Goal: Task Accomplishment & Management: Manage account settings

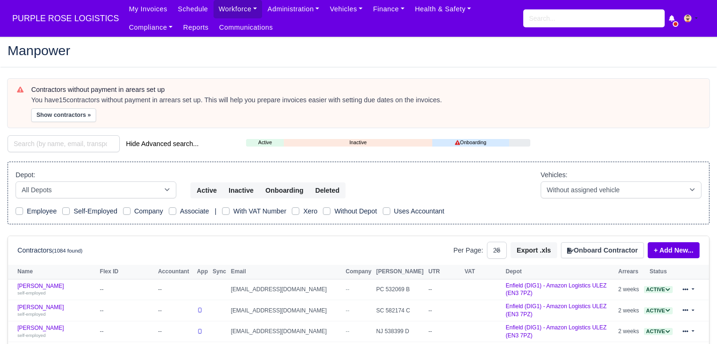
select select "25"
click at [73, 121] on button "Show contractors »" at bounding box center [63, 115] width 65 height 14
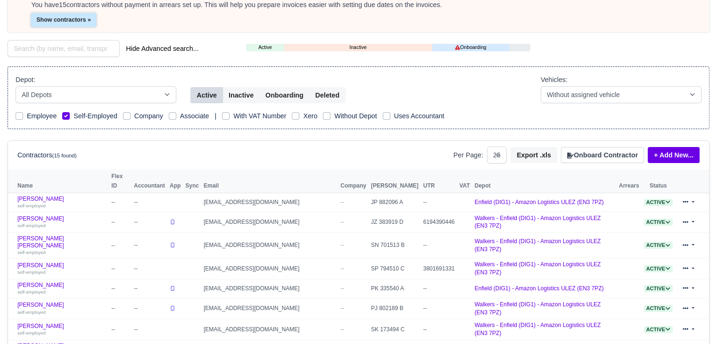
scroll to position [94, 0]
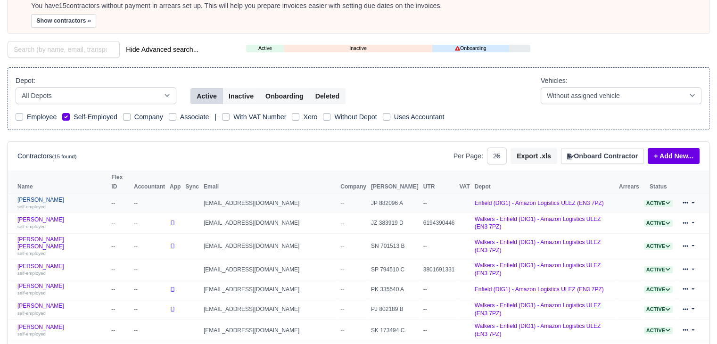
click at [34, 197] on link "Alberto Pino self-employed" at bounding box center [61, 204] width 89 height 14
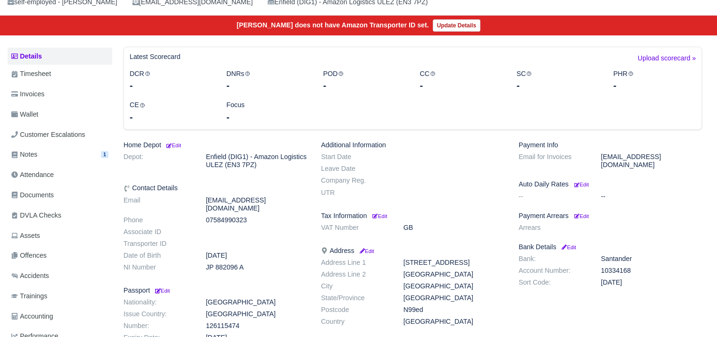
scroll to position [83, 0]
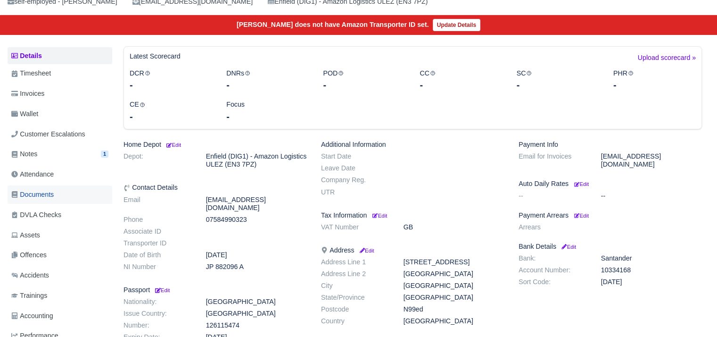
click at [43, 199] on span "Documents" at bounding box center [32, 194] width 42 height 11
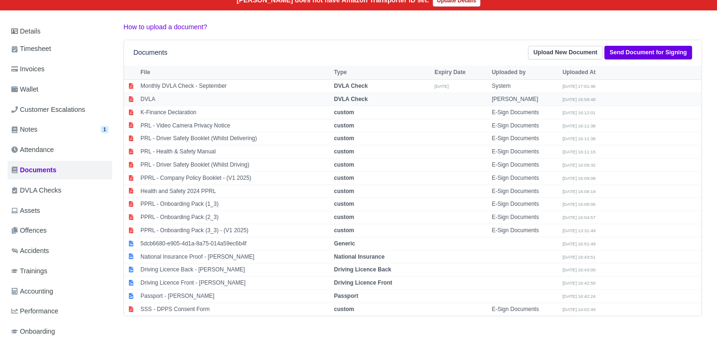
scroll to position [108, 0]
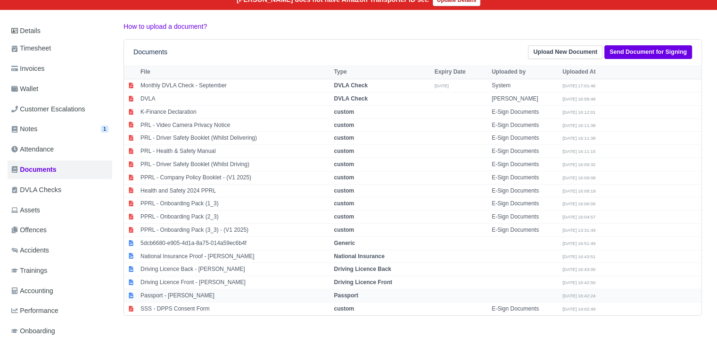
click at [195, 294] on td "Passport - Alberto steven Pino" at bounding box center [235, 295] width 194 height 13
select select "passport"
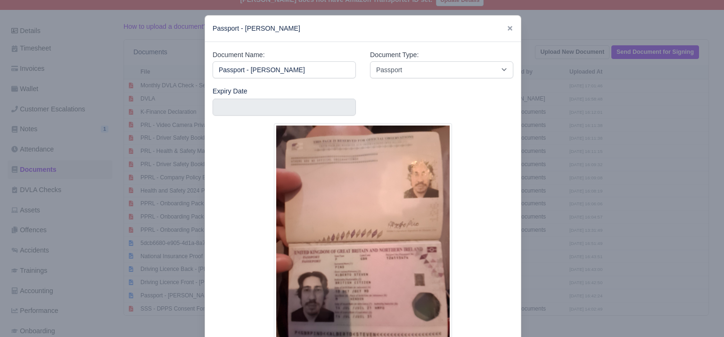
click at [544, 186] on div at bounding box center [362, 168] width 724 height 337
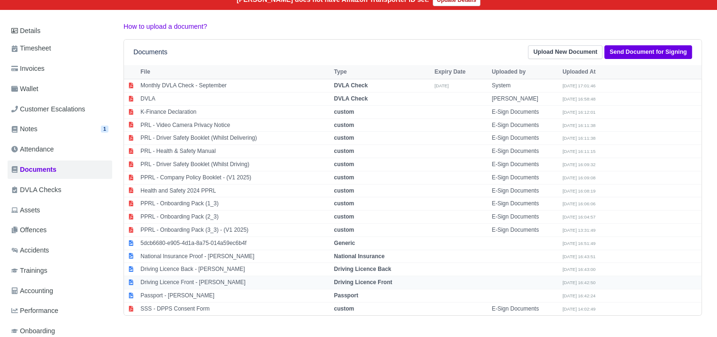
click at [201, 276] on td "Driving Licence Front - Alberto steven Pino" at bounding box center [235, 282] width 194 height 13
select select "driving-licence-front"
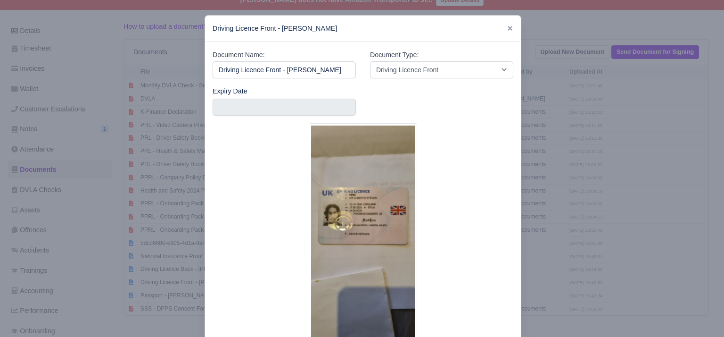
click at [539, 217] on div at bounding box center [362, 168] width 724 height 337
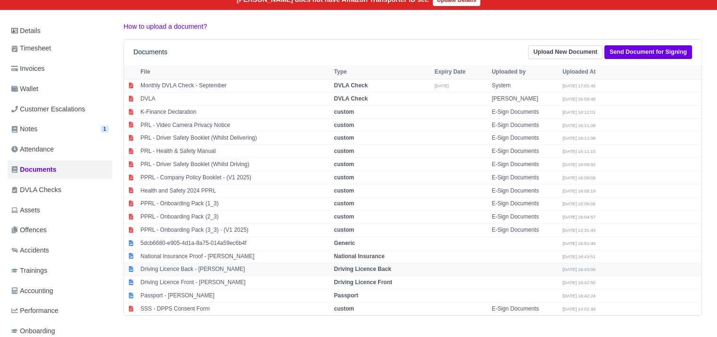
click at [213, 267] on td "Driving Licence Back - Alberto steven Pino" at bounding box center [235, 269] width 194 height 13
select select "driving-licence-back"
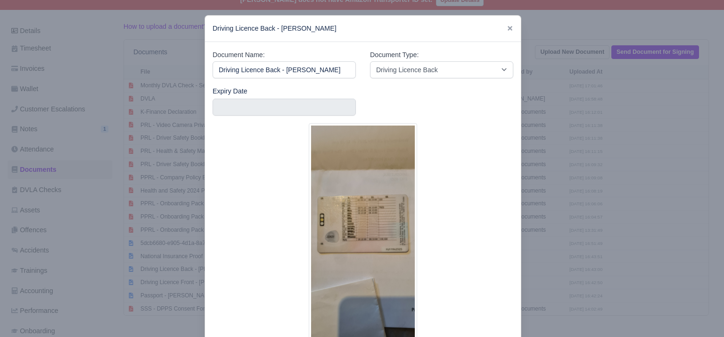
click at [577, 245] on div at bounding box center [362, 168] width 724 height 337
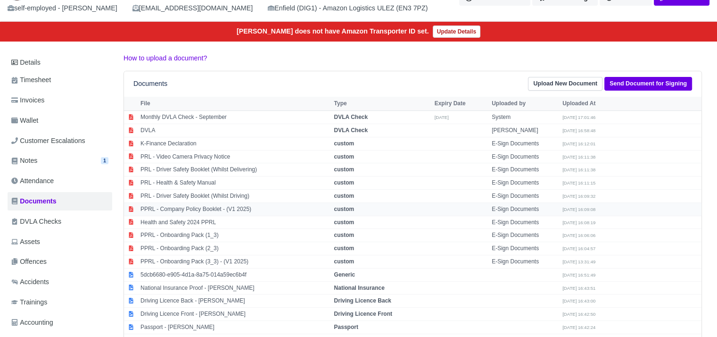
scroll to position [76, 0]
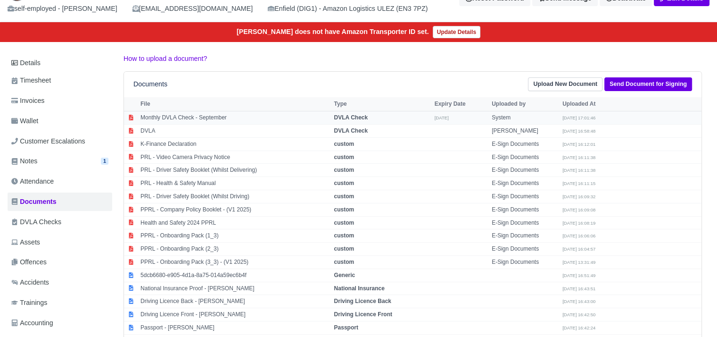
click at [204, 111] on td "Monthly DVLA Check - September" at bounding box center [235, 117] width 194 height 13
select select "dvla-check"
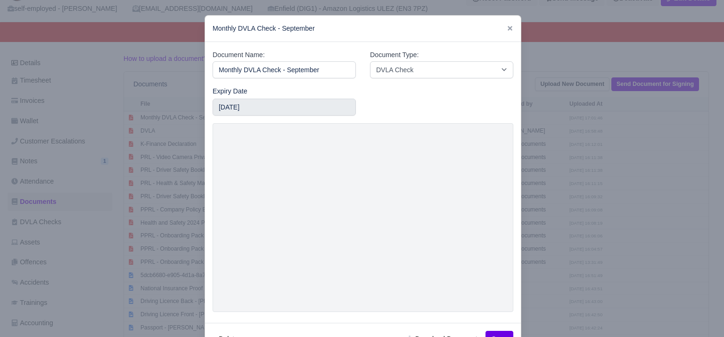
click at [553, 192] on div at bounding box center [362, 168] width 724 height 337
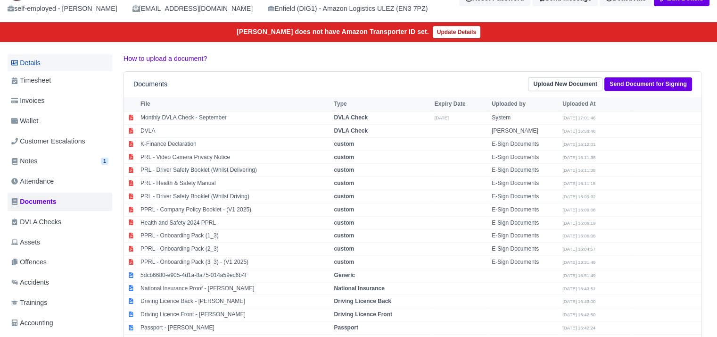
click at [64, 66] on link "Details" at bounding box center [60, 62] width 105 height 17
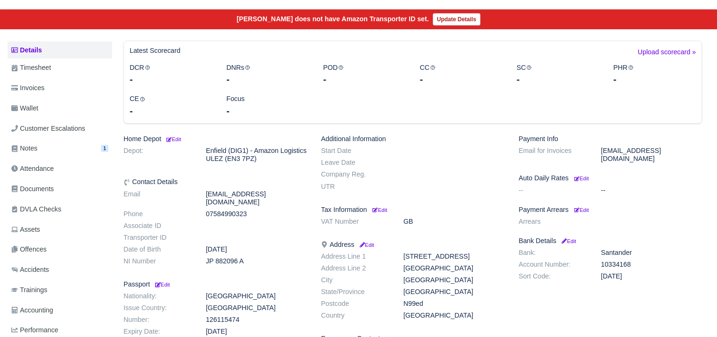
scroll to position [89, 0]
click at [586, 207] on small "Edit" at bounding box center [581, 210] width 15 height 6
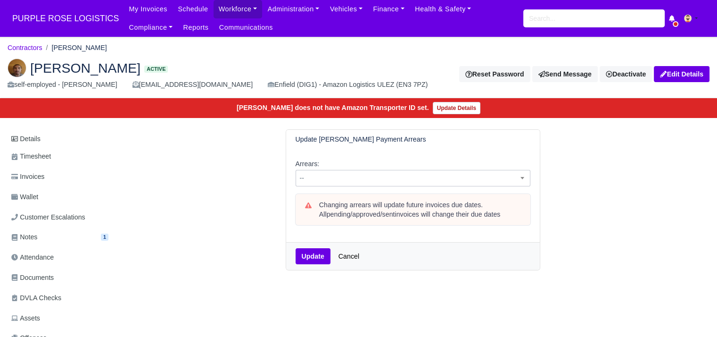
click at [317, 178] on span "--" at bounding box center [413, 178] width 234 height 12
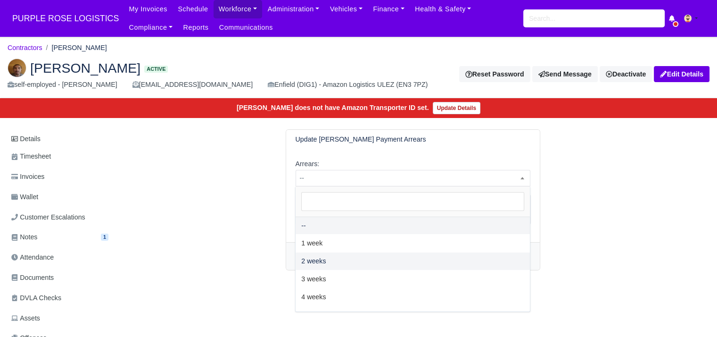
select select "2W"
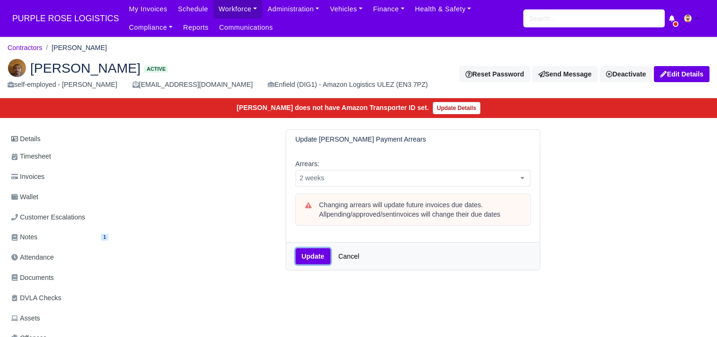
click at [305, 253] on button "Update" at bounding box center [313, 256] width 35 height 16
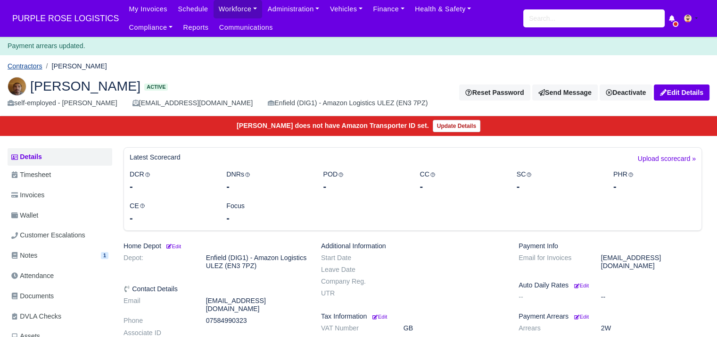
click at [35, 64] on link "Contractors" at bounding box center [25, 66] width 35 height 8
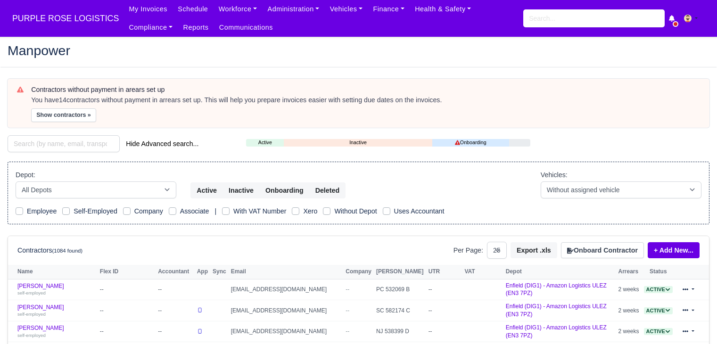
select select "25"
click at [45, 116] on button "Show contractors »" at bounding box center [63, 115] width 65 height 14
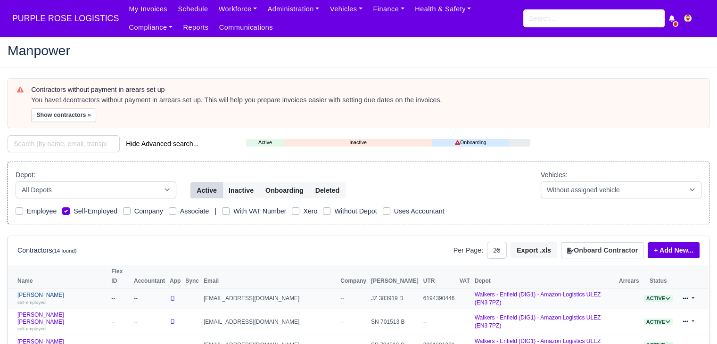
click at [43, 292] on link "Amin Lubassa self-employed" at bounding box center [61, 299] width 89 height 14
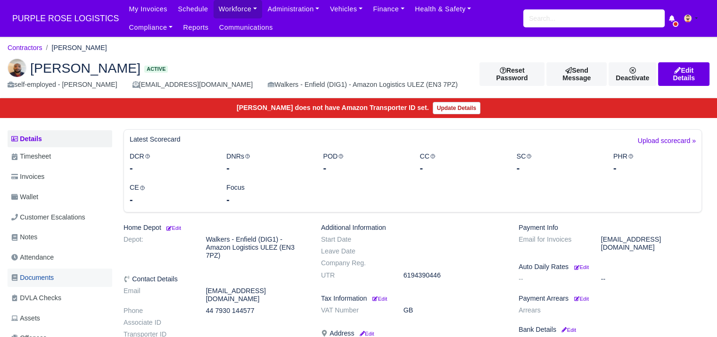
click at [57, 280] on link "Documents" at bounding box center [60, 277] width 105 height 18
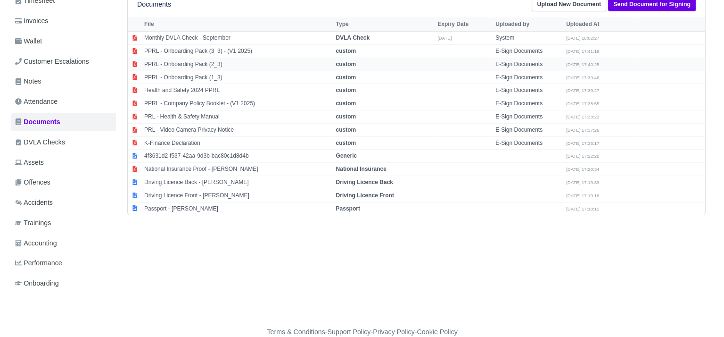
scroll to position [157, 0]
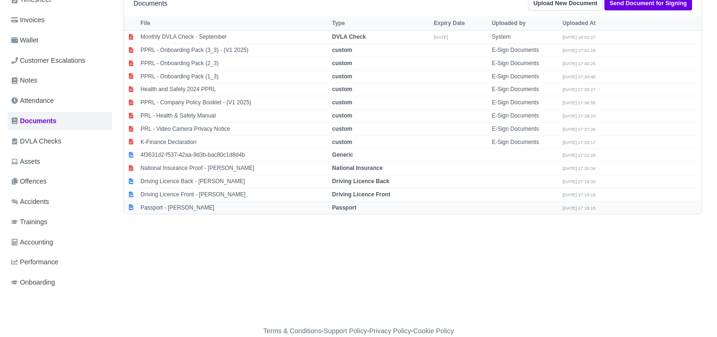
click at [204, 208] on td "Passport - [PERSON_NAME]" at bounding box center [233, 207] width 191 height 13
select select "passport"
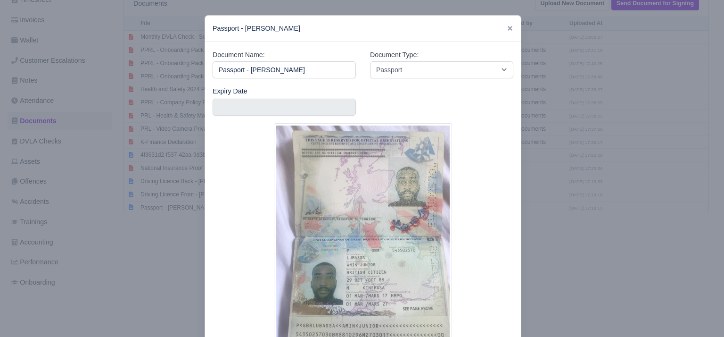
click at [152, 242] on div at bounding box center [362, 168] width 724 height 337
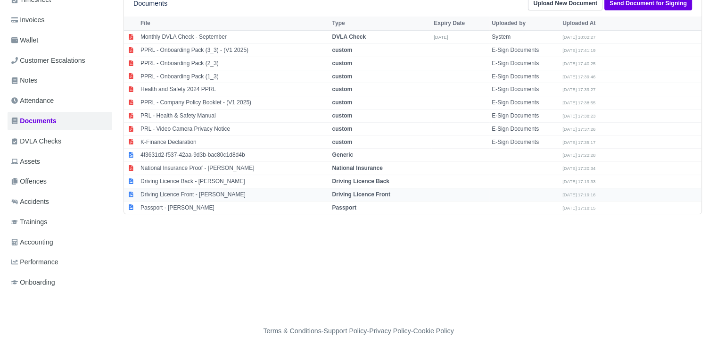
click at [189, 197] on td "Driving Licence Front - Amin Lubassa" at bounding box center [233, 194] width 191 height 13
select select "driving-licence-front"
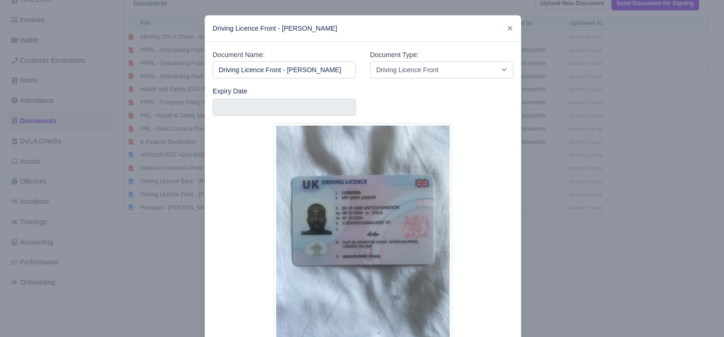
click at [139, 241] on div at bounding box center [362, 168] width 724 height 337
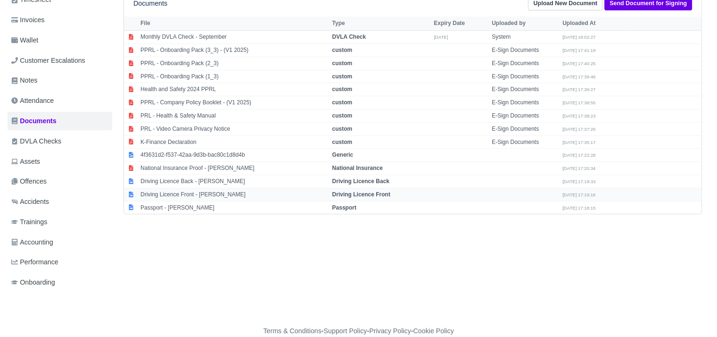
click at [244, 195] on td "Driving Licence Front - Amin Lubassa" at bounding box center [233, 194] width 191 height 13
select select "driving-licence-front"
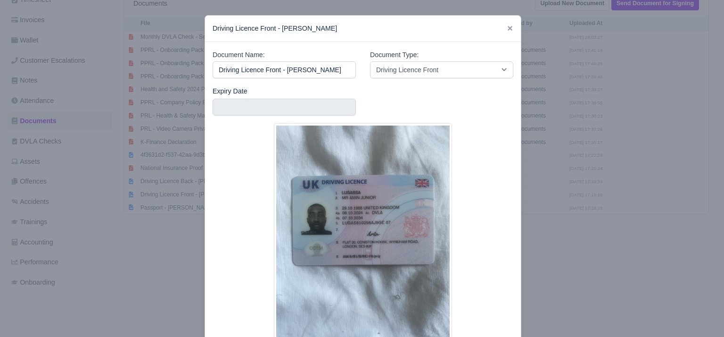
click at [188, 241] on div at bounding box center [362, 168] width 724 height 337
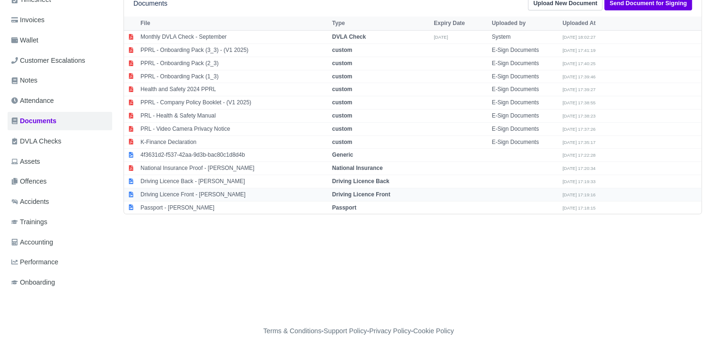
click at [173, 191] on td "Driving Licence Front - Amin Lubassa" at bounding box center [233, 194] width 191 height 13
select select "driving-licence-front"
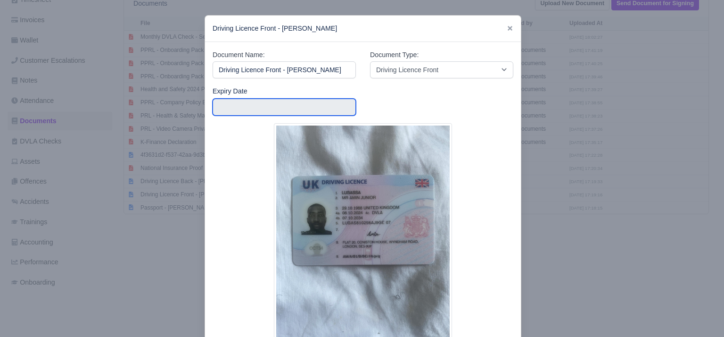
click at [241, 109] on input "text" at bounding box center [284, 107] width 143 height 17
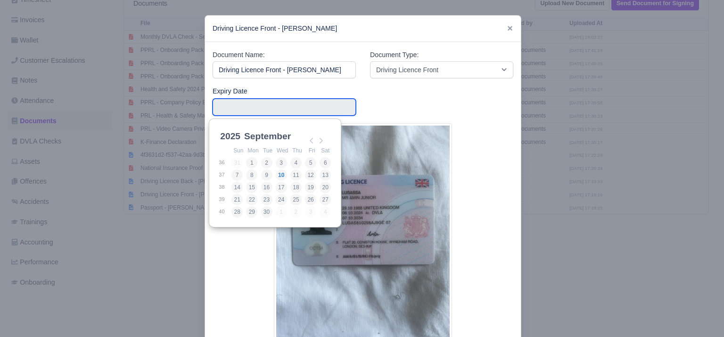
click at [223, 127] on div "2025 2025 2026 2027 2028 2029 2030 2031 2032 2033 2034 2035 2036 2037 2038 2039…" at bounding box center [275, 172] width 132 height 109
click at [229, 134] on select "2025 2026 2027 2028 2029 2030 2031 2032 2033 2034 2035 2036 2037 2038 2039 2040…" at bounding box center [239, 142] width 42 height 20
type input "2034-10-07"
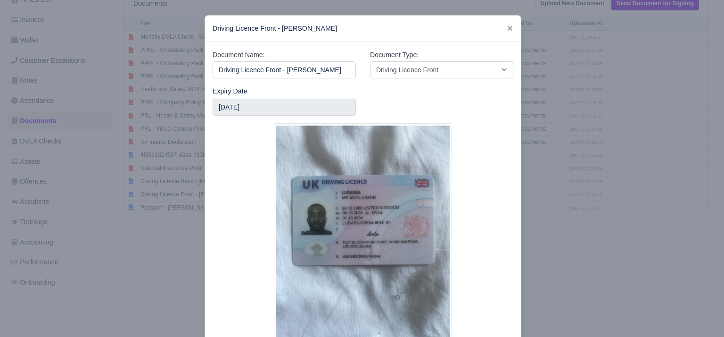
scroll to position [77, 0]
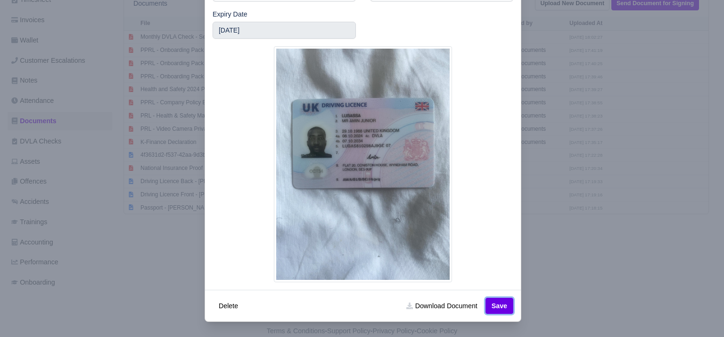
click at [491, 303] on button "Save" at bounding box center [500, 306] width 28 height 16
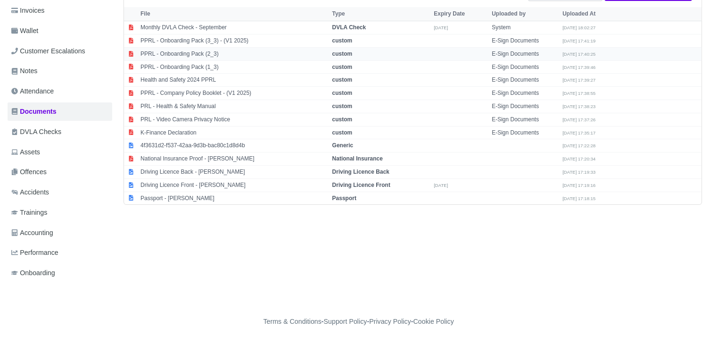
scroll to position [170, 0]
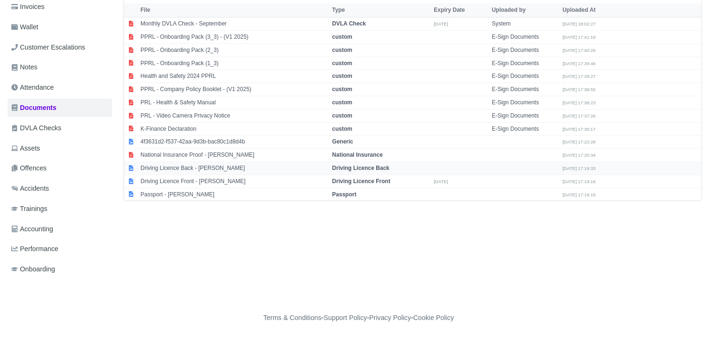
click at [216, 166] on td "Driving Licence Back - Amin Lubassa" at bounding box center [233, 168] width 191 height 13
select select "driving-licence-back"
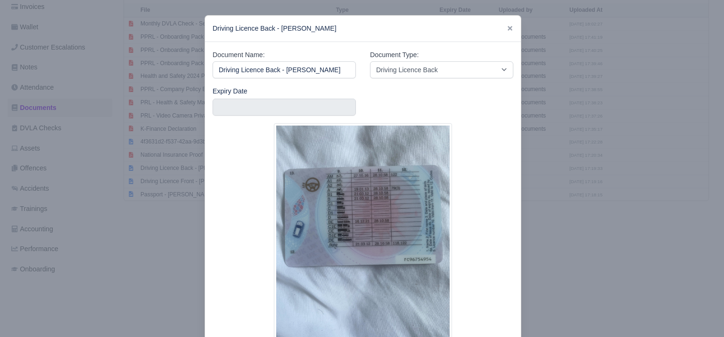
click at [136, 262] on div at bounding box center [362, 168] width 724 height 337
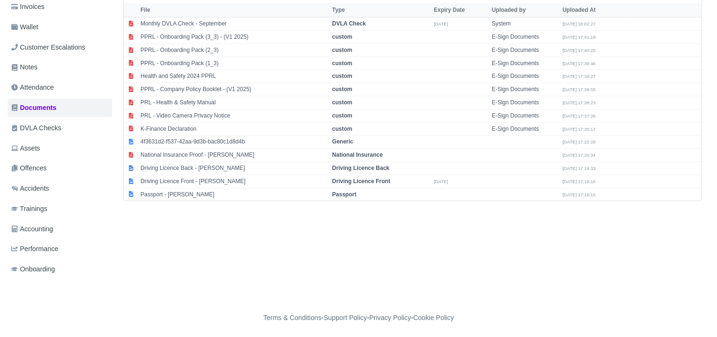
scroll to position [0, 0]
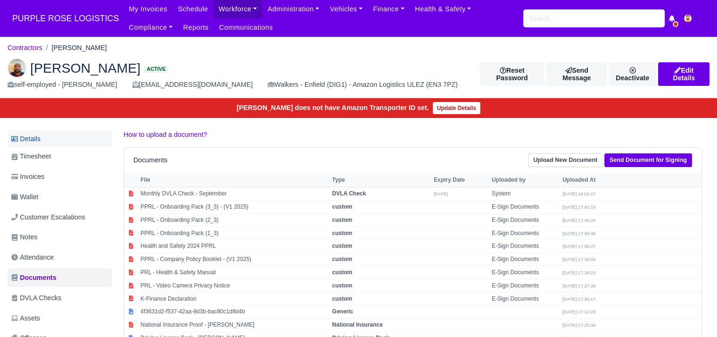
click at [50, 138] on link "Details" at bounding box center [60, 138] width 105 height 17
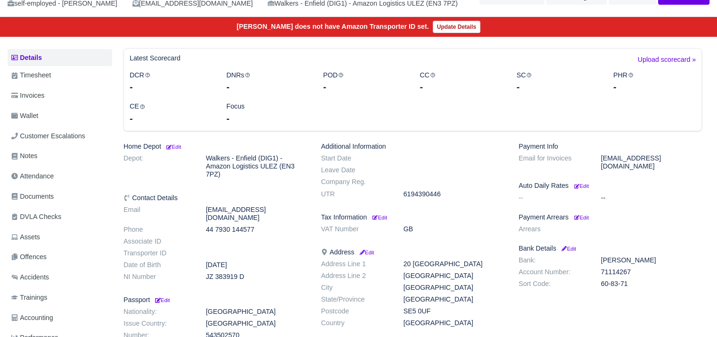
scroll to position [82, 0]
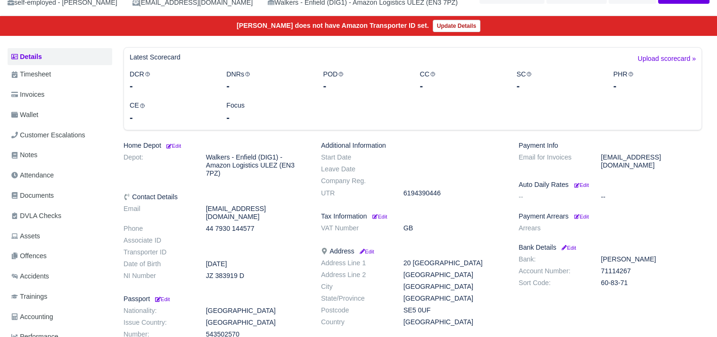
click at [593, 212] on h6 "Payment Arrears Edit" at bounding box center [610, 216] width 183 height 8
click at [587, 214] on small "Edit" at bounding box center [581, 217] width 15 height 6
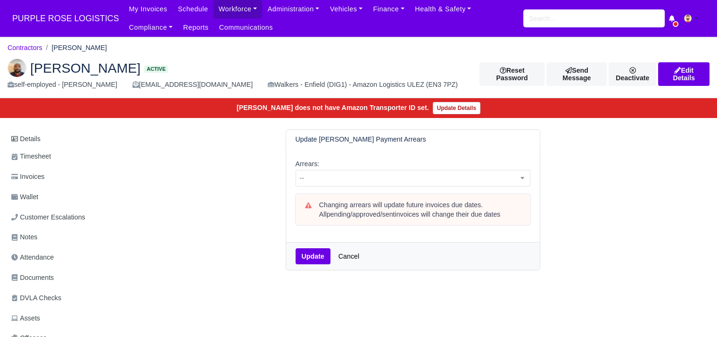
click at [471, 189] on div "Arrears: -- 1 week 2 weeks 3 weeks 4 weeks 5 weeks 6 weeks 7 weeks 8 weeks 9 we…" at bounding box center [413, 195] width 254 height 93
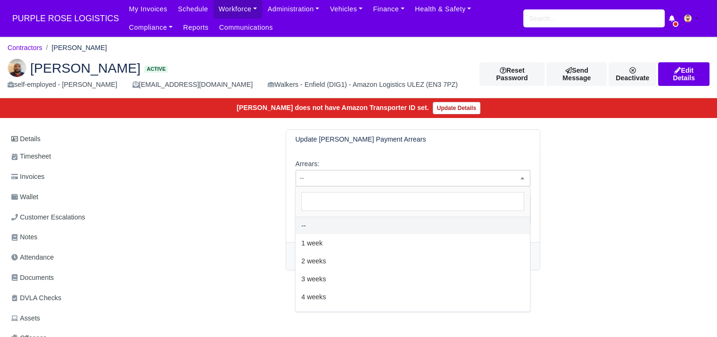
click at [458, 181] on span "--" at bounding box center [413, 178] width 234 height 12
select select "2W"
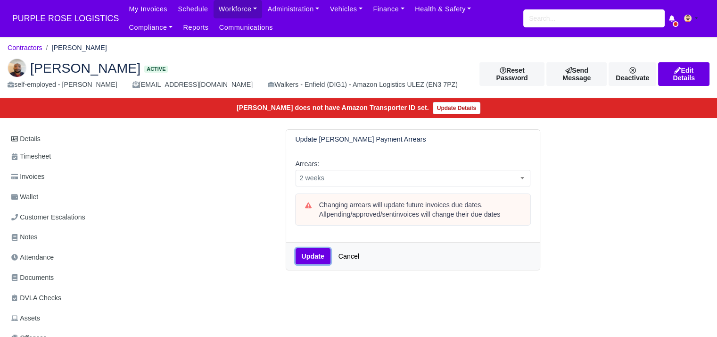
click at [302, 255] on button "Update" at bounding box center [313, 256] width 35 height 16
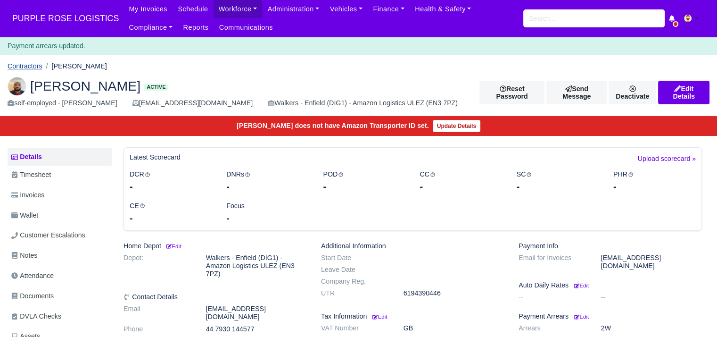
click at [36, 68] on link "Contractors" at bounding box center [25, 66] width 35 height 8
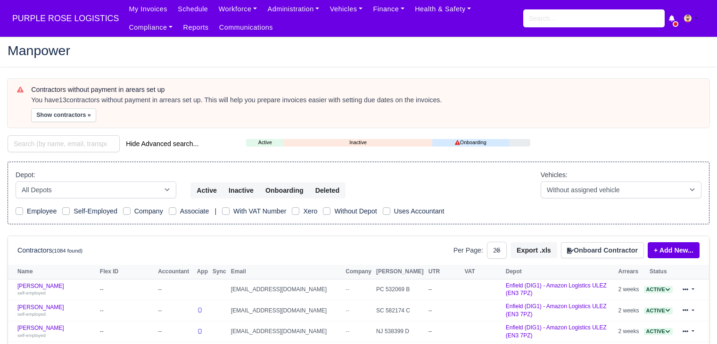
select select "25"
click at [57, 102] on div "You have 13 contractors without payment in arrears set up. This will help you p…" at bounding box center [365, 100] width 669 height 9
click at [48, 113] on button "Show contractors »" at bounding box center [63, 115] width 65 height 14
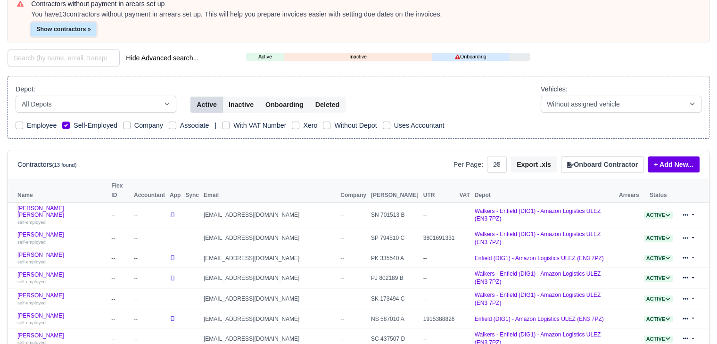
scroll to position [86, 0]
click at [58, 205] on link "Aminul Islam Mohammad self-employed" at bounding box center [61, 215] width 89 height 20
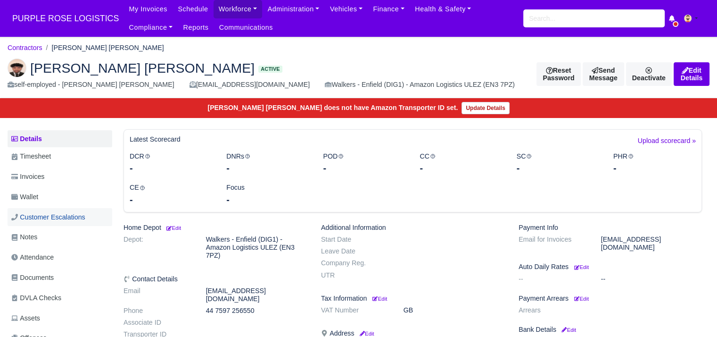
scroll to position [100, 0]
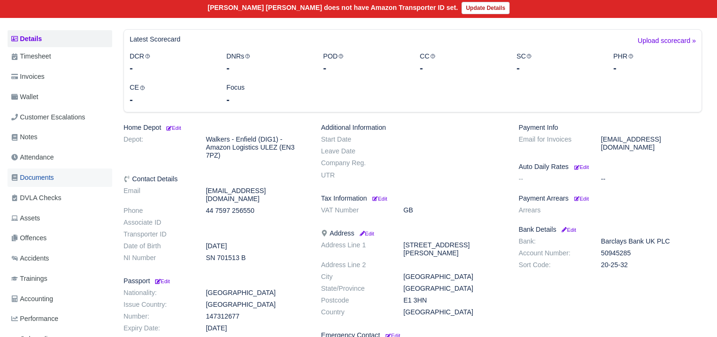
click at [61, 183] on link "Documents" at bounding box center [60, 177] width 105 height 18
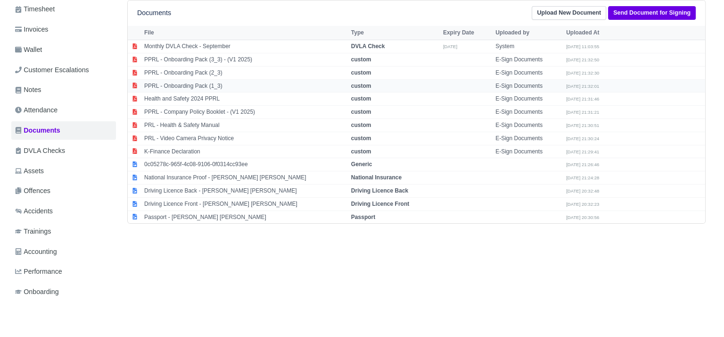
scroll to position [170, 0]
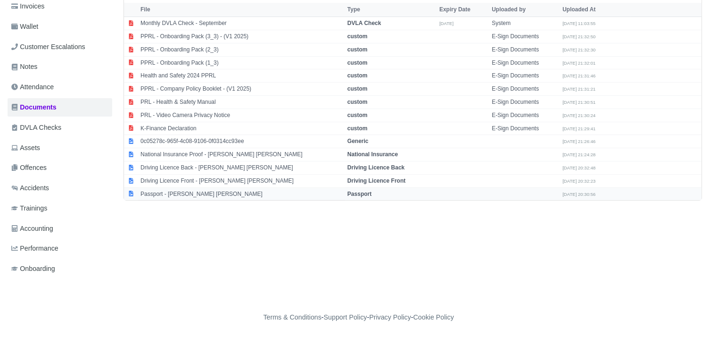
click at [196, 195] on td "Passport - [PERSON_NAME] [PERSON_NAME]" at bounding box center [241, 193] width 207 height 13
select select "passport"
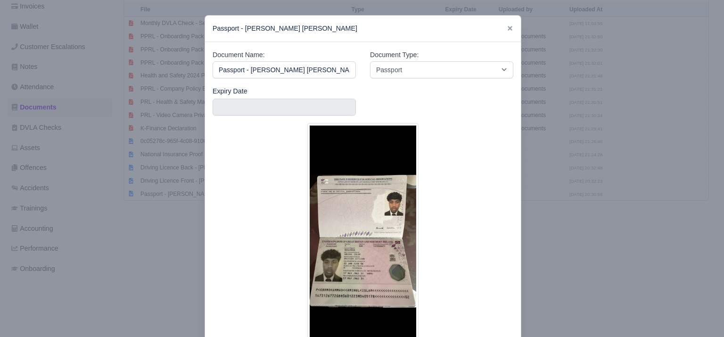
click at [194, 264] on div at bounding box center [362, 168] width 724 height 337
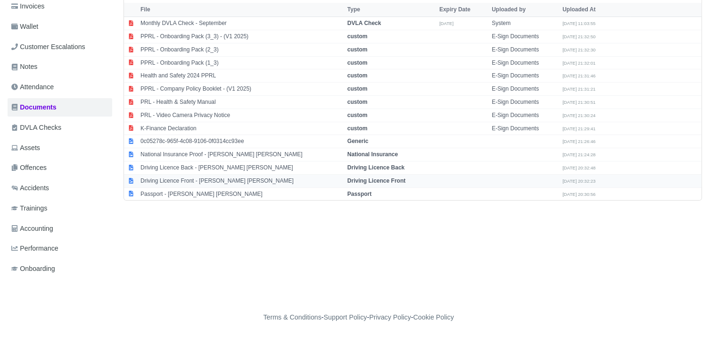
click at [213, 181] on td "Driving Licence Front - [PERSON_NAME] [PERSON_NAME]" at bounding box center [241, 180] width 207 height 13
select select "driving-licence-front"
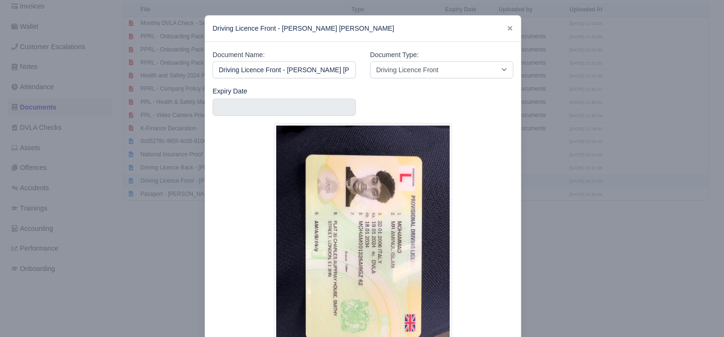
scroll to position [0, 11]
click at [156, 233] on div at bounding box center [362, 168] width 724 height 337
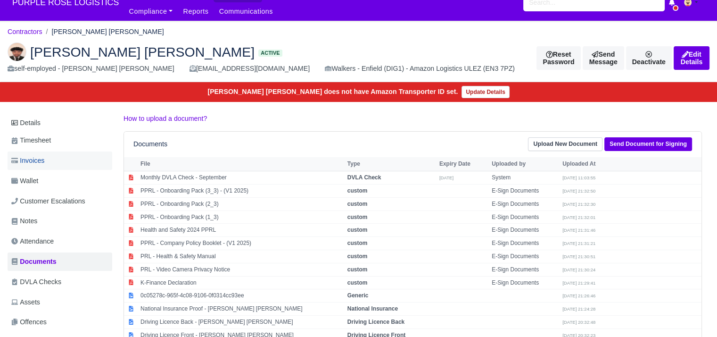
scroll to position [10, 0]
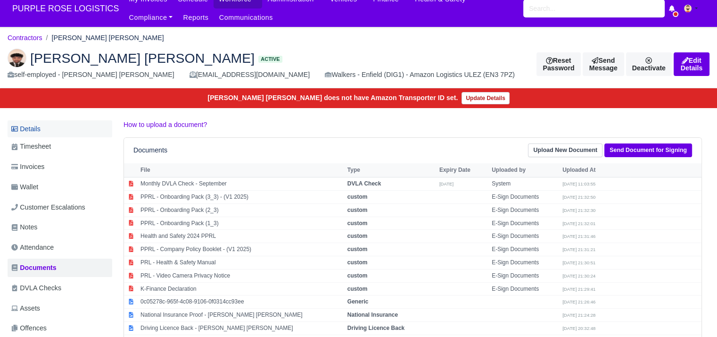
click at [45, 122] on link "Details" at bounding box center [60, 128] width 105 height 17
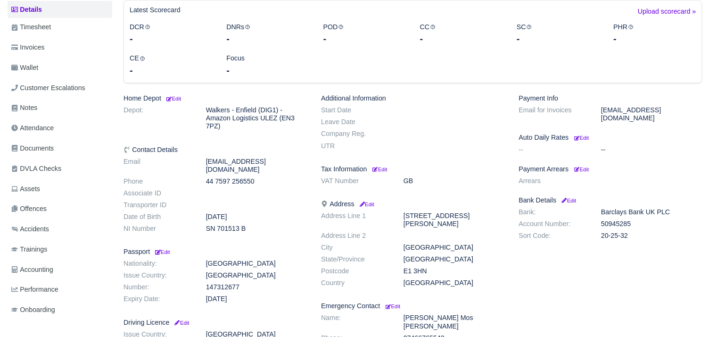
scroll to position [132, 0]
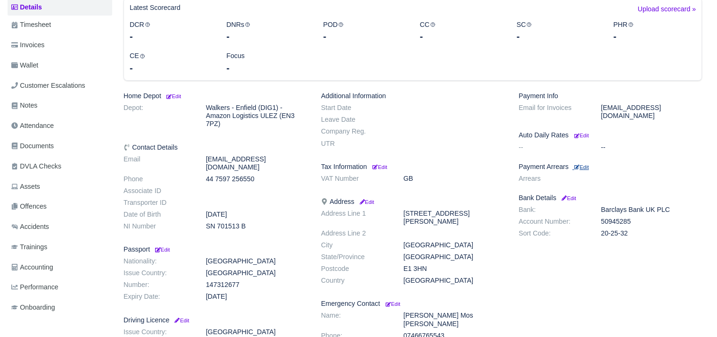
click at [581, 164] on small "Edit" at bounding box center [581, 167] width 15 height 6
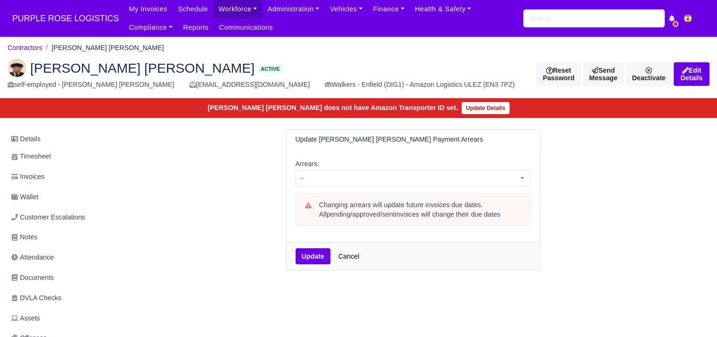
click at [397, 157] on div "Arrears: -- 1 week 2 weeks 3 weeks 4 weeks 5 weeks 6 weeks 7 weeks 8 weeks 9 we…" at bounding box center [413, 195] width 254 height 93
click at [385, 179] on span "--" at bounding box center [413, 178] width 234 height 12
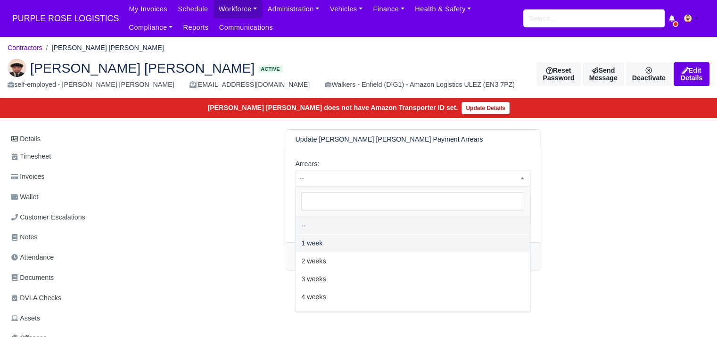
select select "2W"
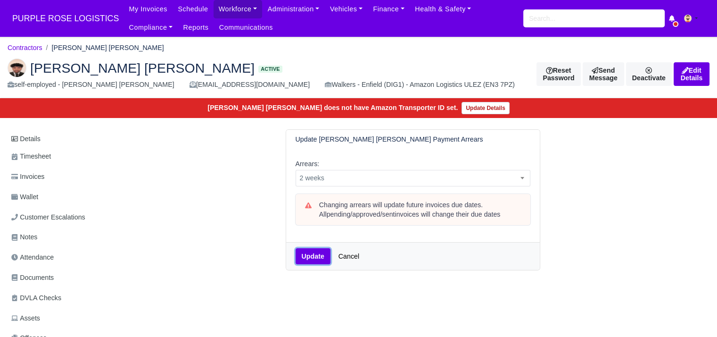
click at [317, 255] on button "Update" at bounding box center [313, 256] width 35 height 16
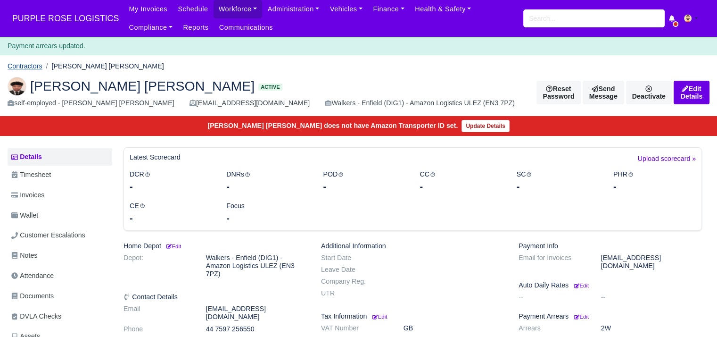
click at [33, 67] on link "Contractors" at bounding box center [25, 66] width 35 height 8
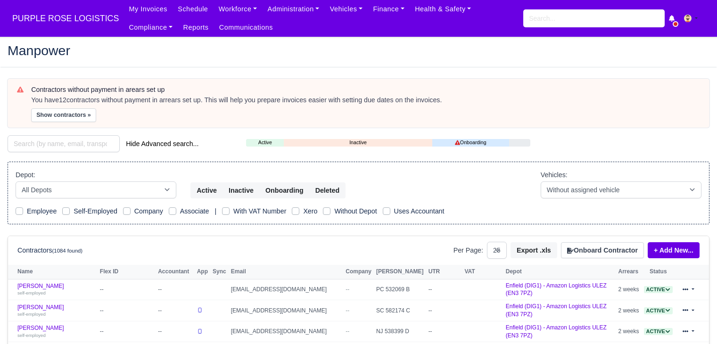
select select "25"
click at [79, 116] on button "Show contractors »" at bounding box center [63, 115] width 65 height 14
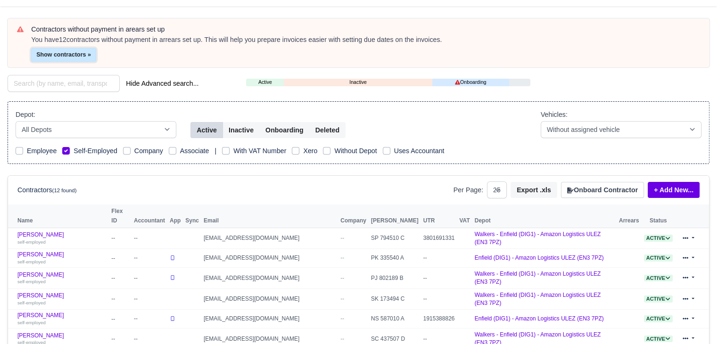
scroll to position [64, 0]
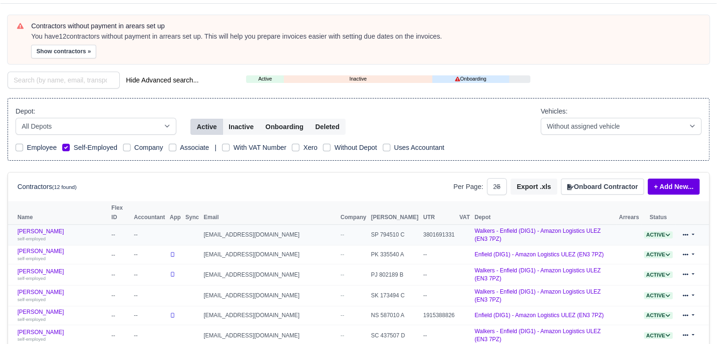
click at [43, 225] on td "Aribur Rahman self-employed" at bounding box center [58, 235] width 101 height 21
click at [43, 228] on link "Aribur Rahman self-employed" at bounding box center [61, 235] width 89 height 14
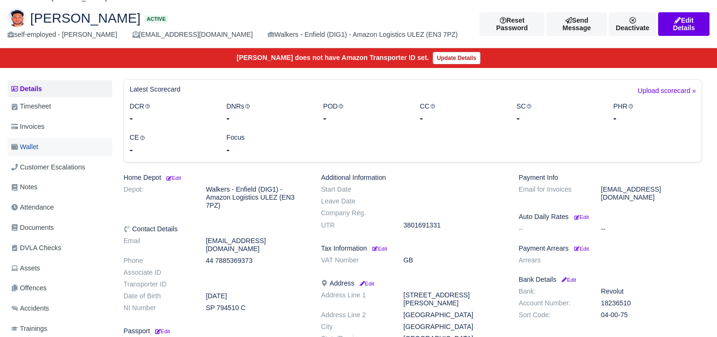
scroll to position [52, 0]
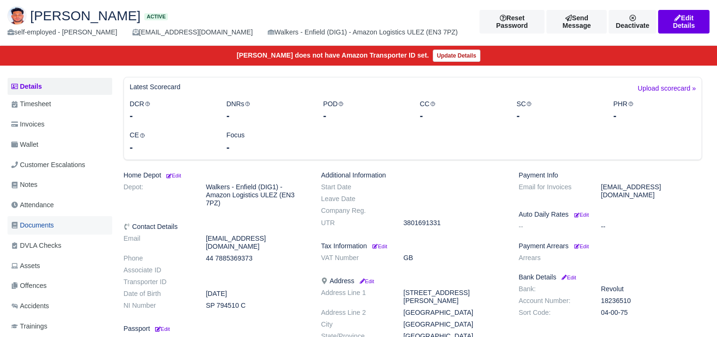
click at [62, 221] on link "Documents" at bounding box center [60, 225] width 105 height 18
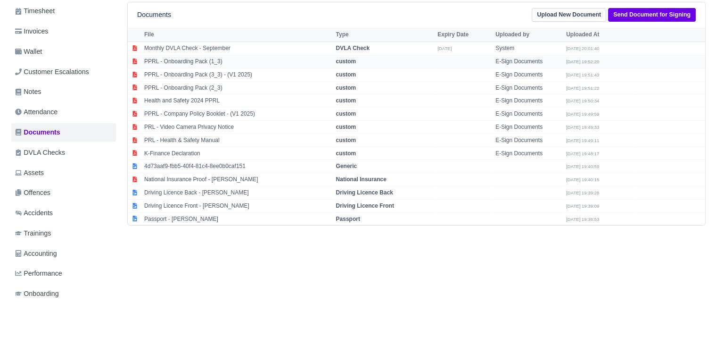
scroll to position [147, 0]
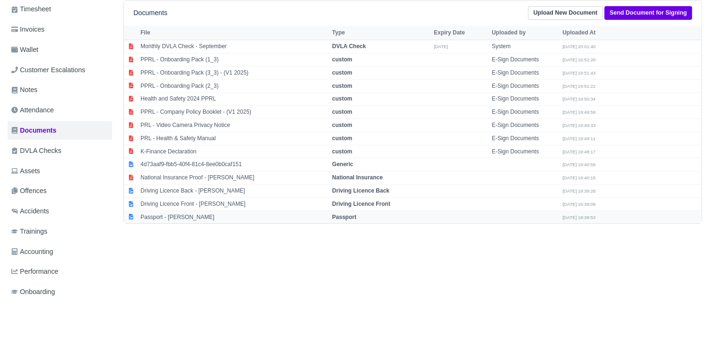
click at [198, 216] on td "Passport - [PERSON_NAME]" at bounding box center [233, 216] width 191 height 13
select select "passport"
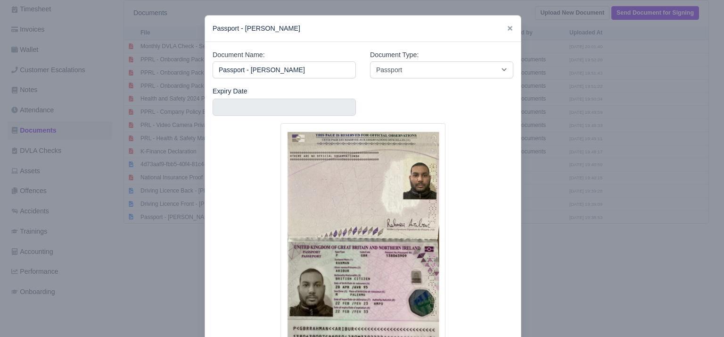
click at [170, 247] on div at bounding box center [362, 168] width 724 height 337
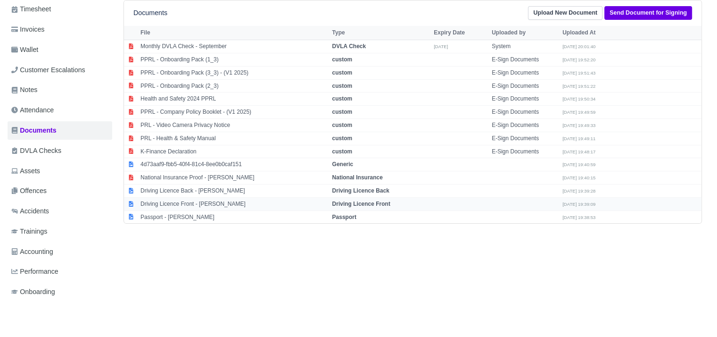
click at [177, 205] on td "Driving Licence Front - [PERSON_NAME]" at bounding box center [233, 203] width 191 height 13
select select "driving-licence-front"
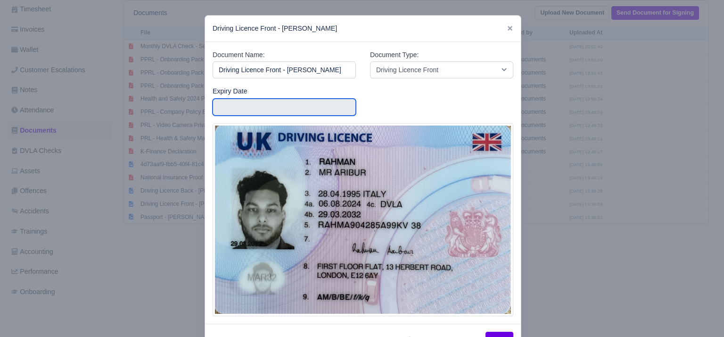
click at [225, 100] on input "text" at bounding box center [284, 107] width 143 height 17
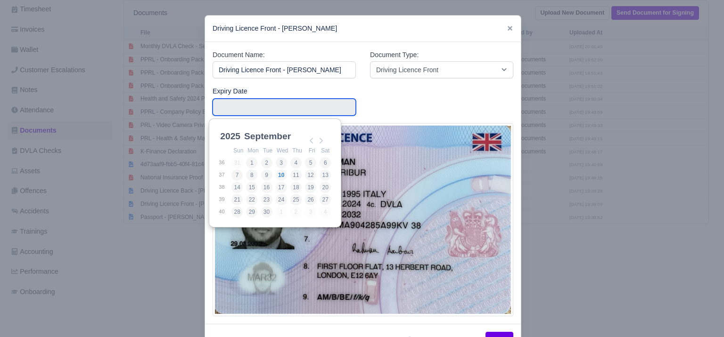
click at [221, 126] on div "2025 2025 2026 2027 2028 2029 2030 2031 2032 2033 2034 2035 2036 2037 2038 2039…" at bounding box center [275, 172] width 132 height 109
click at [224, 134] on select "2025 2026 2027 2028 2029 2030 2031 2032 2033 2034 2035 2036 2037 2038 2039 2040…" at bounding box center [239, 142] width 42 height 20
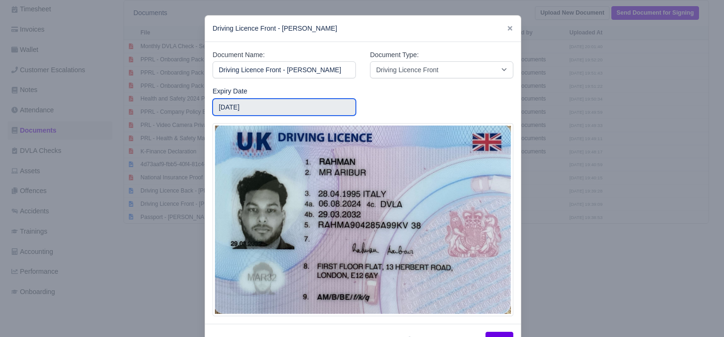
click at [255, 105] on input "2032-09-01" at bounding box center [284, 107] width 143 height 17
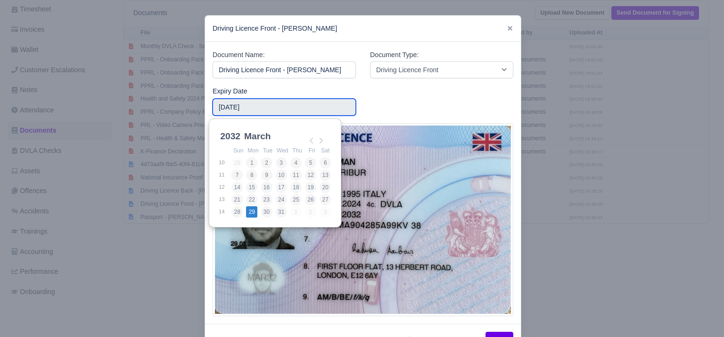
type input "2032-03-29"
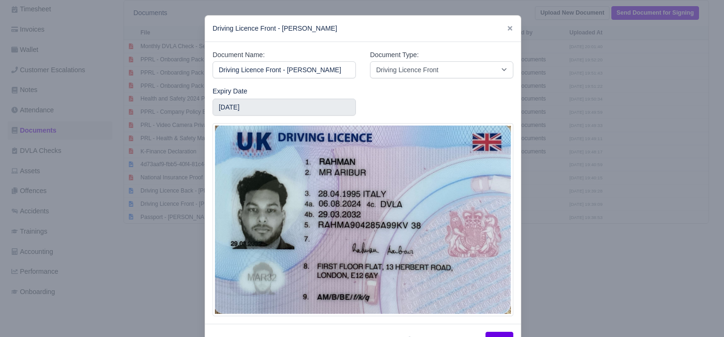
scroll to position [34, 0]
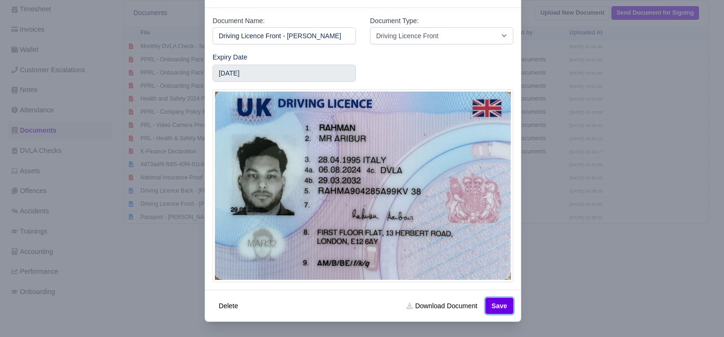
click at [492, 303] on button "Save" at bounding box center [500, 306] width 28 height 16
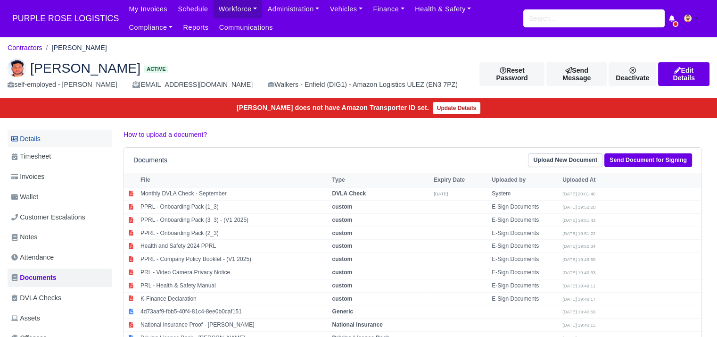
click at [72, 135] on link "Details" at bounding box center [60, 138] width 105 height 17
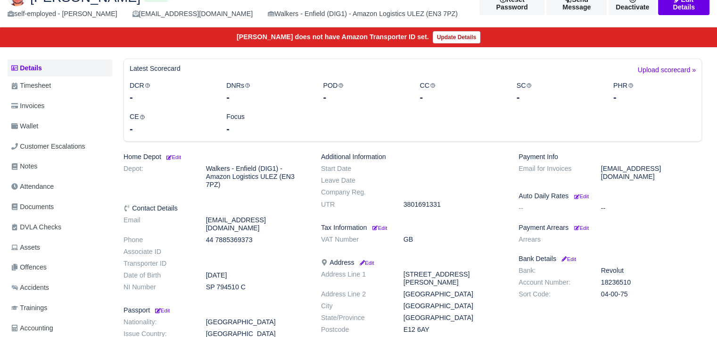
scroll to position [73, 0]
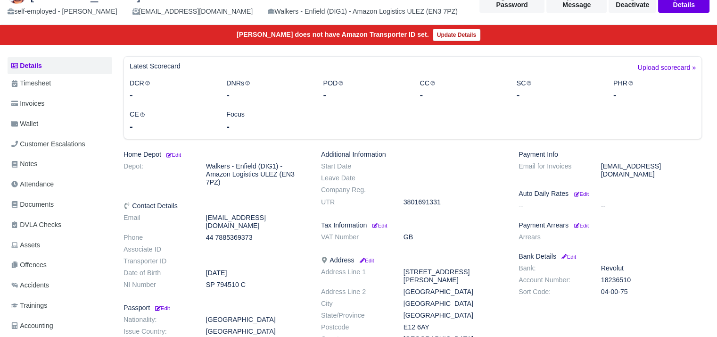
click at [591, 221] on h6 "Payment Arrears Edit" at bounding box center [610, 225] width 183 height 8
click at [588, 223] on small "Edit" at bounding box center [581, 226] width 15 height 6
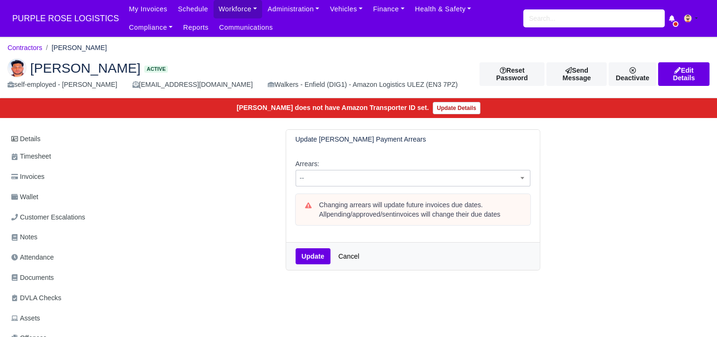
click at [432, 182] on span "--" at bounding box center [413, 178] width 234 height 12
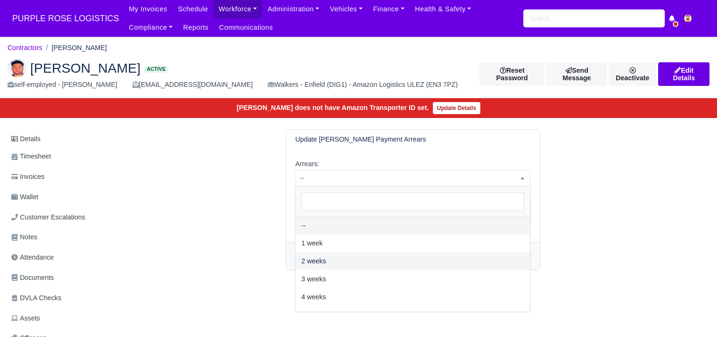
select select "2W"
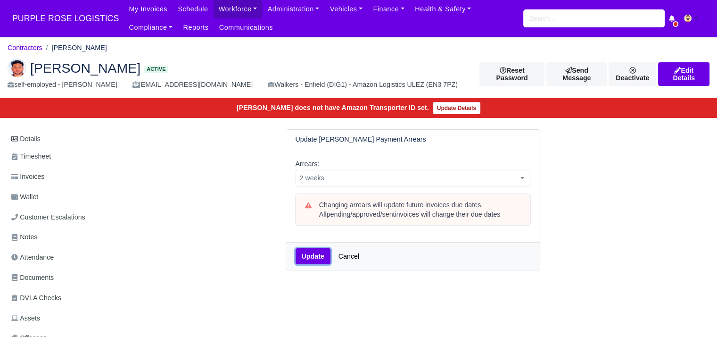
click at [310, 253] on button "Update" at bounding box center [313, 256] width 35 height 16
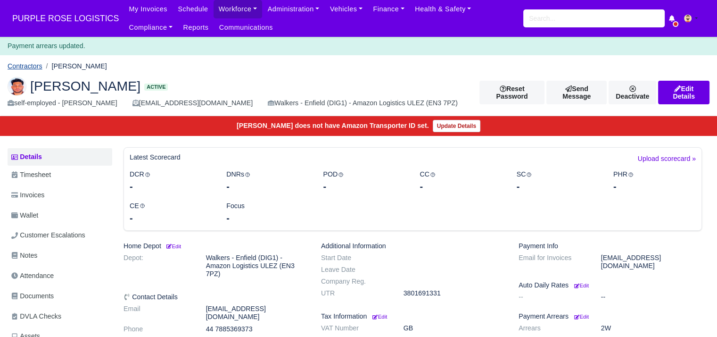
click at [19, 65] on link "Contractors" at bounding box center [25, 66] width 35 height 8
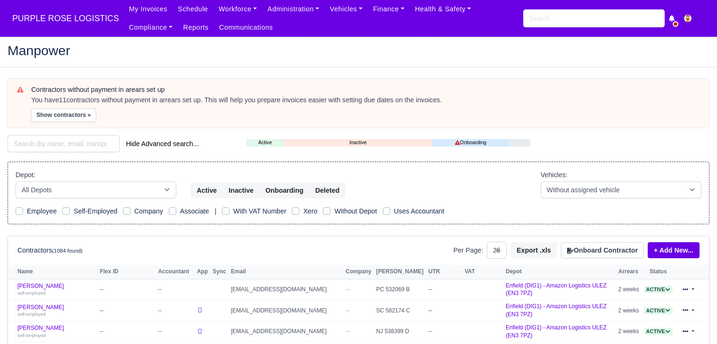
select select "25"
click at [76, 116] on button "Show contractors »" at bounding box center [63, 115] width 65 height 14
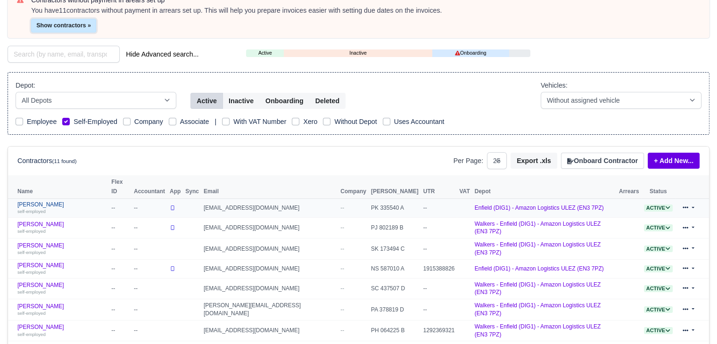
scroll to position [90, 0]
click at [47, 201] on link "Beverly Poku self-employed" at bounding box center [61, 208] width 89 height 14
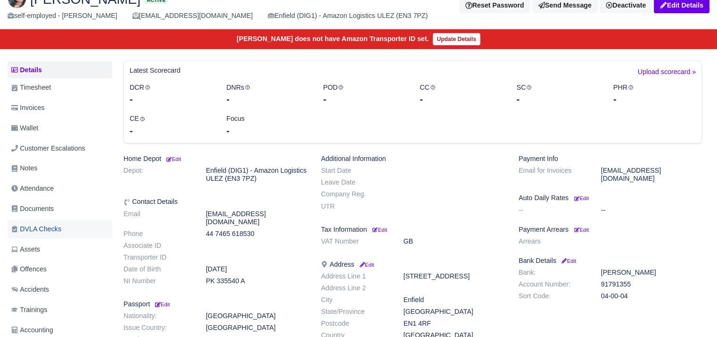
scroll to position [92, 0]
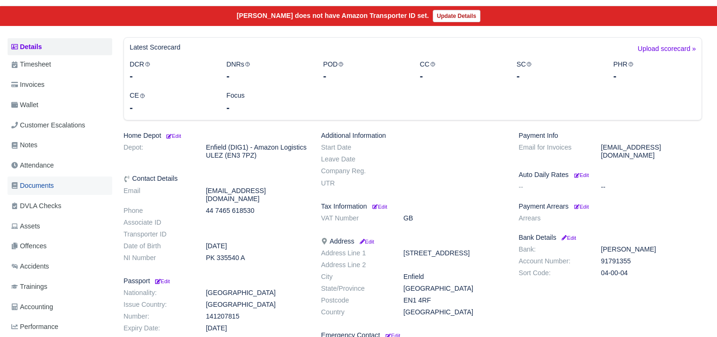
click at [58, 194] on link "Documents" at bounding box center [60, 185] width 105 height 18
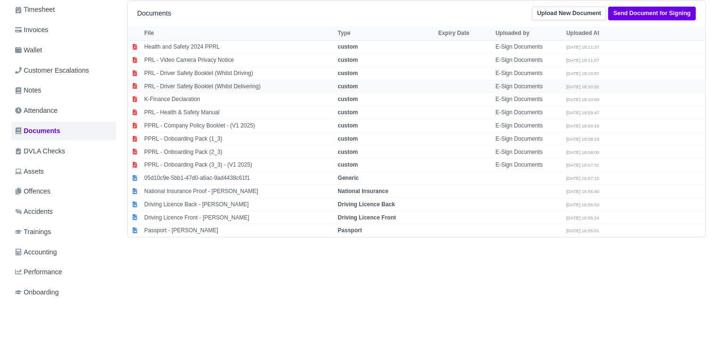
scroll to position [149, 0]
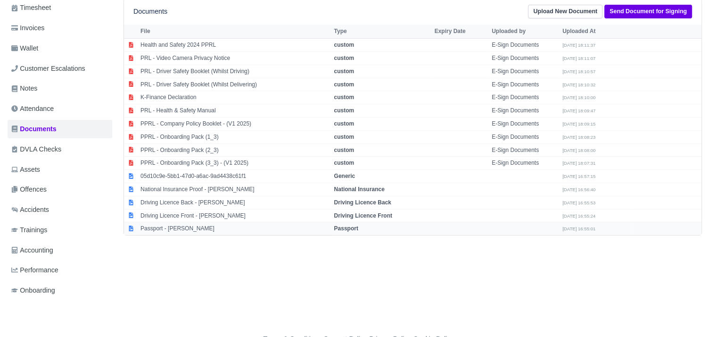
click at [161, 229] on td "Passport - [PERSON_NAME]" at bounding box center [235, 228] width 194 height 13
select select "passport"
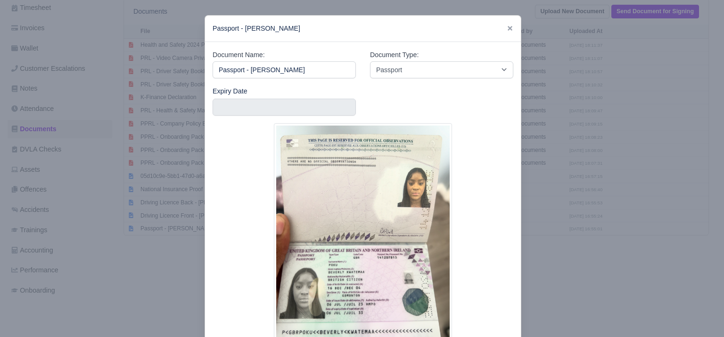
click at [109, 255] on div at bounding box center [362, 168] width 724 height 337
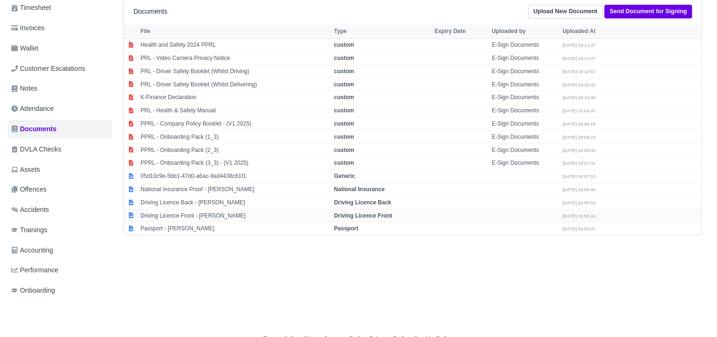
click at [156, 214] on td "Driving Licence Front - Beverly Poku" at bounding box center [235, 215] width 194 height 13
select select "driving-licence-front"
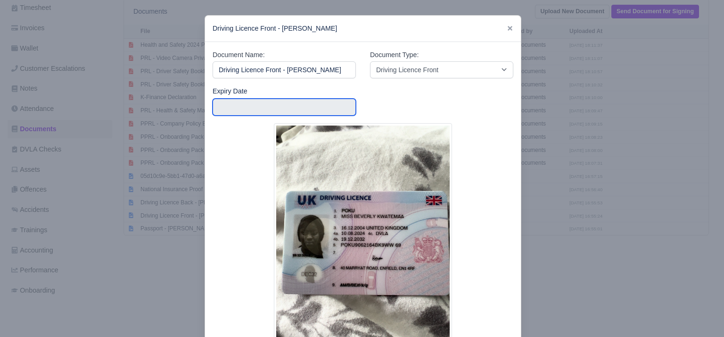
click at [233, 104] on input "text" at bounding box center [284, 107] width 143 height 17
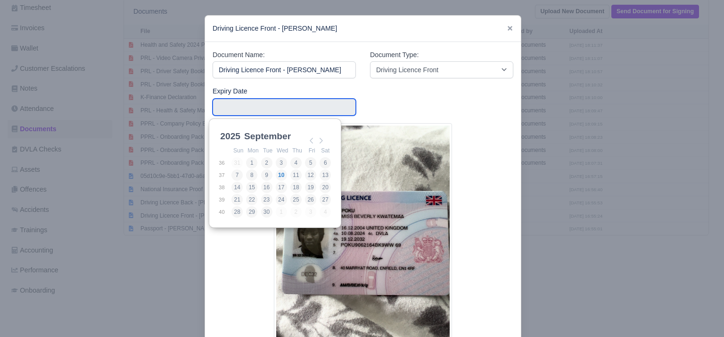
click at [233, 128] on div "2025 2025 2026 2027 2028 2029 2030 2031 2032 2033 2034 2035 2036 2037 2038 2039…" at bounding box center [274, 136] width 113 height 17
click at [232, 134] on select "2025 2026 2027 2028 2029 2030 2031 2032 2033 2034 2035 2036 2037 2038 2039 2040…" at bounding box center [239, 142] width 42 height 20
type input "2032-12-19"
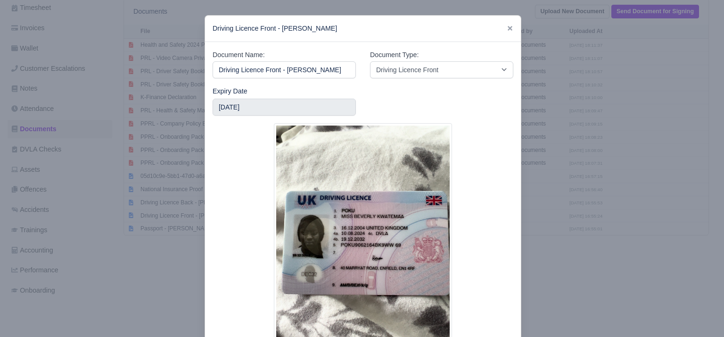
scroll to position [77, 0]
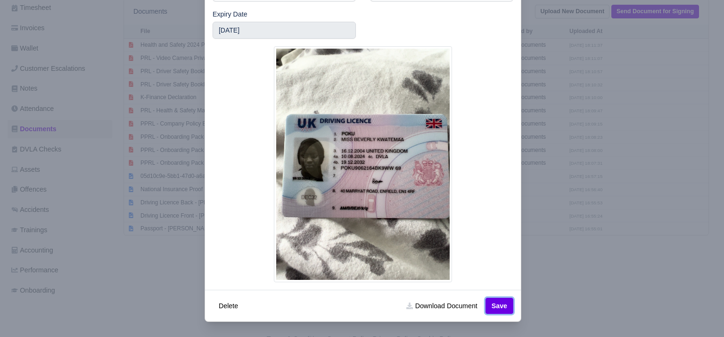
click at [500, 307] on button "Save" at bounding box center [500, 306] width 28 height 16
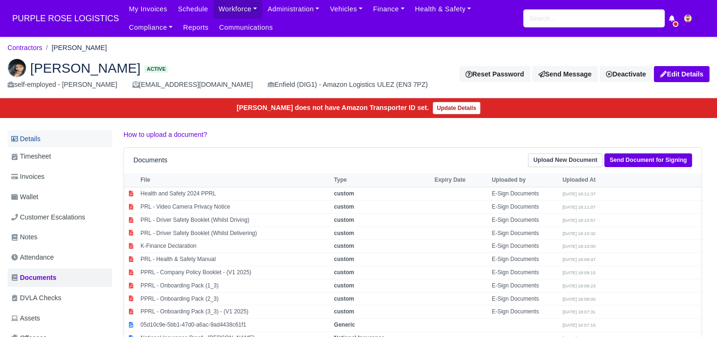
click at [50, 145] on link "Details" at bounding box center [60, 138] width 105 height 17
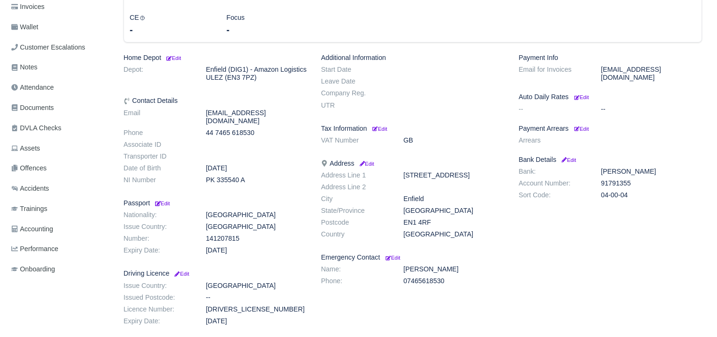
scroll to position [179, 0]
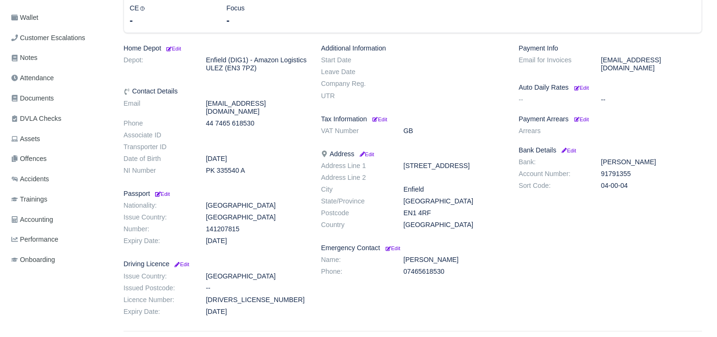
click at [584, 105] on div "Payment Info Email for Invoices [EMAIL_ADDRESS][DOMAIN_NAME] Auto Daily Rates E…" at bounding box center [611, 181] width 198 height 275
click at [575, 133] on div "Payment Info Email for Invoices [EMAIL_ADDRESS][DOMAIN_NAME] Auto Daily Rates E…" at bounding box center [611, 181] width 198 height 275
click at [582, 116] on small "Edit" at bounding box center [581, 119] width 15 height 6
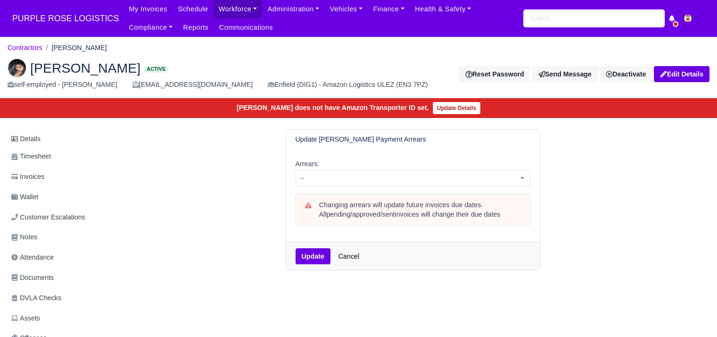
click at [337, 166] on div "Arrears: -- 1 week 2 weeks 3 weeks 4 weeks 5 weeks 6 weeks 7 weeks 8 weeks 9 we…" at bounding box center [413, 172] width 235 height 28
click at [335, 175] on span "--" at bounding box center [413, 178] width 234 height 12
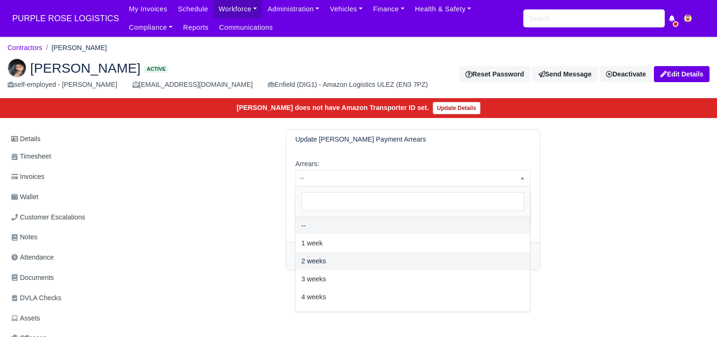
select select "2W"
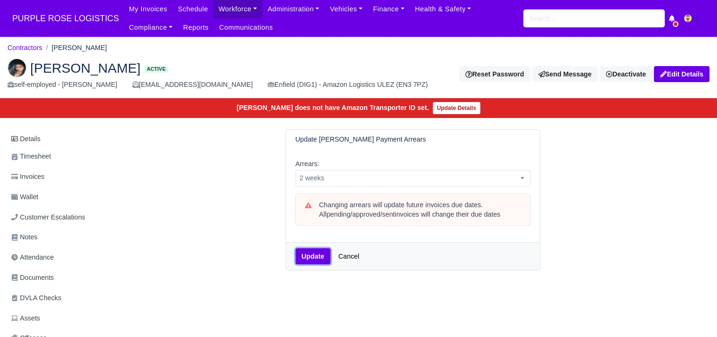
click at [311, 252] on button "Update" at bounding box center [313, 256] width 35 height 16
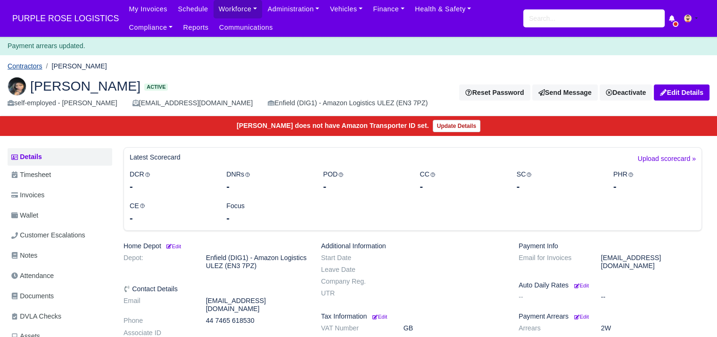
click at [34, 64] on link "Contractors" at bounding box center [25, 66] width 35 height 8
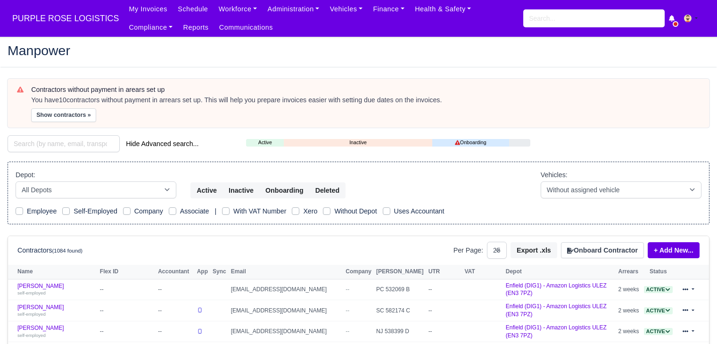
select select "25"
click at [65, 119] on button "Show contractors »" at bounding box center [63, 115] width 65 height 14
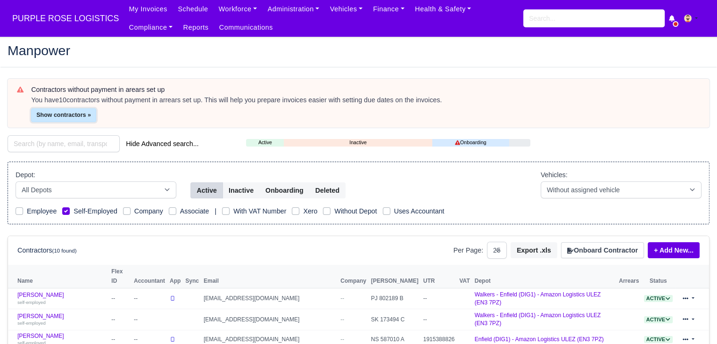
scroll to position [89, 0]
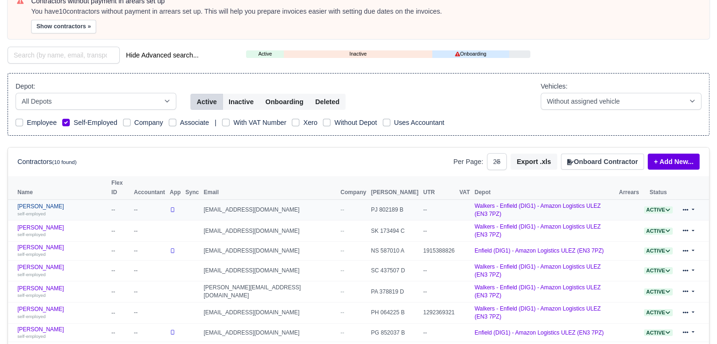
click at [49, 203] on link "[PERSON_NAME] self-employed" at bounding box center [61, 210] width 89 height 14
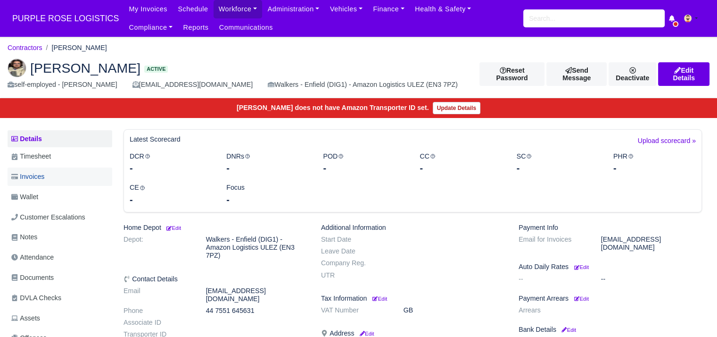
scroll to position [41, 0]
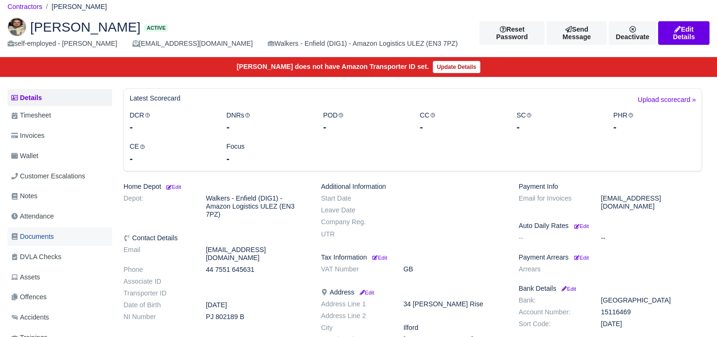
click at [51, 229] on link "Documents" at bounding box center [60, 236] width 105 height 18
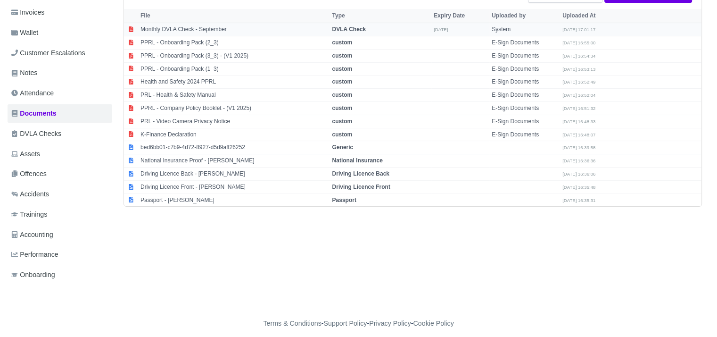
scroll to position [170, 0]
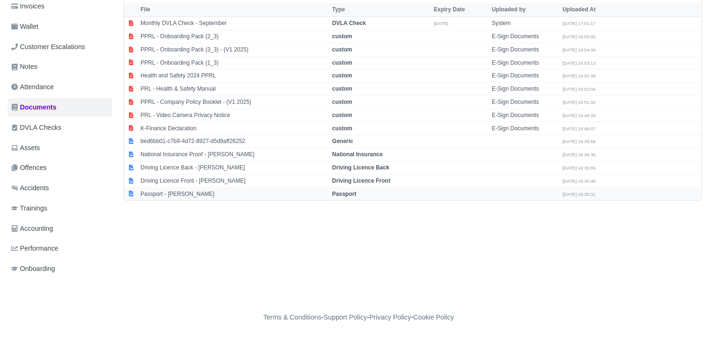
click at [222, 195] on td "Passport - Blake Durrant" at bounding box center [233, 193] width 191 height 13
select select "passport"
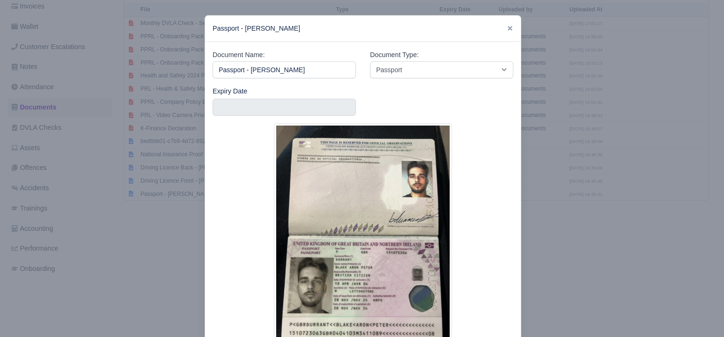
click at [164, 237] on div at bounding box center [362, 168] width 724 height 337
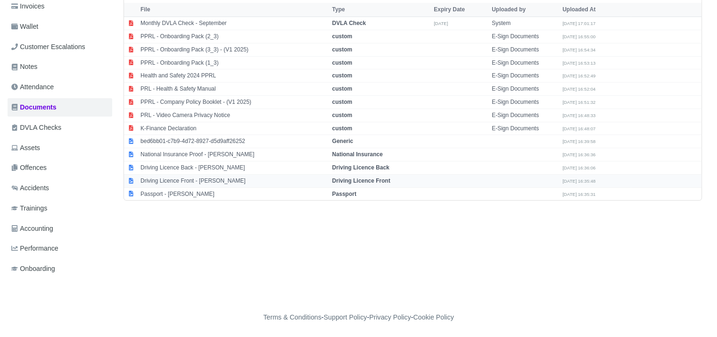
click at [171, 180] on td "Driving Licence Front - Blake Durrant" at bounding box center [233, 180] width 191 height 13
select select "driving-licence-front"
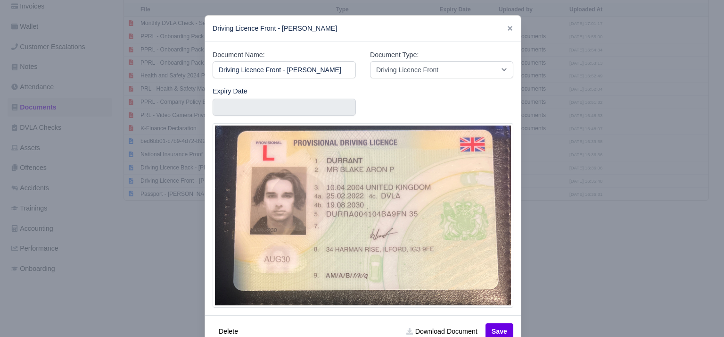
click at [168, 217] on div at bounding box center [362, 168] width 724 height 337
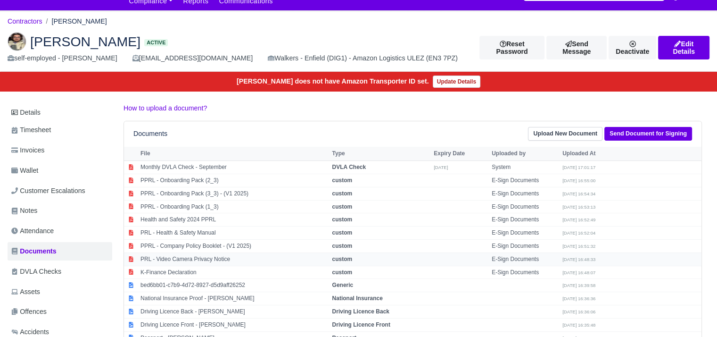
scroll to position [16, 0]
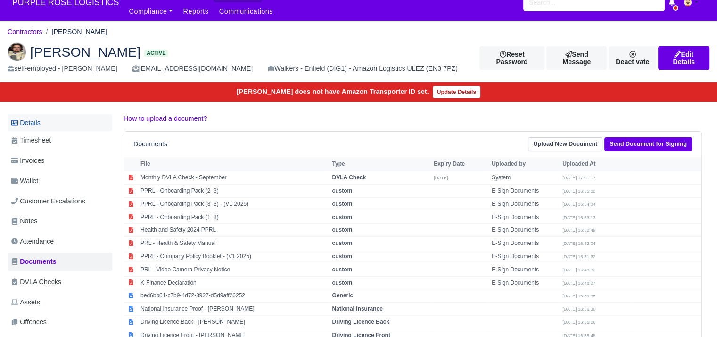
click at [74, 123] on link "Details" at bounding box center [60, 122] width 105 height 17
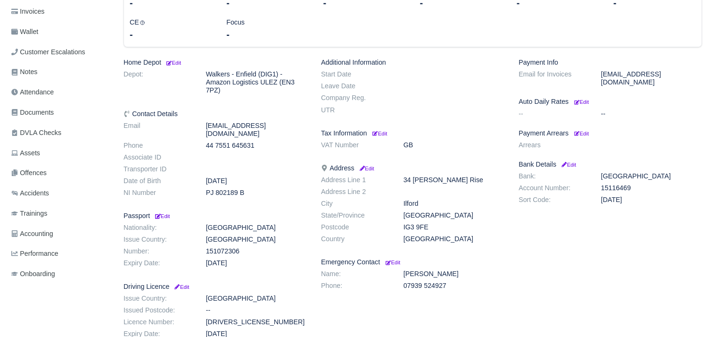
scroll to position [168, 0]
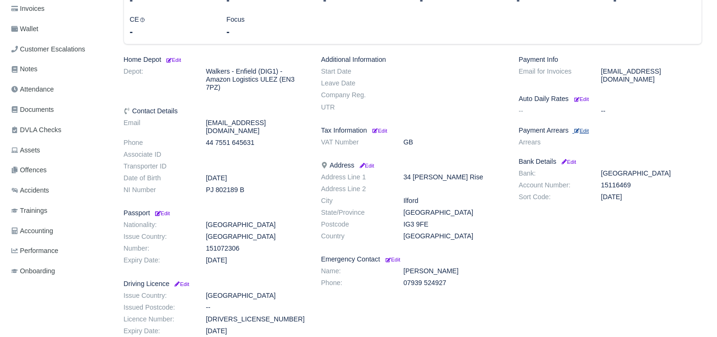
click at [583, 126] on link "Edit" at bounding box center [581, 130] width 17 height 8
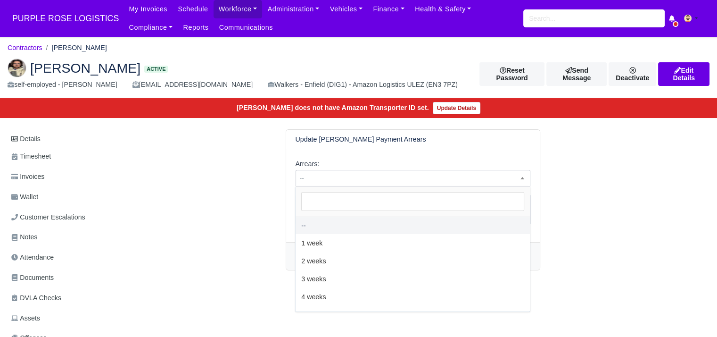
click at [428, 172] on span "--" at bounding box center [413, 178] width 234 height 12
select select "2W"
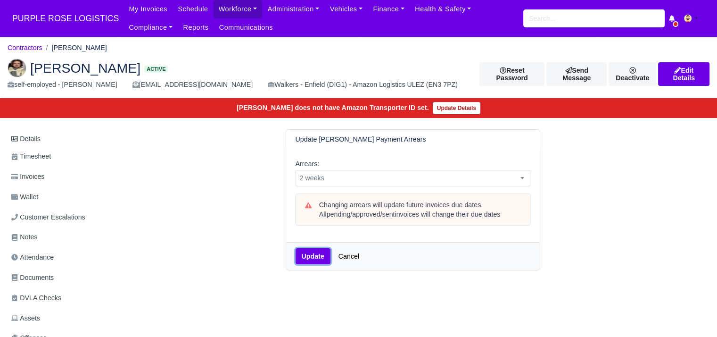
click at [307, 248] on button "Update" at bounding box center [313, 256] width 35 height 16
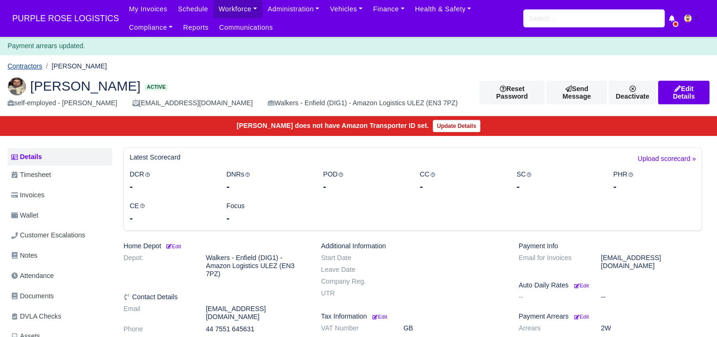
click at [35, 66] on link "Contractors" at bounding box center [25, 66] width 35 height 8
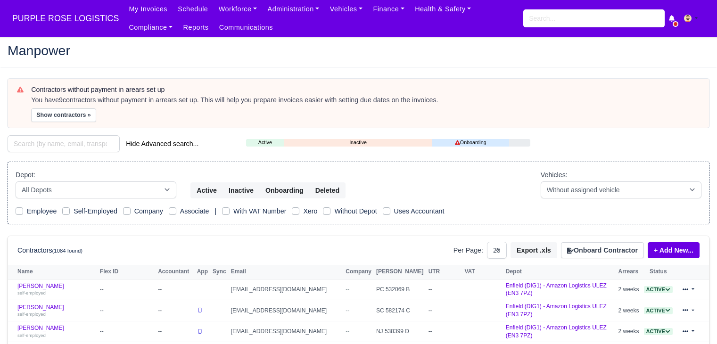
select select "25"
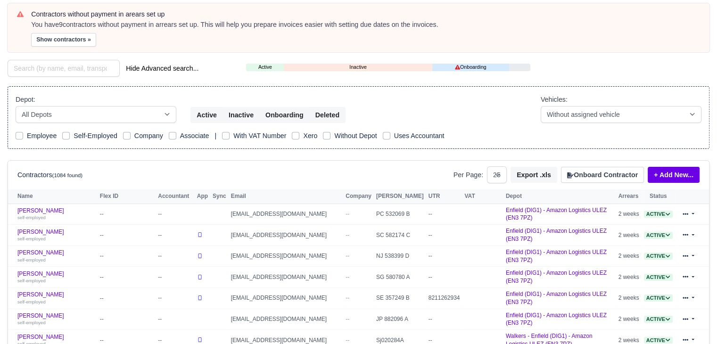
scroll to position [77, 0]
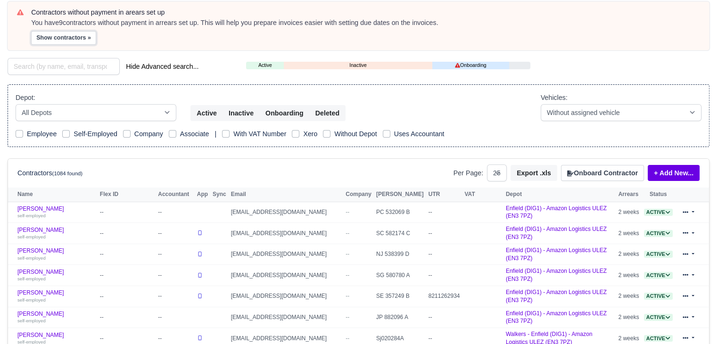
click at [66, 43] on button "Show contractors »" at bounding box center [63, 38] width 65 height 14
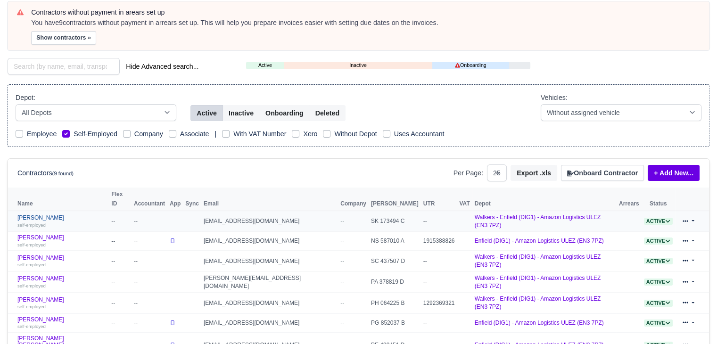
click at [34, 215] on link "[PERSON_NAME] self-employed" at bounding box center [61, 222] width 89 height 14
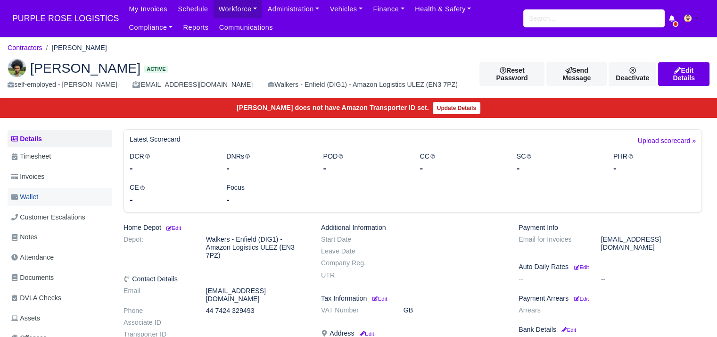
click at [51, 192] on link "Wallet" at bounding box center [60, 197] width 105 height 18
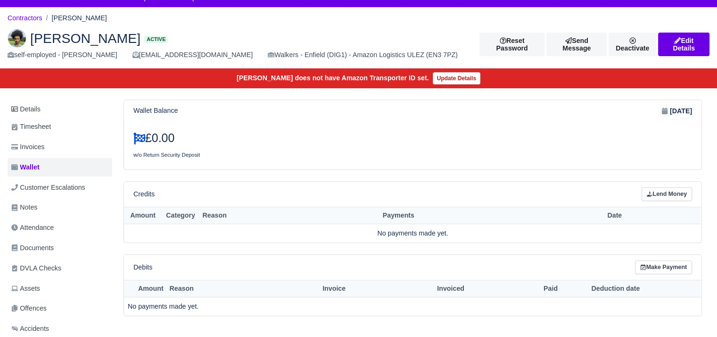
scroll to position [32, 0]
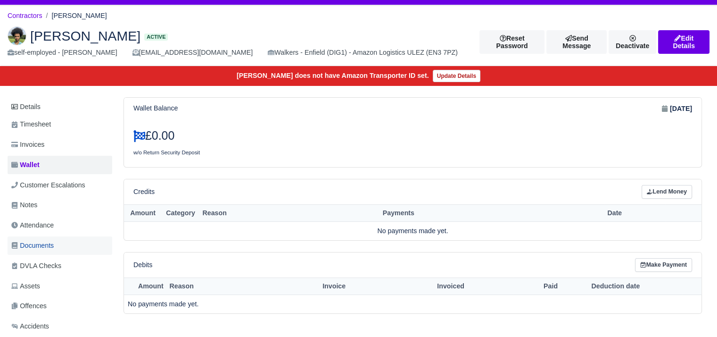
click at [50, 237] on link "Documents" at bounding box center [60, 245] width 105 height 18
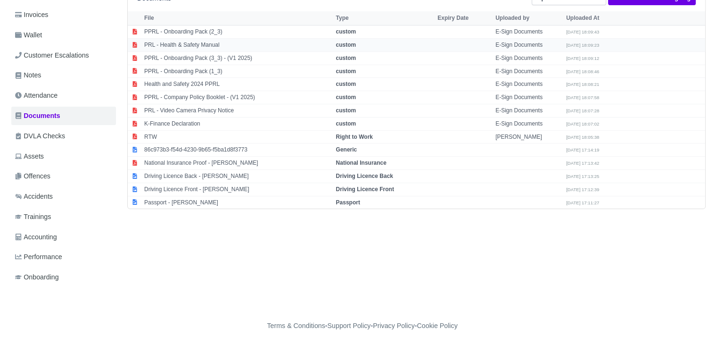
scroll to position [164, 0]
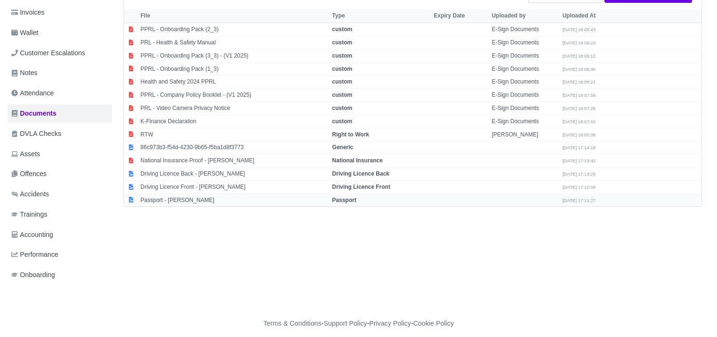
click at [188, 202] on td "Passport - [PERSON_NAME]" at bounding box center [233, 199] width 191 height 13
select select "passport"
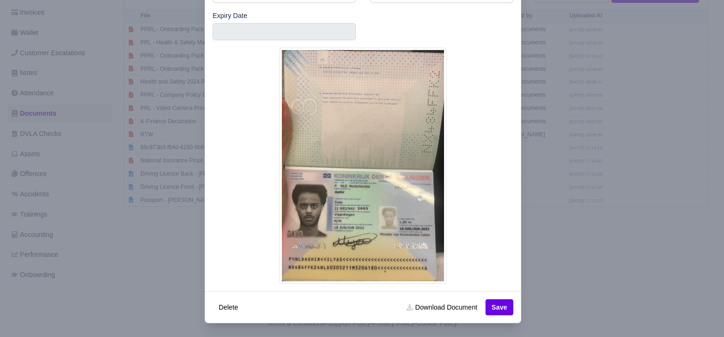
scroll to position [76, 0]
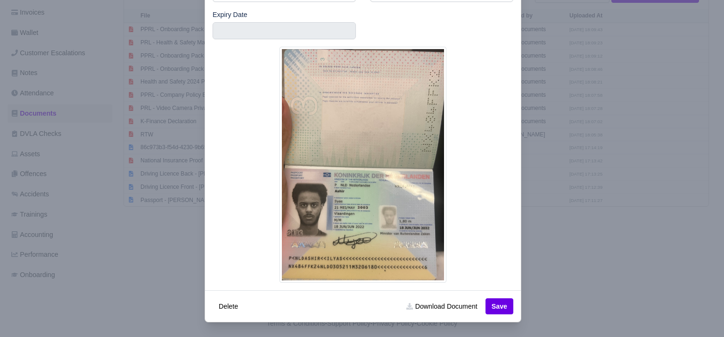
click at [137, 244] on div at bounding box center [362, 168] width 724 height 337
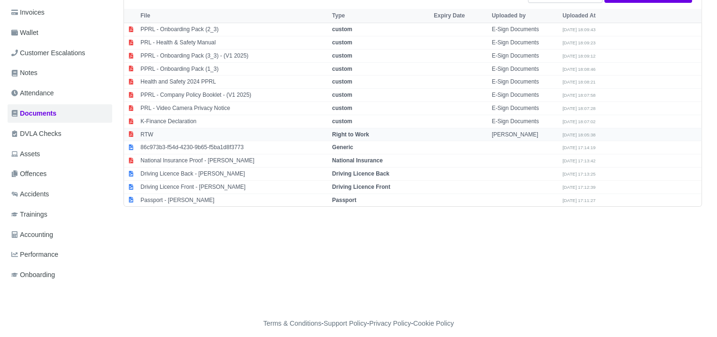
click at [170, 130] on td "RTW" at bounding box center [233, 134] width 191 height 13
select select "right-to-work"
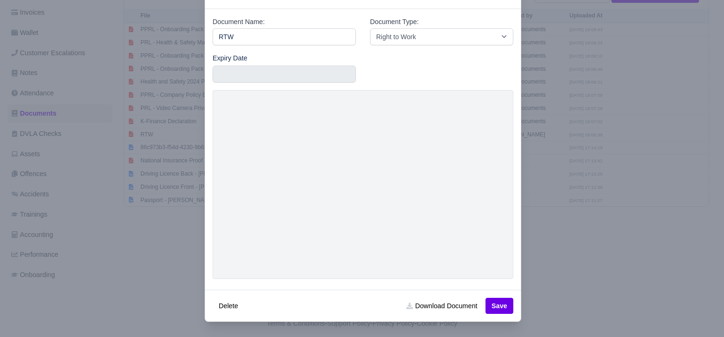
click at [164, 233] on div at bounding box center [362, 168] width 724 height 337
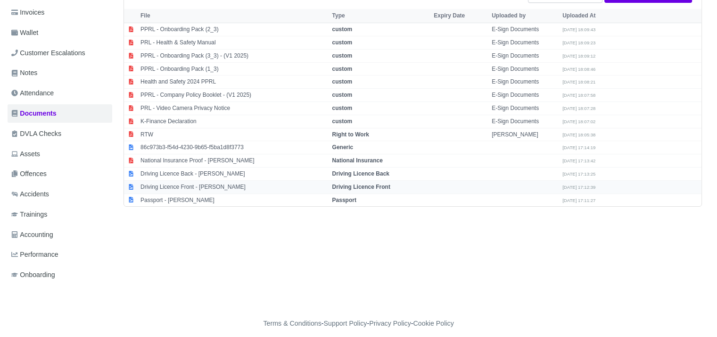
click at [206, 187] on td "Driving Licence Front - Ilyas Ashir" at bounding box center [233, 186] width 191 height 13
select select "driving-licence-front"
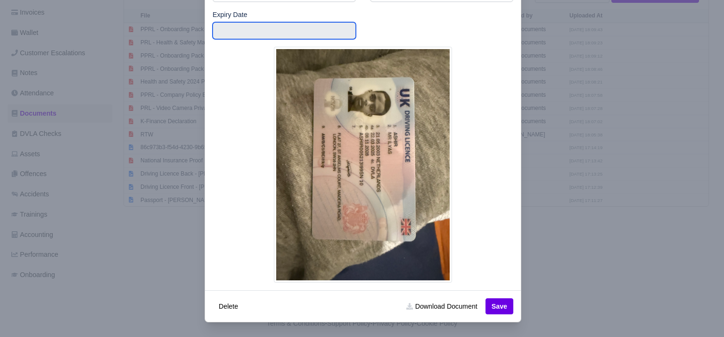
click at [221, 39] on input "text" at bounding box center [284, 30] width 143 height 17
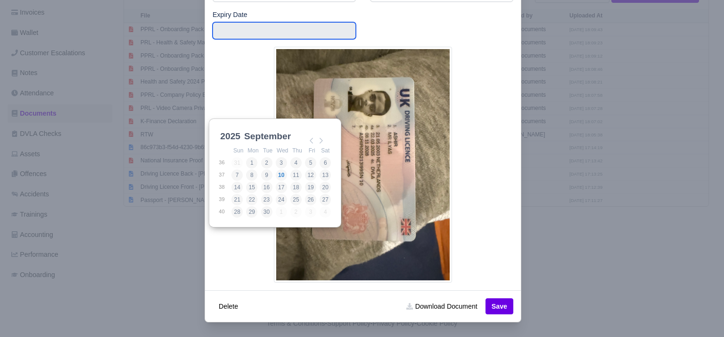
click at [233, 144] on div "2025 2025 2026 2027 2028 2029 2030 2031 2032 2033 2034 2035 2036 2037 2038 2039…" at bounding box center [274, 136] width 113 height 17
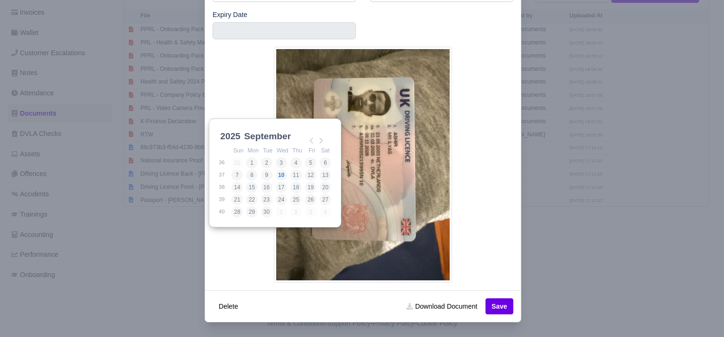
click at [232, 138] on select "2025 2026 2027 2028 2029 2030 2031 2032 2033 2034 2035 2036 2037 2038 2039 2040…" at bounding box center [239, 142] width 42 height 20
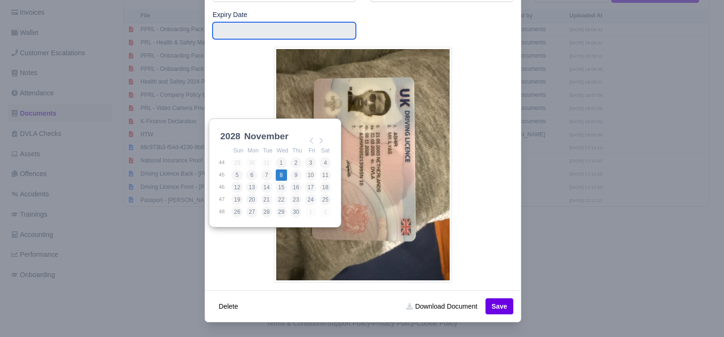
type input "2028-11-08"
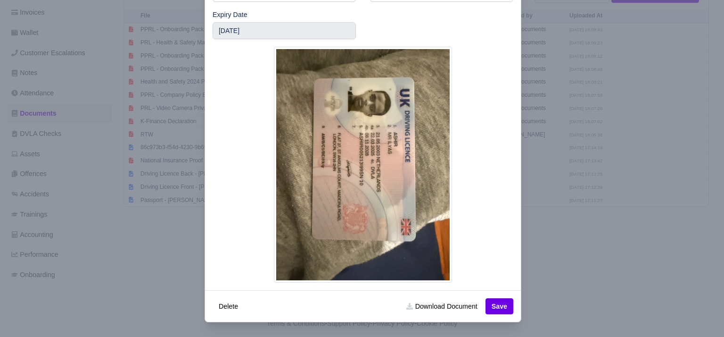
scroll to position [77, 0]
click at [498, 305] on button "Save" at bounding box center [500, 306] width 28 height 16
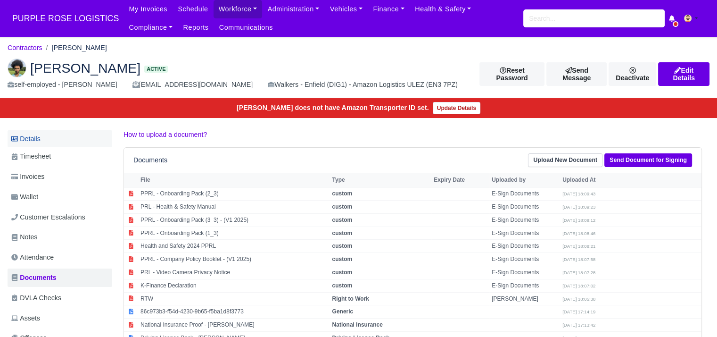
click at [66, 135] on link "Details" at bounding box center [60, 138] width 105 height 17
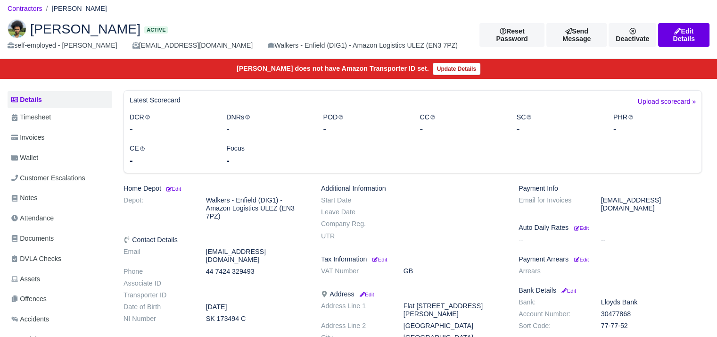
scroll to position [40, 0]
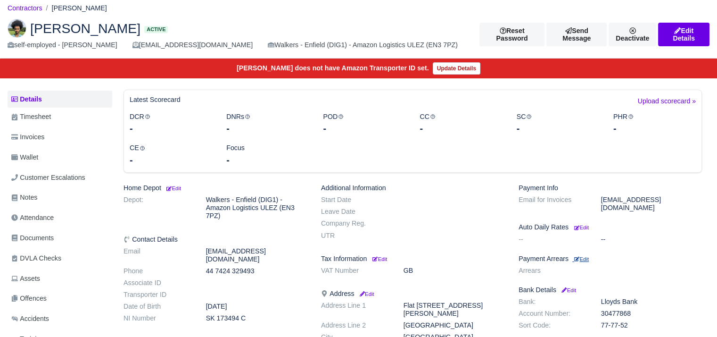
click at [582, 256] on small "Edit" at bounding box center [581, 259] width 15 height 6
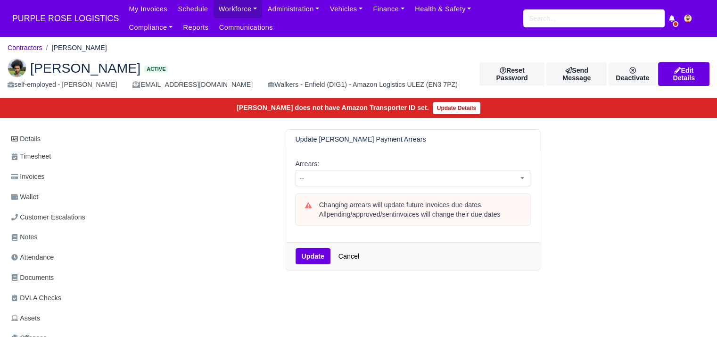
click at [421, 188] on div "Arrears: -- 1 week 2 weeks 3 weeks 4 weeks 5 weeks 6 weeks 7 weeks 8 weeks 9 we…" at bounding box center [413, 195] width 254 height 93
click at [417, 185] on span "--" at bounding box center [413, 178] width 235 height 17
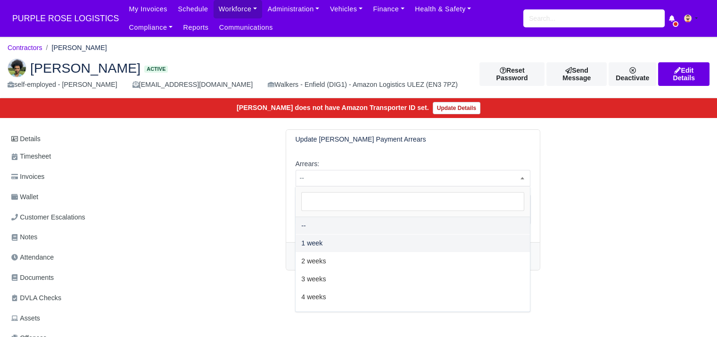
select select "2W"
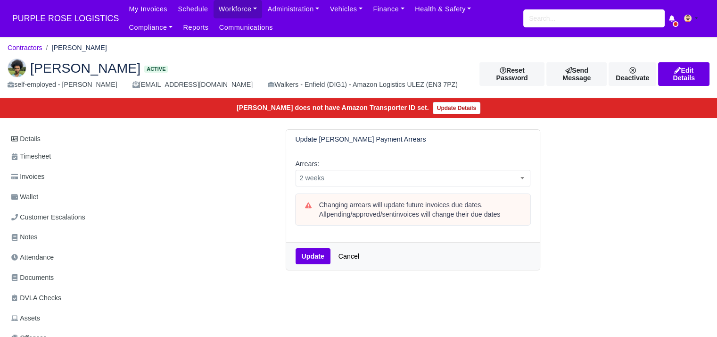
click at [308, 247] on div "Update Cancel" at bounding box center [413, 256] width 254 height 28
click at [308, 249] on button "Update" at bounding box center [313, 256] width 35 height 16
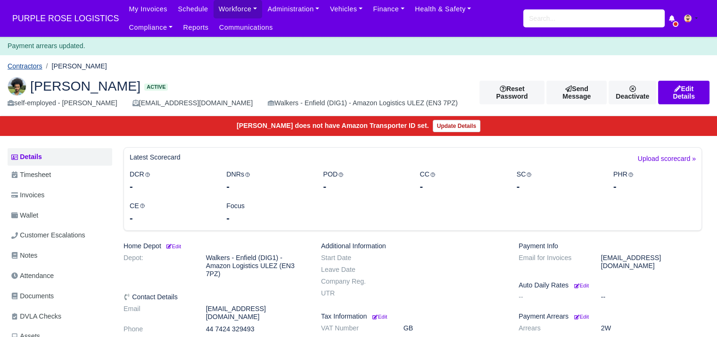
click at [25, 65] on link "Contractors" at bounding box center [25, 66] width 35 height 8
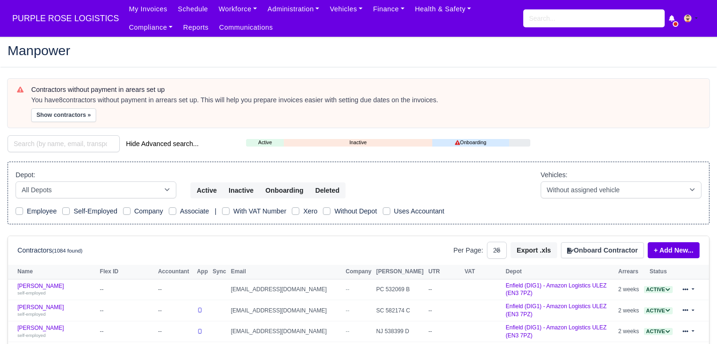
select select "25"
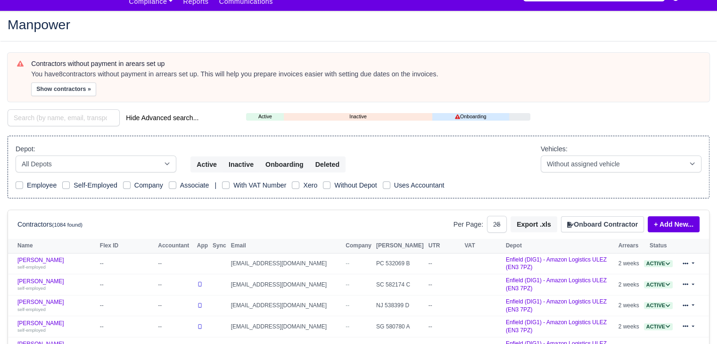
scroll to position [25, 0]
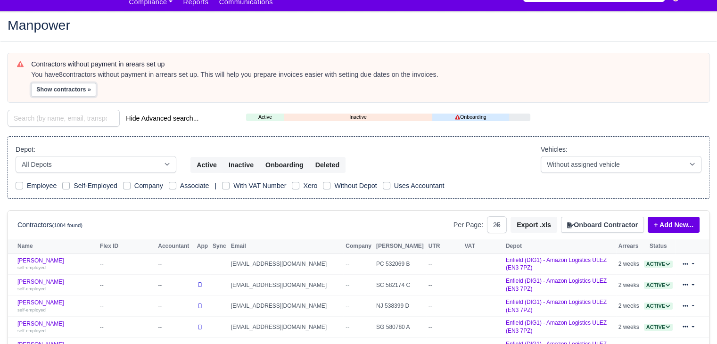
click at [62, 89] on button "Show contractors »" at bounding box center [63, 90] width 65 height 14
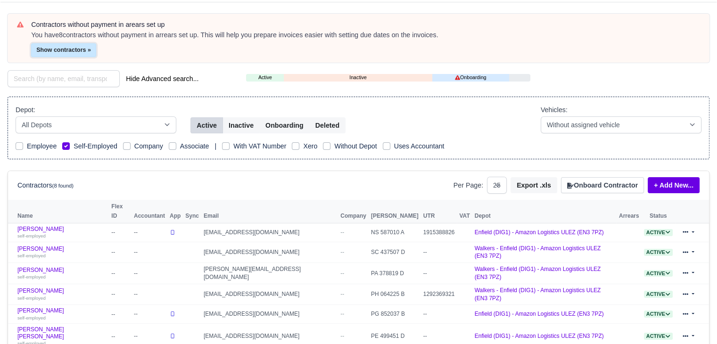
scroll to position [68, 0]
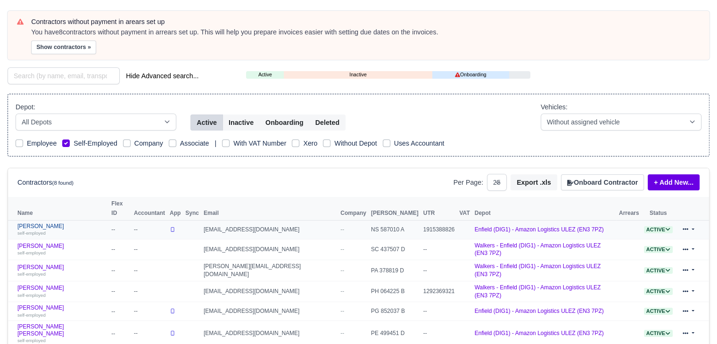
click at [49, 230] on div "self-employed" at bounding box center [61, 233] width 89 height 7
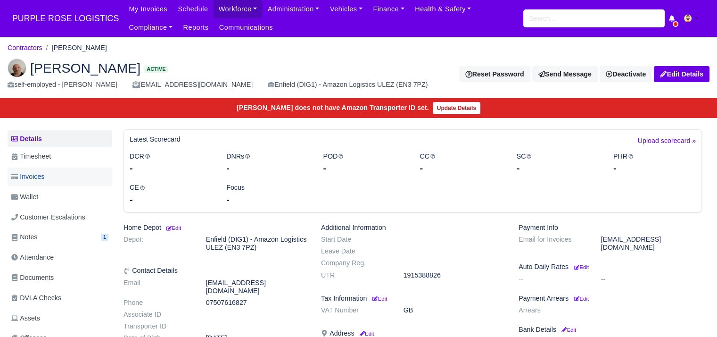
scroll to position [21, 0]
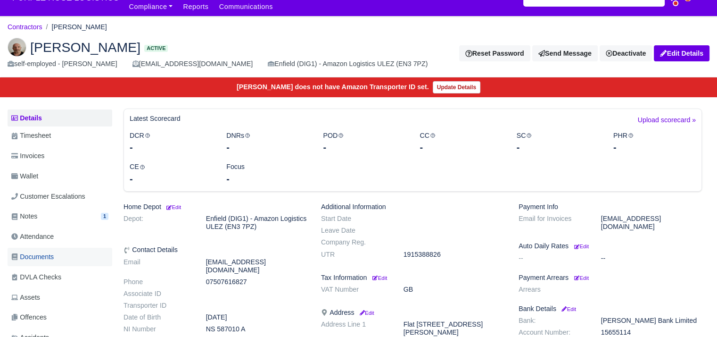
click at [51, 260] on span "Documents" at bounding box center [32, 256] width 42 height 11
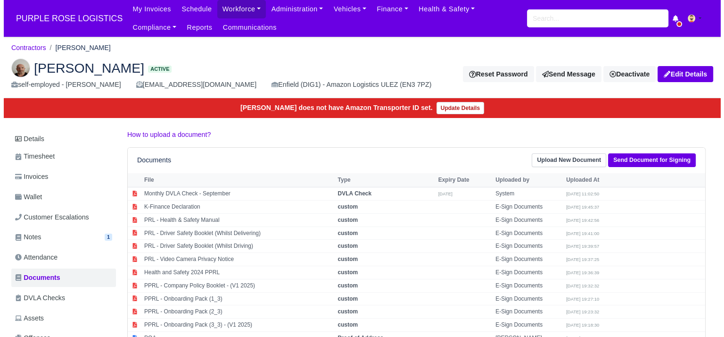
scroll to position [155, 0]
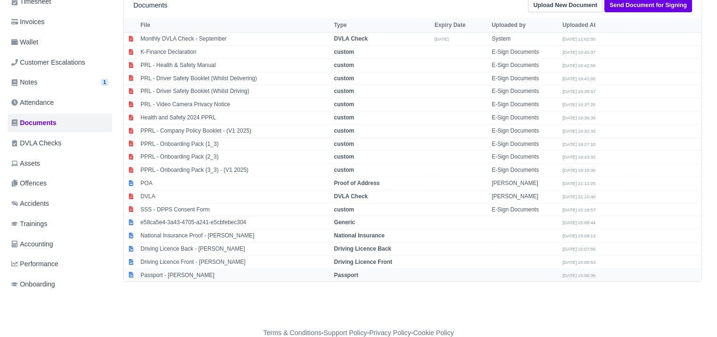
click at [179, 274] on td "Passport - [PERSON_NAME]" at bounding box center [235, 274] width 194 height 13
select select "passport"
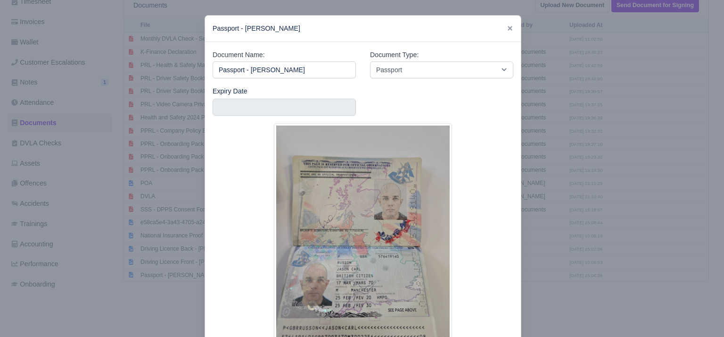
click at [194, 252] on div at bounding box center [362, 168] width 724 height 337
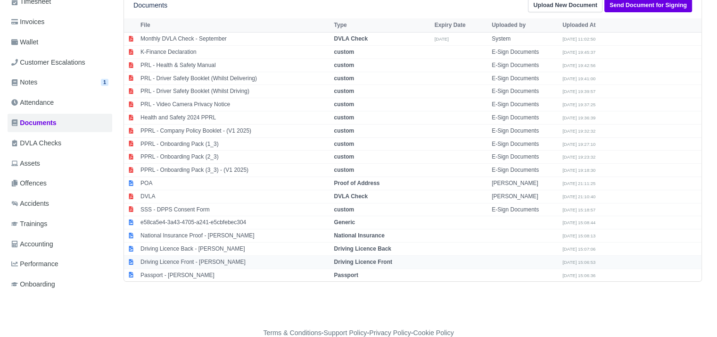
click at [188, 258] on td "Driving Licence Front - [PERSON_NAME]" at bounding box center [235, 261] width 194 height 13
select select "driving-licence-front"
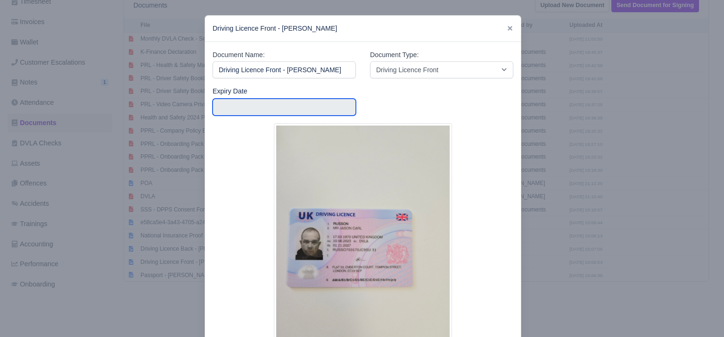
click at [244, 109] on input "text" at bounding box center [284, 107] width 143 height 17
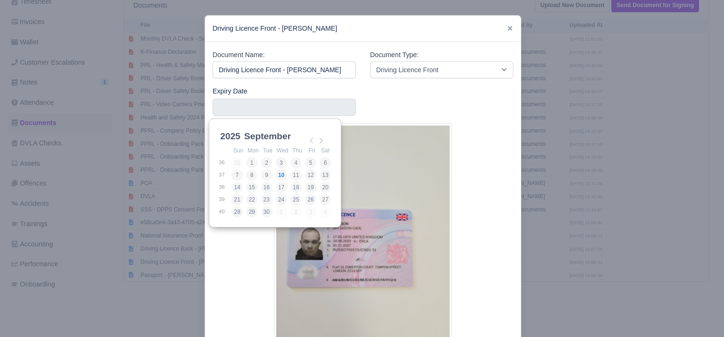
click at [239, 140] on select "2025 2026 2027 2028 2029 2030 2031 2032 2033 2034 2035 2036 2037 2038 2039 2040…" at bounding box center [239, 142] width 42 height 20
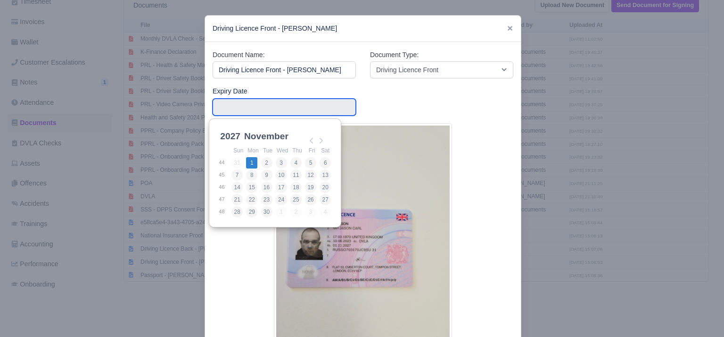
type input "2027-11-01"
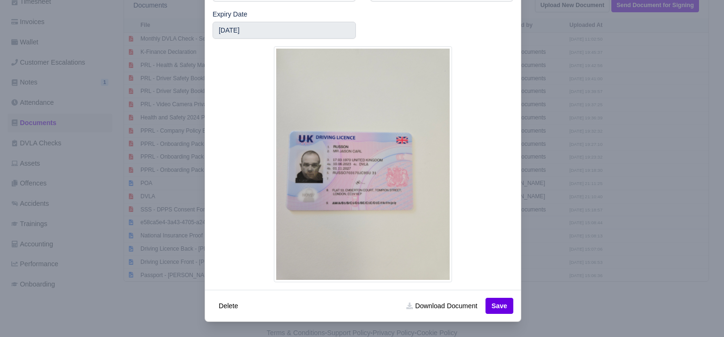
scroll to position [77, 0]
click at [497, 298] on button "Save" at bounding box center [500, 306] width 28 height 16
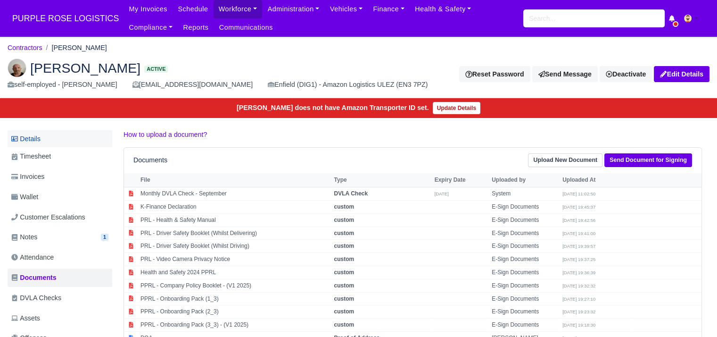
click at [66, 136] on link "Details" at bounding box center [60, 138] width 105 height 17
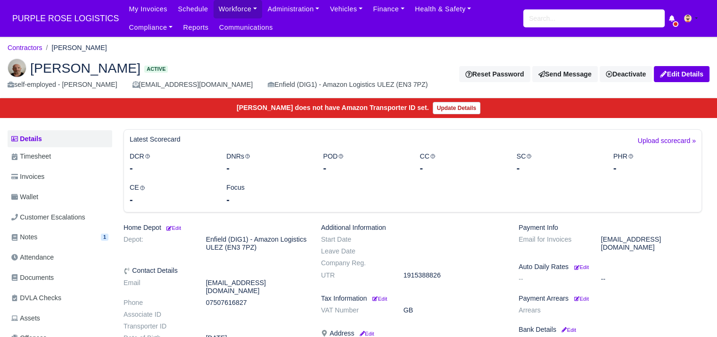
scroll to position [105, 0]
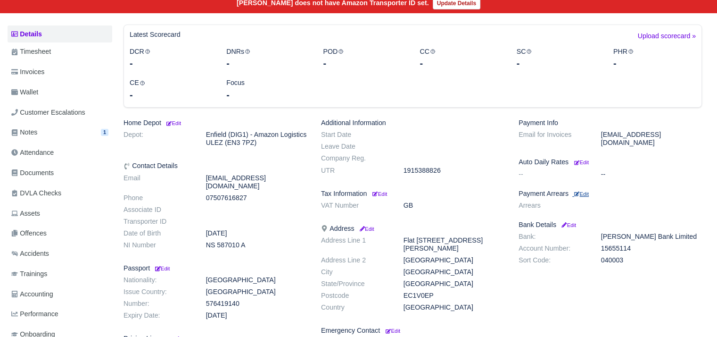
click at [588, 191] on small "Edit" at bounding box center [581, 194] width 15 height 6
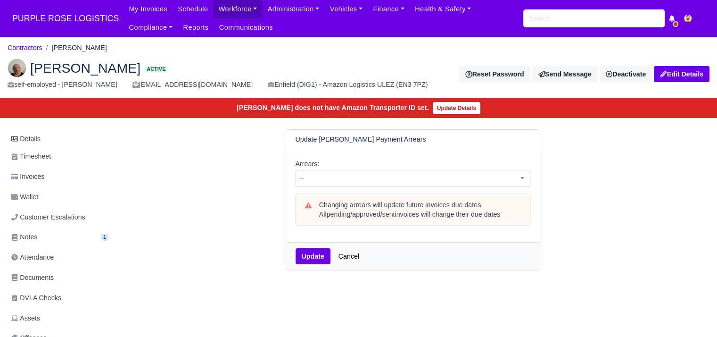
click at [394, 170] on span "--" at bounding box center [413, 178] width 235 height 17
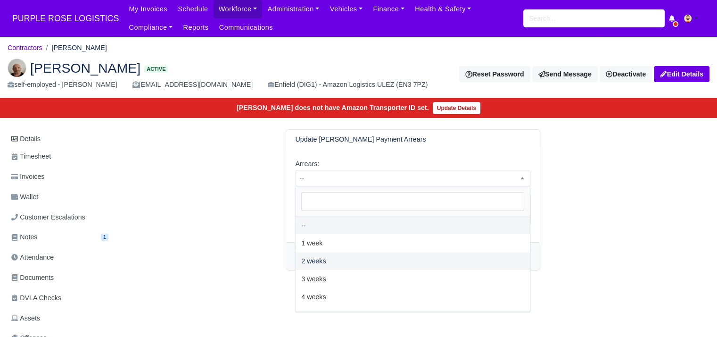
select select "2W"
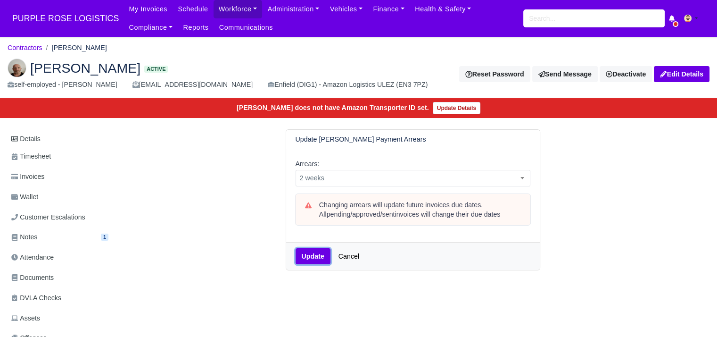
click at [310, 255] on button "Update" at bounding box center [313, 256] width 35 height 16
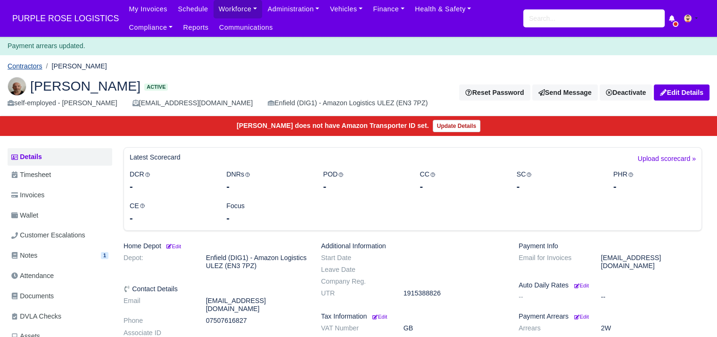
click at [30, 70] on link "Contractors" at bounding box center [25, 66] width 35 height 8
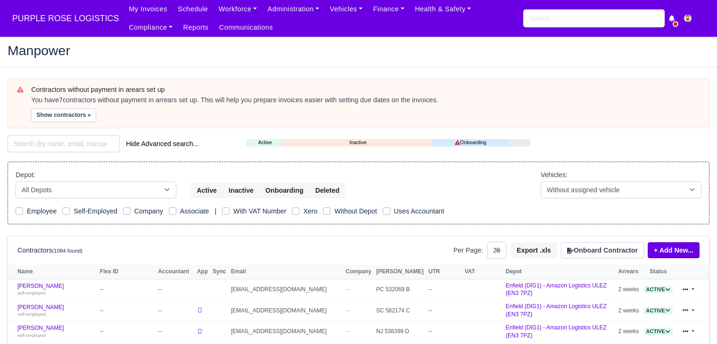
select select "25"
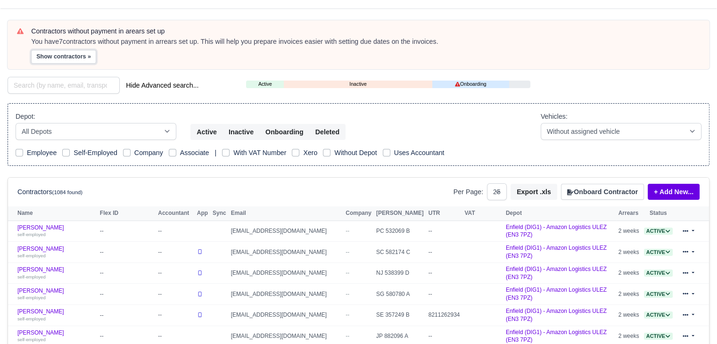
click at [53, 61] on button "Show contractors »" at bounding box center [63, 57] width 65 height 14
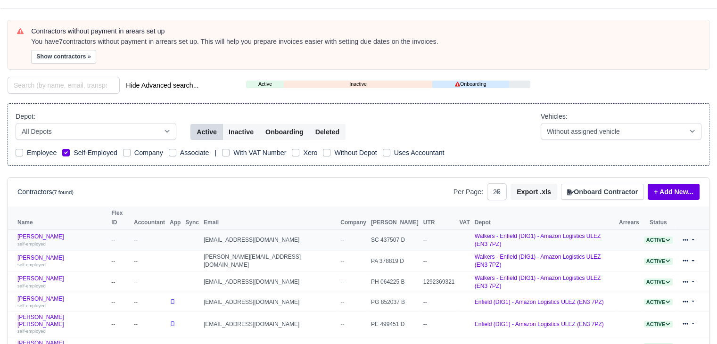
click at [47, 233] on link "Mahdi Said Ali Abdullahi self-employed" at bounding box center [61, 240] width 89 height 14
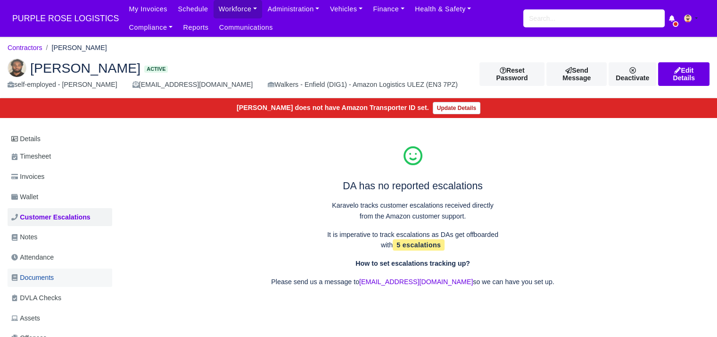
click at [51, 272] on span "Documents" at bounding box center [32, 277] width 42 height 11
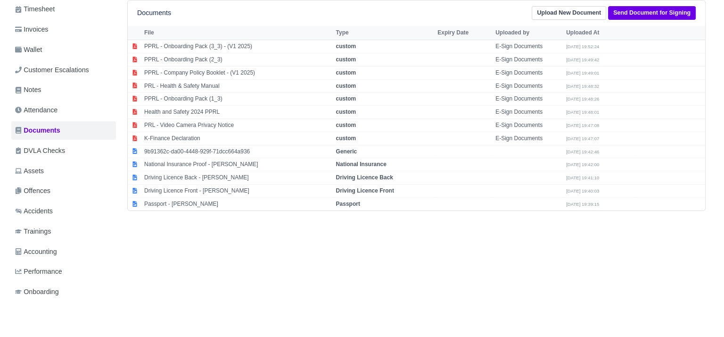
scroll to position [152, 0]
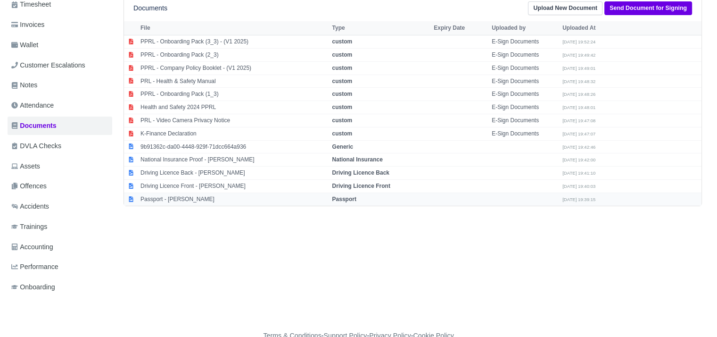
click at [176, 195] on td "Passport - [PERSON_NAME]" at bounding box center [233, 198] width 191 height 13
select select "passport"
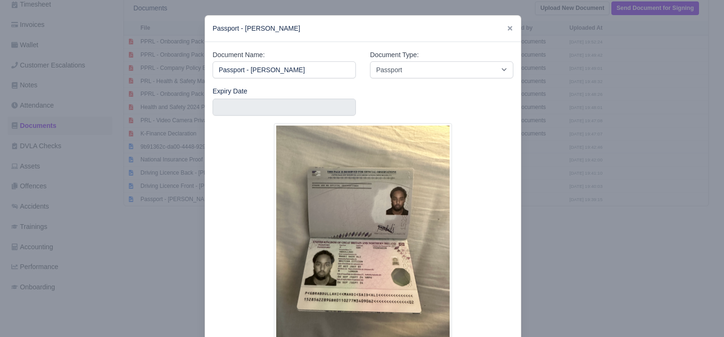
click at [136, 242] on div at bounding box center [362, 168] width 724 height 337
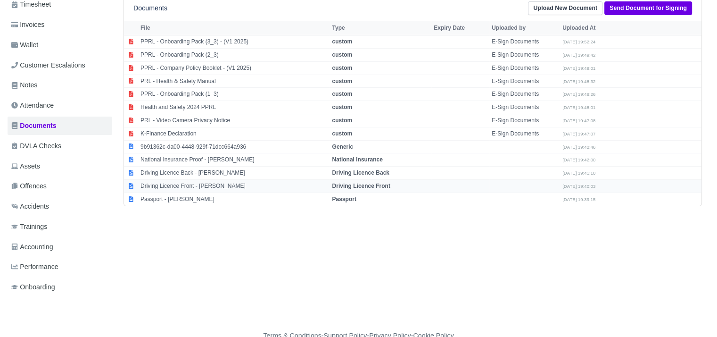
click at [173, 187] on td "Driving Licence Front - [PERSON_NAME]" at bounding box center [233, 186] width 191 height 13
select select "driving-licence-front"
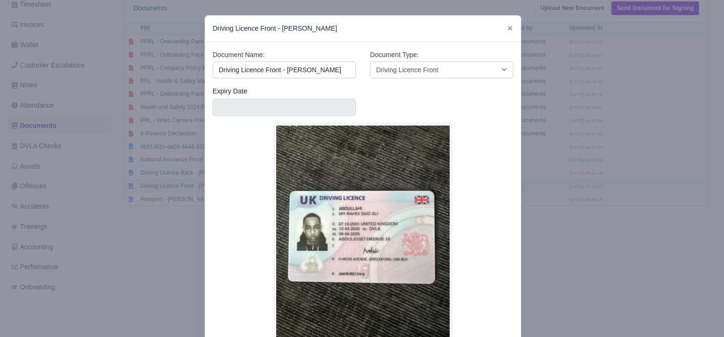
scroll to position [0, 8]
click at [213, 106] on input "text" at bounding box center [284, 107] width 143 height 17
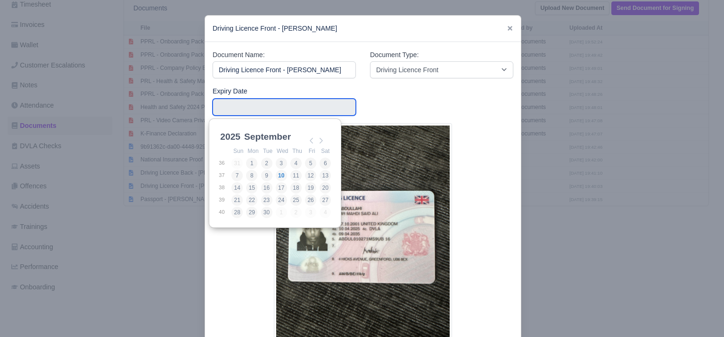
scroll to position [0, 0]
click at [223, 131] on div "2025 2025 2026 2027 2028 2029 2030 2031 2032 2033 2034 2035 2036 2037 2038 2039…" at bounding box center [230, 137] width 24 height 14
click at [224, 136] on select "2025 2026 2027 2028 2029 2030 2031 2032 2033 2034 2035 2036 2037 2038 2039 2040…" at bounding box center [239, 142] width 42 height 20
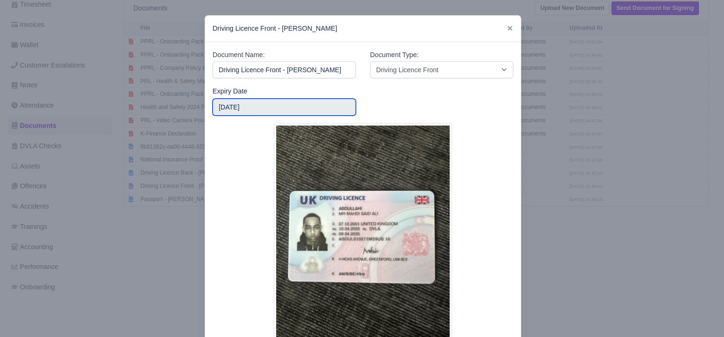
click at [279, 115] on input "2035-04-01" at bounding box center [284, 107] width 143 height 17
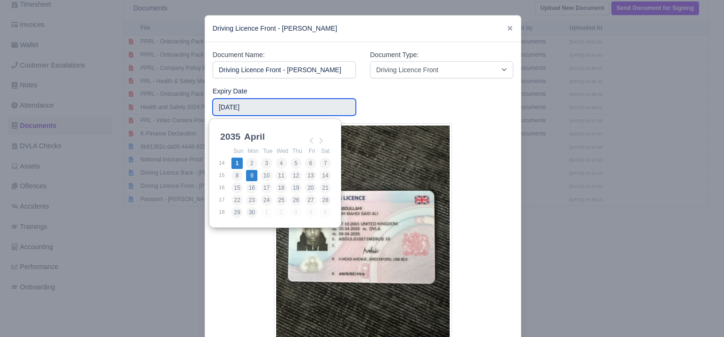
type input "2035-04-09"
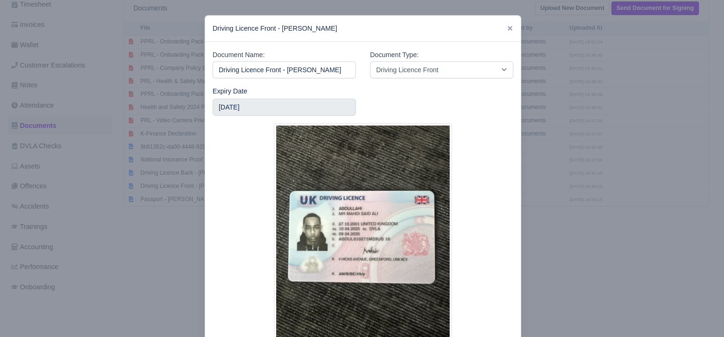
scroll to position [77, 0]
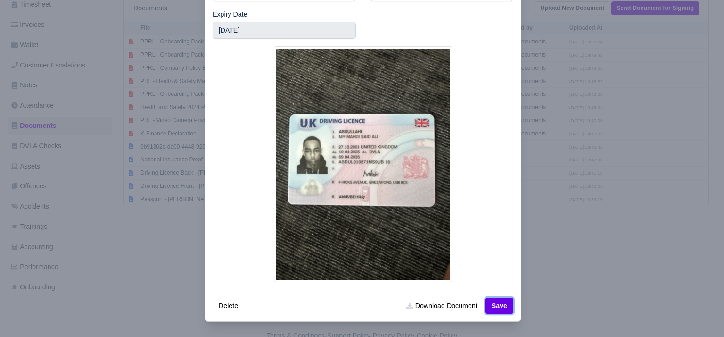
click at [495, 299] on button "Save" at bounding box center [500, 306] width 28 height 16
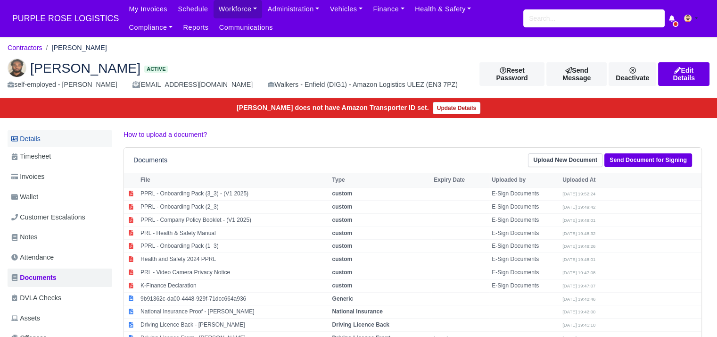
click at [56, 141] on link "Details" at bounding box center [60, 138] width 105 height 17
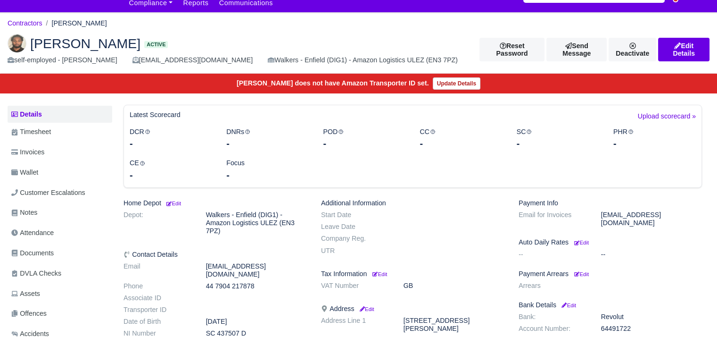
scroll to position [26, 0]
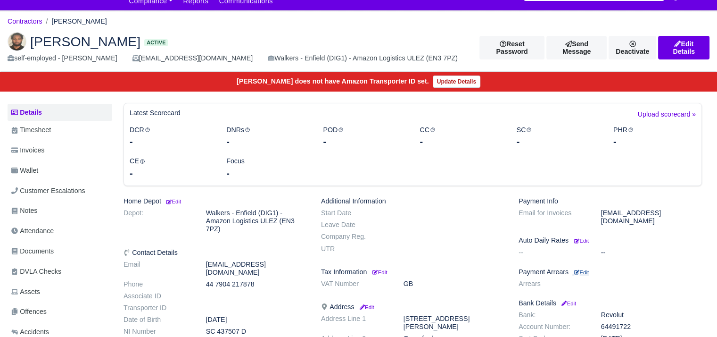
click at [582, 269] on small "Edit" at bounding box center [581, 272] width 15 height 6
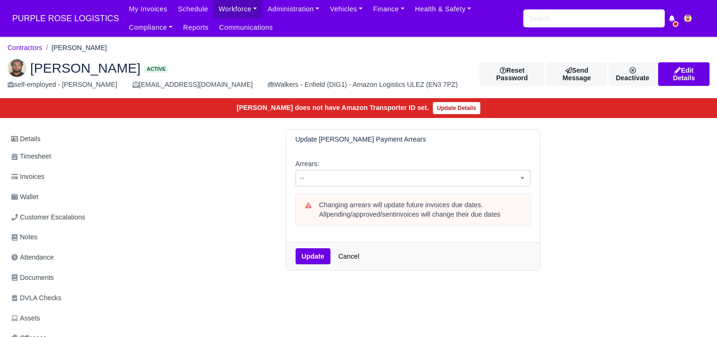
click at [385, 178] on span "--" at bounding box center [413, 178] width 234 height 12
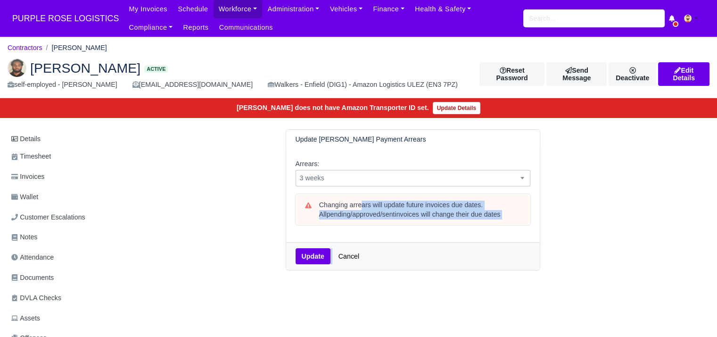
drag, startPoint x: 356, startPoint y: 270, endPoint x: 357, endPoint y: 177, distance: 92.9
click at [357, 177] on form "Update Mahdi Said Ali Abdullahi Payment Arrears Arrears: -- 1 week 2 weeks 3 we…" at bounding box center [413, 199] width 255 height 141
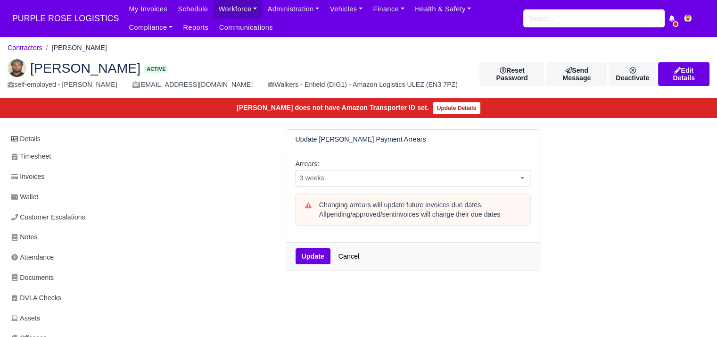
click at [356, 183] on span "3 weeks" at bounding box center [413, 178] width 234 height 12
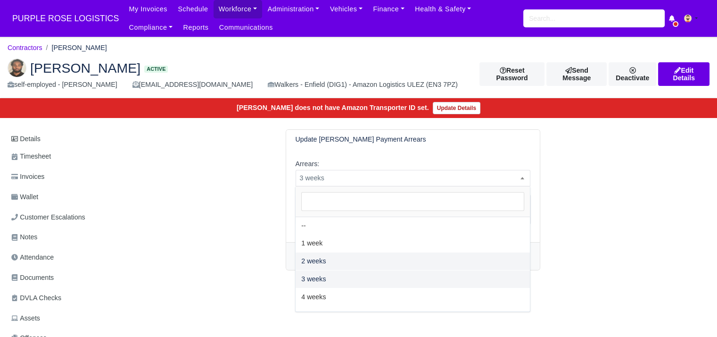
select select "2W"
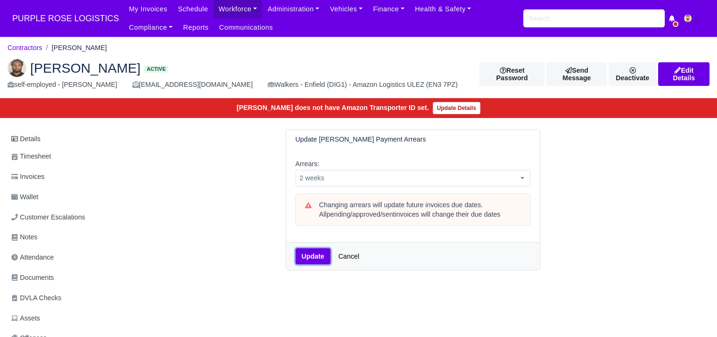
click at [316, 257] on button "Update" at bounding box center [313, 256] width 35 height 16
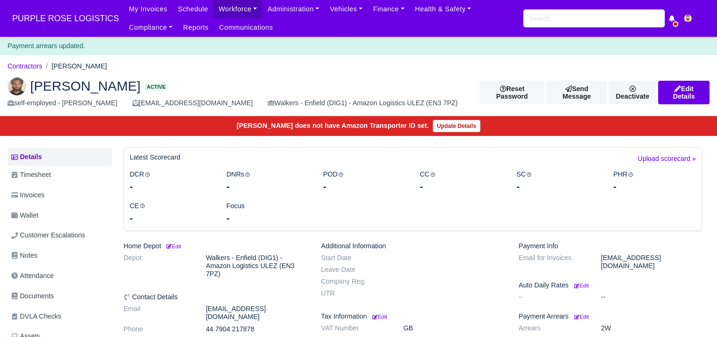
click at [25, 71] on li "Contractors" at bounding box center [25, 66] width 35 height 11
click at [30, 68] on link "Contractors" at bounding box center [25, 66] width 35 height 8
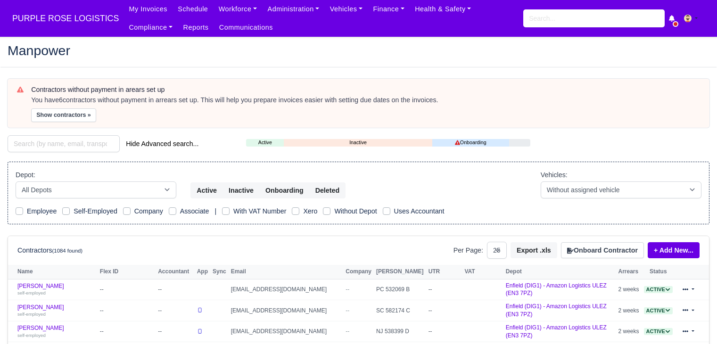
select select "25"
click at [59, 110] on button "Show contractors »" at bounding box center [63, 115] width 65 height 14
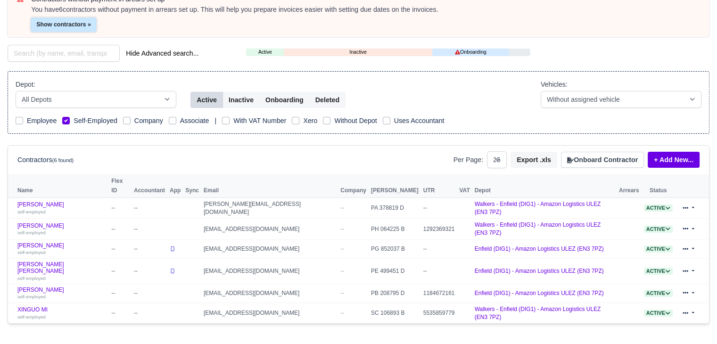
scroll to position [93, 0]
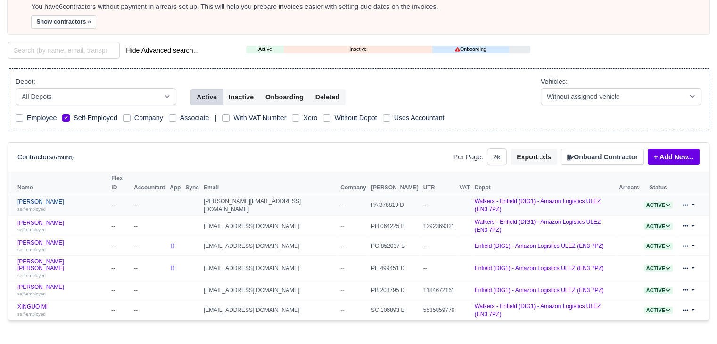
click at [44, 199] on link "Mohsin Malik self-employed" at bounding box center [61, 206] width 89 height 14
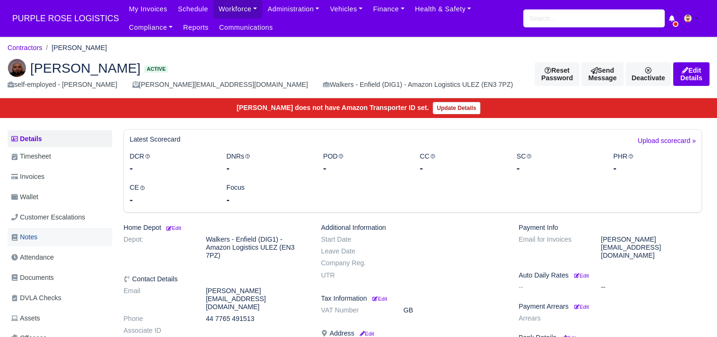
scroll to position [33, 0]
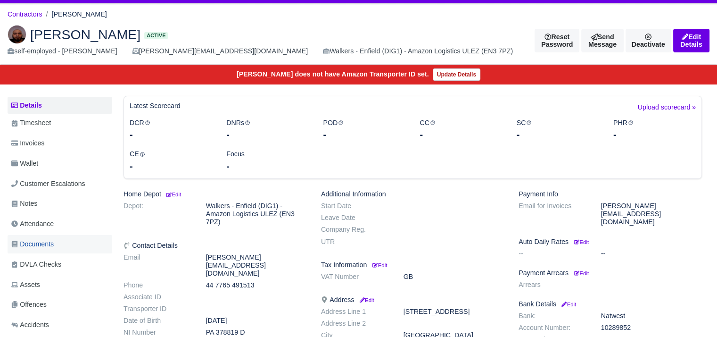
click at [62, 246] on link "Documents" at bounding box center [60, 244] width 105 height 18
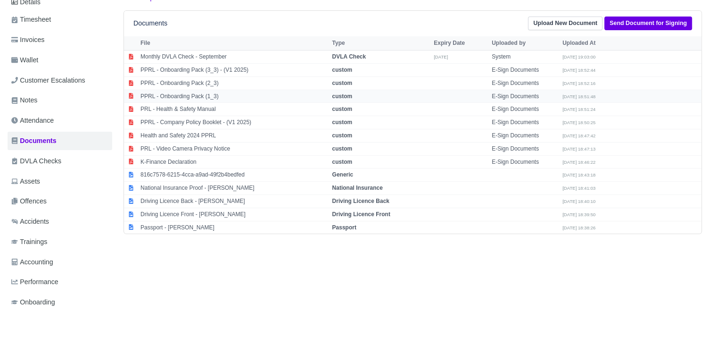
scroll to position [138, 0]
click at [198, 223] on td "Passport - [PERSON_NAME]" at bounding box center [233, 226] width 191 height 13
select select "passport"
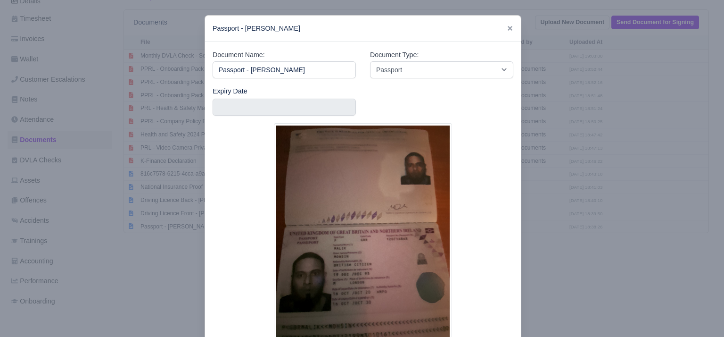
click at [147, 244] on div at bounding box center [362, 168] width 724 height 337
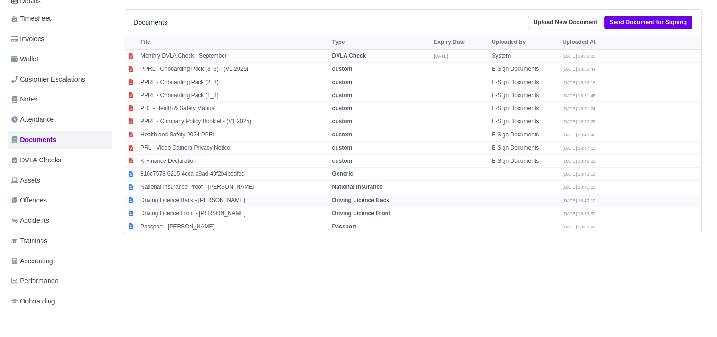
click at [155, 203] on td "Driving Licence Back - [PERSON_NAME]" at bounding box center [233, 200] width 191 height 13
select select "driving-licence-back"
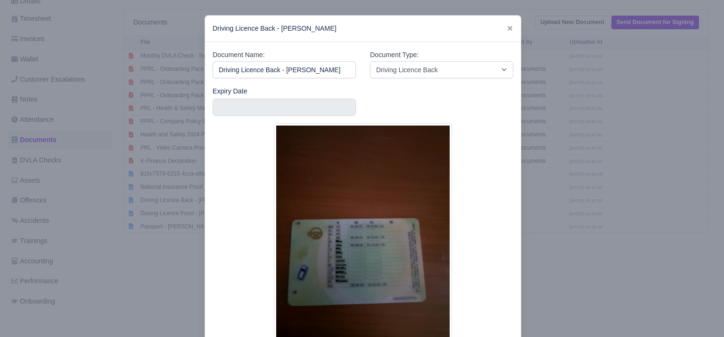
click at [147, 229] on div at bounding box center [362, 168] width 724 height 337
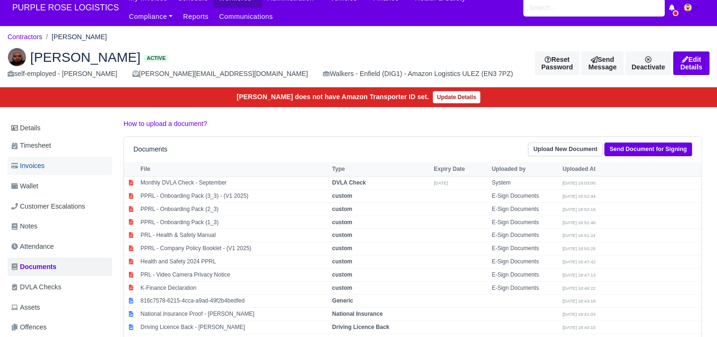
scroll to position [10, 0]
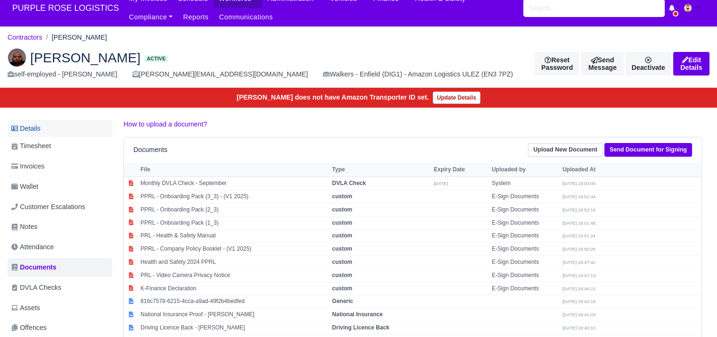
click at [45, 131] on link "Details" at bounding box center [60, 128] width 105 height 17
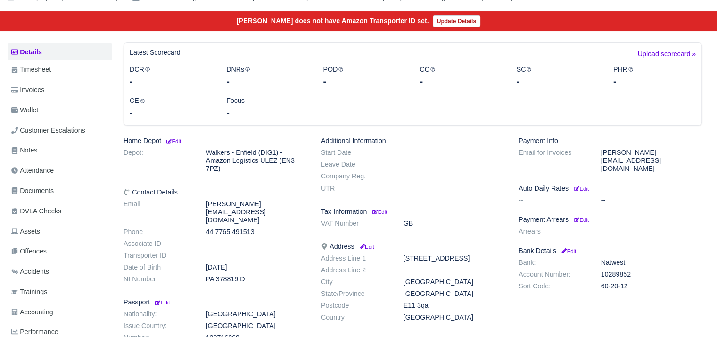
scroll to position [88, 0]
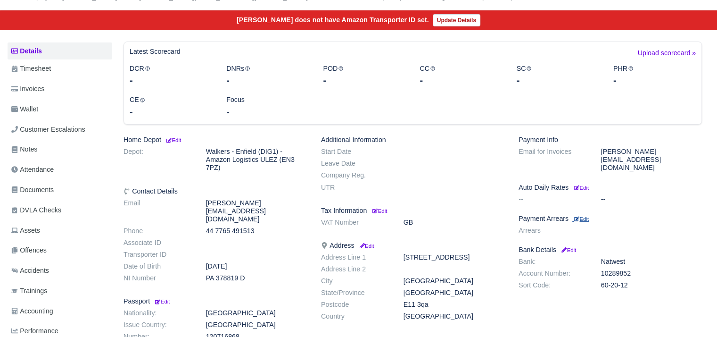
click at [582, 216] on small "Edit" at bounding box center [581, 219] width 15 height 6
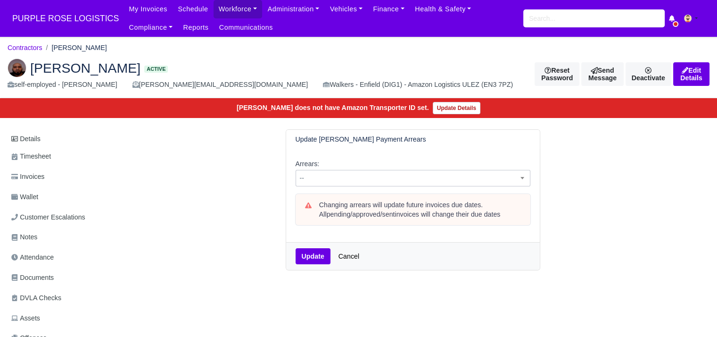
click at [393, 171] on span "--" at bounding box center [413, 178] width 235 height 17
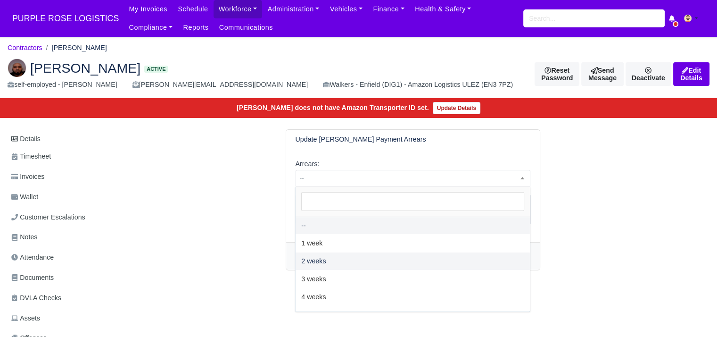
select select "2W"
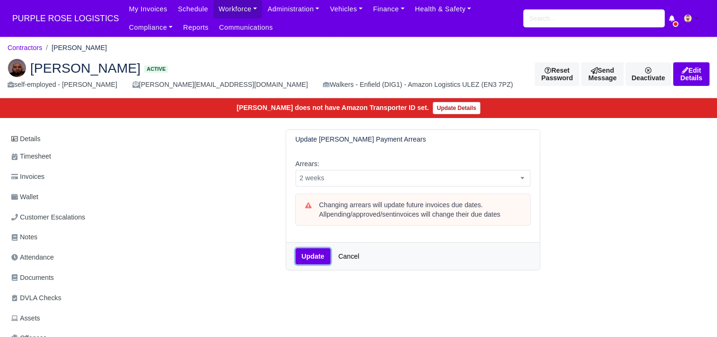
click at [316, 253] on button "Update" at bounding box center [313, 256] width 35 height 16
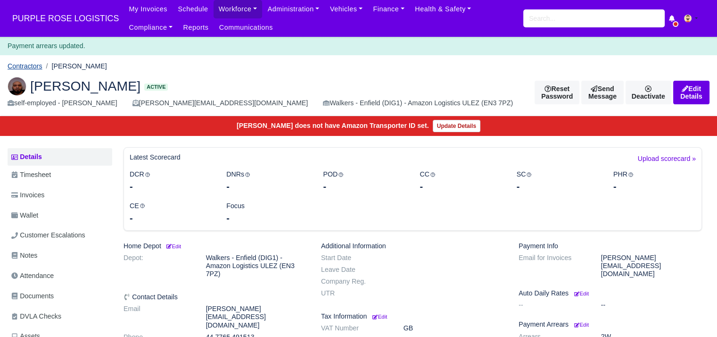
click at [28, 67] on link "Contractors" at bounding box center [25, 66] width 35 height 8
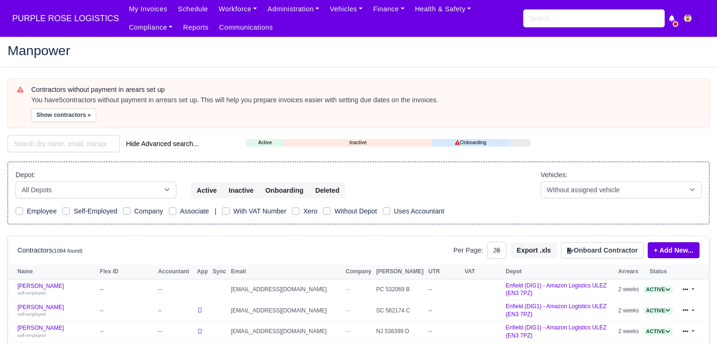
select select "25"
click at [81, 117] on button "Show contractors »" at bounding box center [63, 115] width 65 height 14
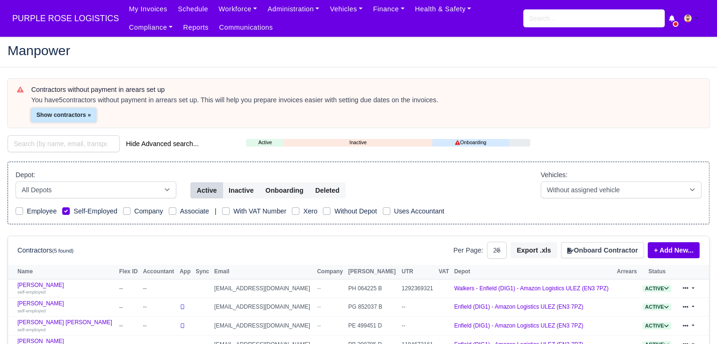
scroll to position [74, 0]
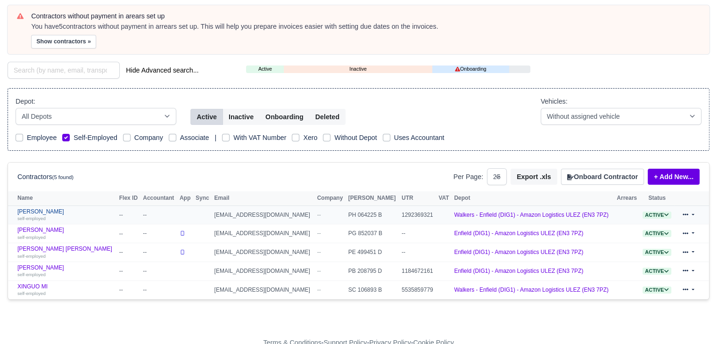
click at [61, 208] on link "Omari Andrews-Donaldson self-employed" at bounding box center [65, 215] width 97 height 14
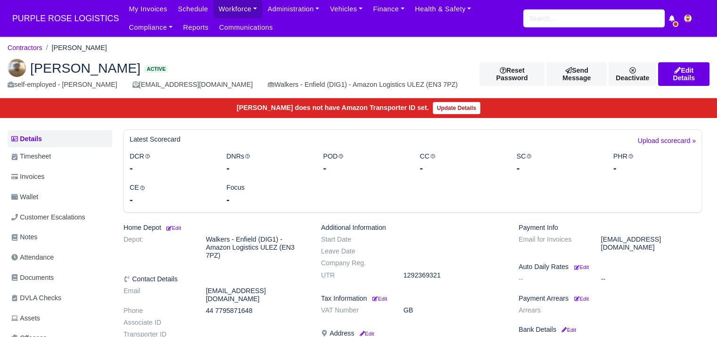
scroll to position [32, 0]
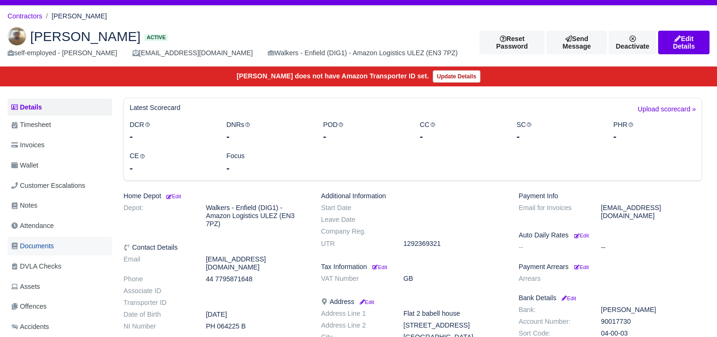
click at [50, 244] on span "Documents" at bounding box center [32, 246] width 42 height 11
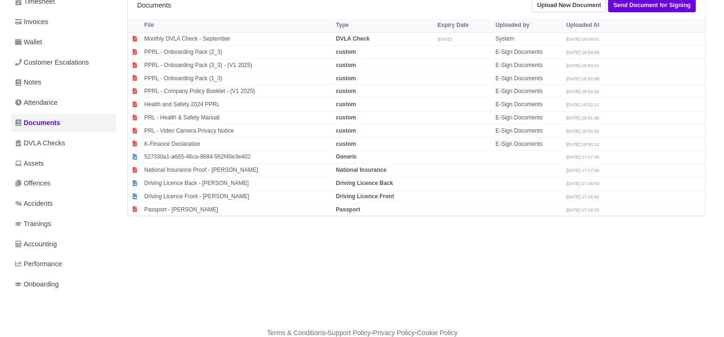
scroll to position [156, 0]
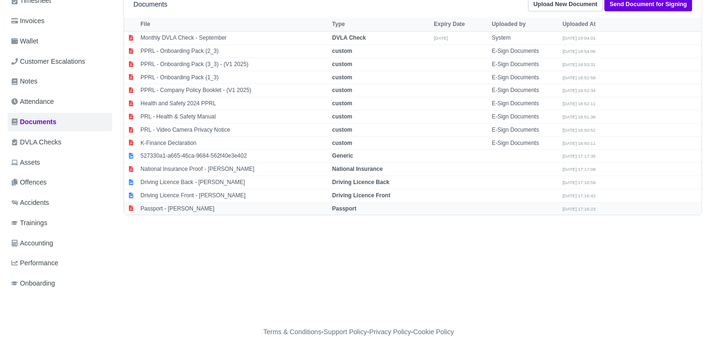
click at [202, 204] on td "Passport - [PERSON_NAME]" at bounding box center [233, 208] width 191 height 13
select select "passport"
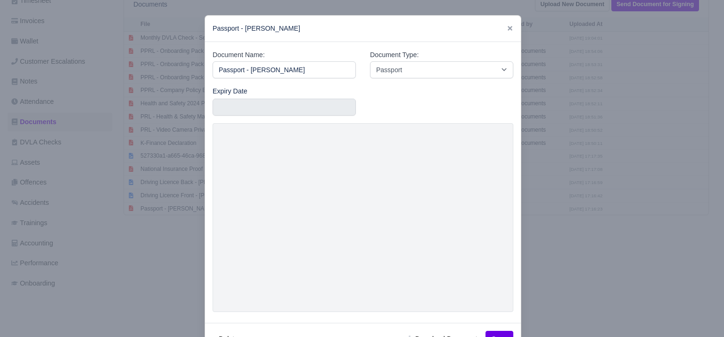
click at [531, 254] on div at bounding box center [362, 168] width 724 height 337
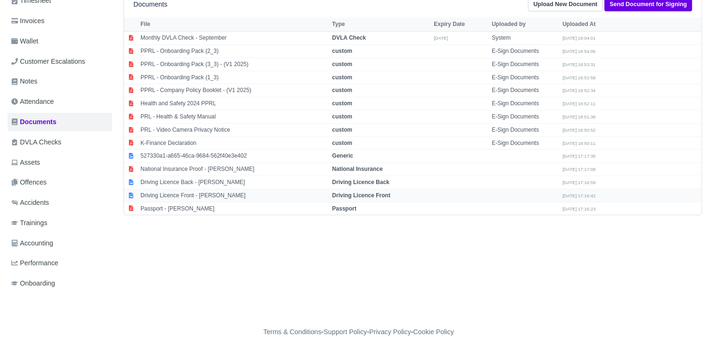
click at [222, 192] on td "Driving Licence Front - [PERSON_NAME]" at bounding box center [233, 195] width 191 height 13
select select "driving-licence-front"
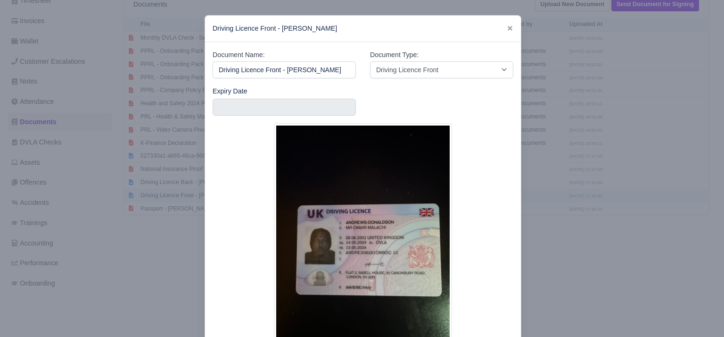
scroll to position [0, 15]
click at [231, 98] on div "Expiry Date" at bounding box center [284, 101] width 143 height 30
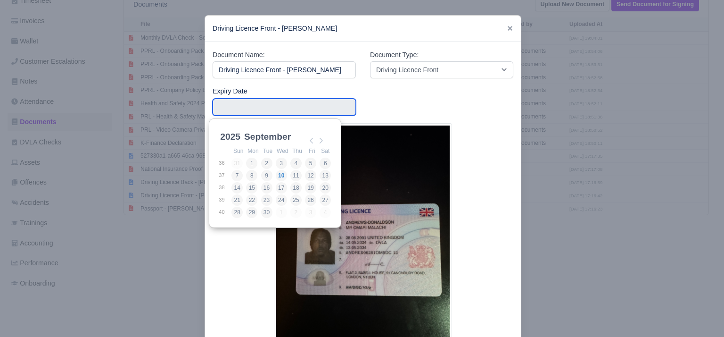
click at [230, 103] on input "Use the arrow keys to pick a date" at bounding box center [284, 107] width 143 height 17
click at [235, 134] on select "2025 2026 2027 2028 2029 2030 2031 2032 2033 2034 2035 2036 2037 2038 2039 2040…" at bounding box center [239, 142] width 42 height 20
type input "2034-05-13"
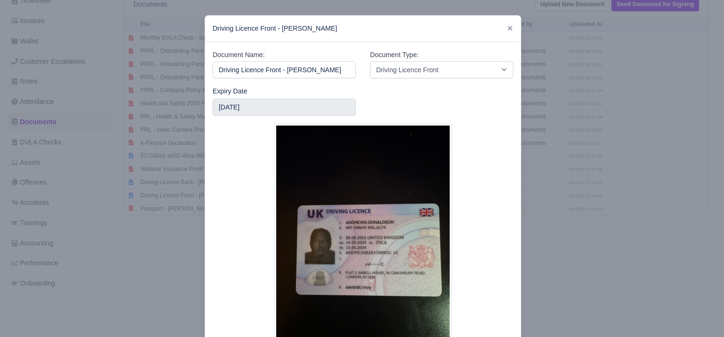
scroll to position [77, 0]
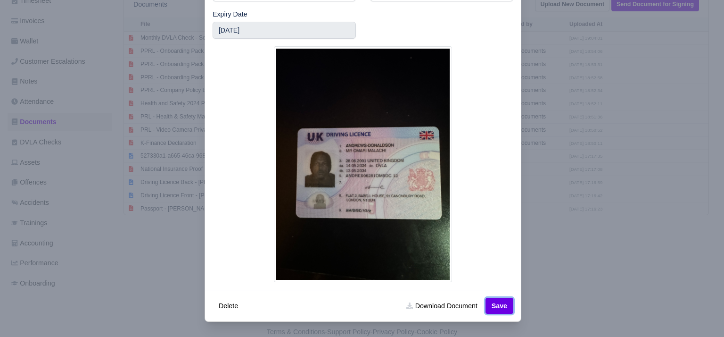
click at [496, 304] on button "Save" at bounding box center [500, 306] width 28 height 16
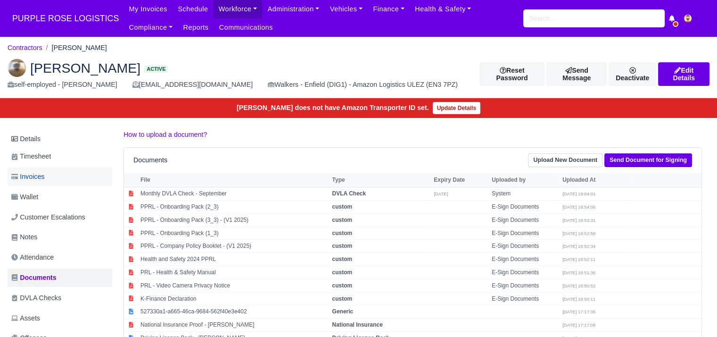
click at [57, 173] on link "Invoices" at bounding box center [60, 176] width 105 height 18
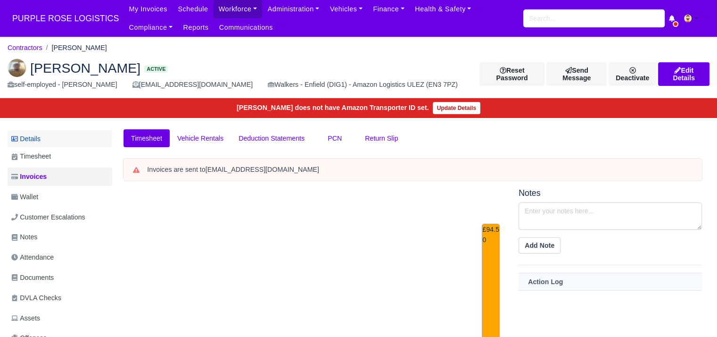
click at [58, 146] on link "Details" at bounding box center [60, 138] width 105 height 17
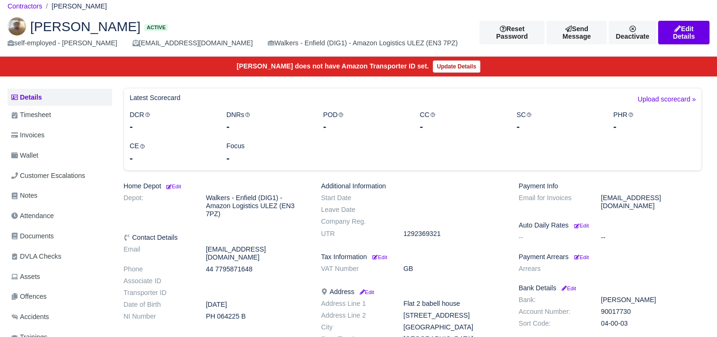
scroll to position [44, 0]
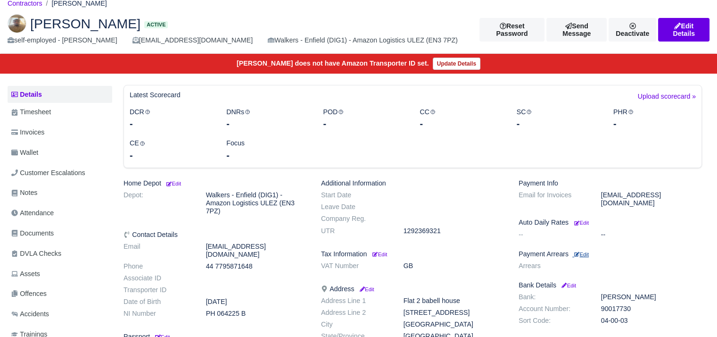
click at [589, 251] on small "Edit" at bounding box center [581, 254] width 15 height 6
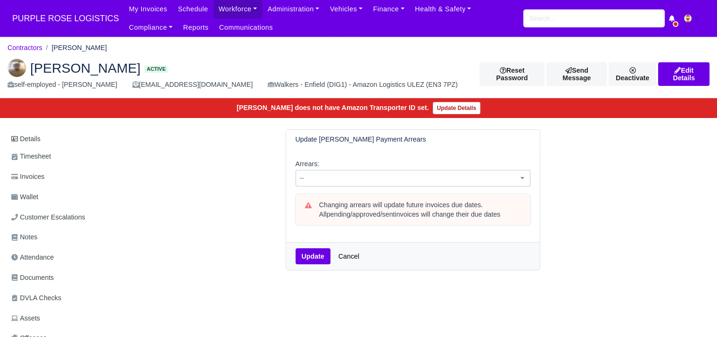
click at [392, 182] on span "--" at bounding box center [413, 178] width 234 height 12
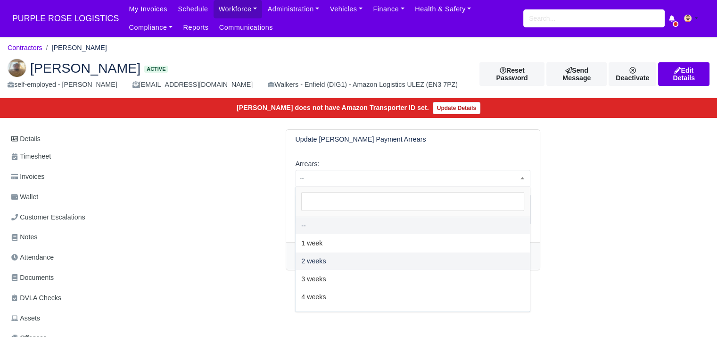
select select "2W"
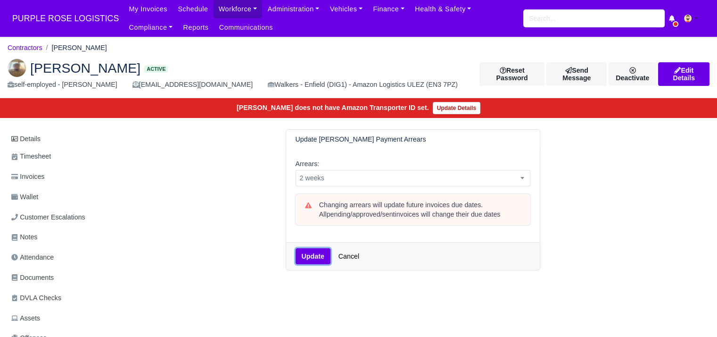
click at [316, 251] on button "Update" at bounding box center [313, 256] width 35 height 16
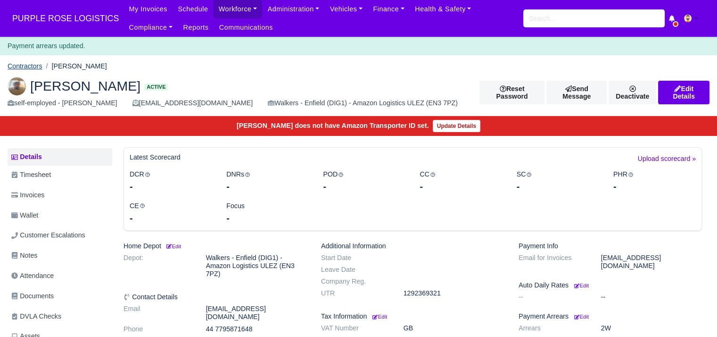
click at [28, 63] on link "Contractors" at bounding box center [25, 66] width 35 height 8
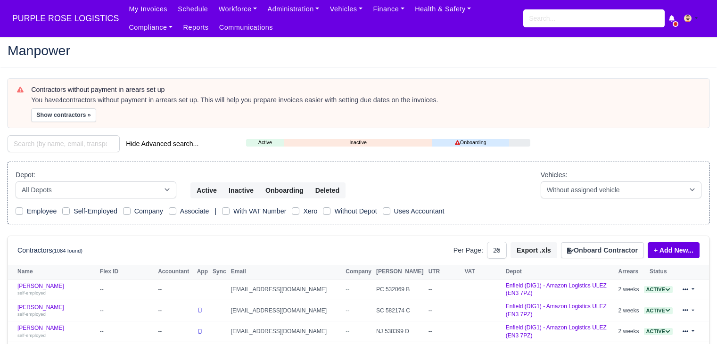
select select "25"
click at [66, 121] on button "Show contractors »" at bounding box center [63, 115] width 65 height 14
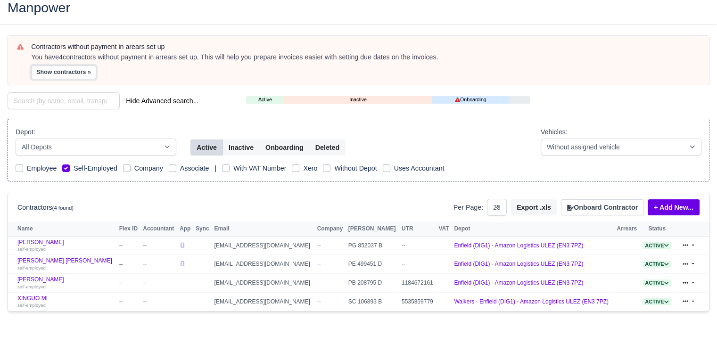
scroll to position [43, 0]
click at [32, 239] on link "Reece Bendela self-employed" at bounding box center [65, 246] width 97 height 14
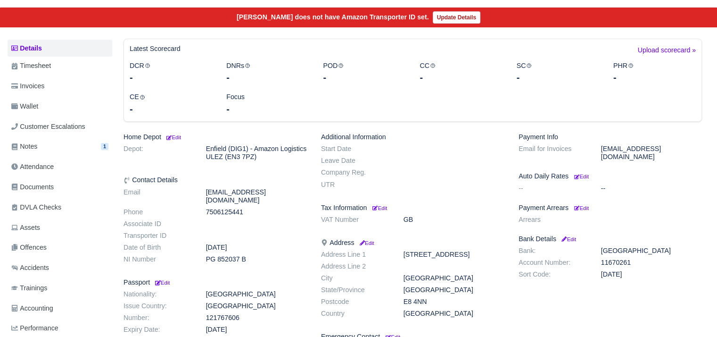
scroll to position [91, 0]
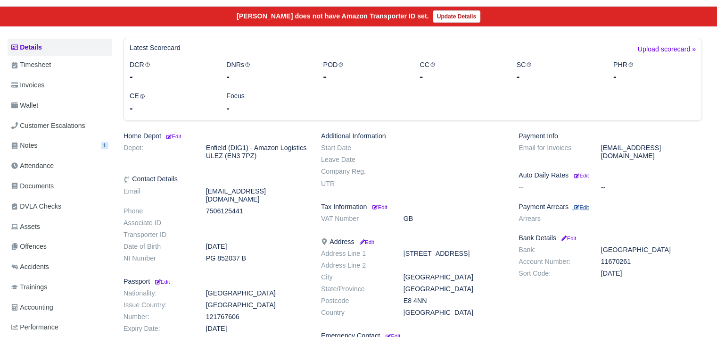
click at [589, 204] on small "Edit" at bounding box center [581, 207] width 15 height 6
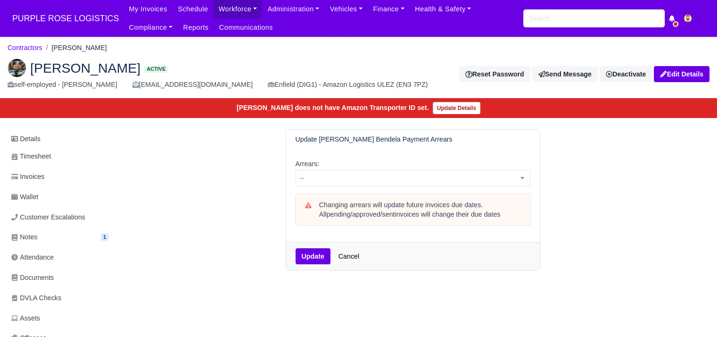
click at [459, 189] on div "Arrears: -- 1 week 2 weeks 3 weeks 4 weeks 5 weeks 6 weeks 7 weeks 8 weeks 9 we…" at bounding box center [413, 195] width 254 height 93
click at [432, 183] on span "--" at bounding box center [413, 178] width 234 height 12
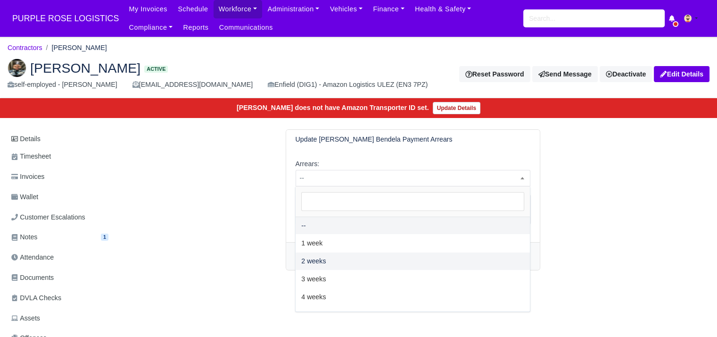
select select "2W"
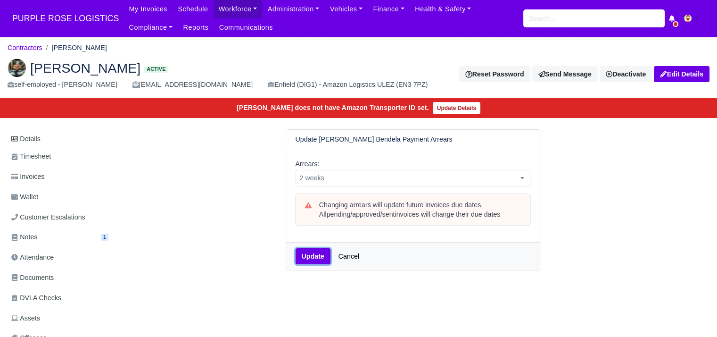
click at [316, 248] on button "Update" at bounding box center [313, 256] width 35 height 16
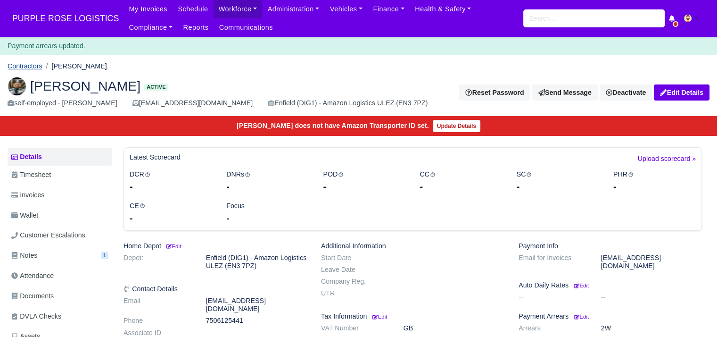
click at [34, 67] on link "Contractors" at bounding box center [25, 66] width 35 height 8
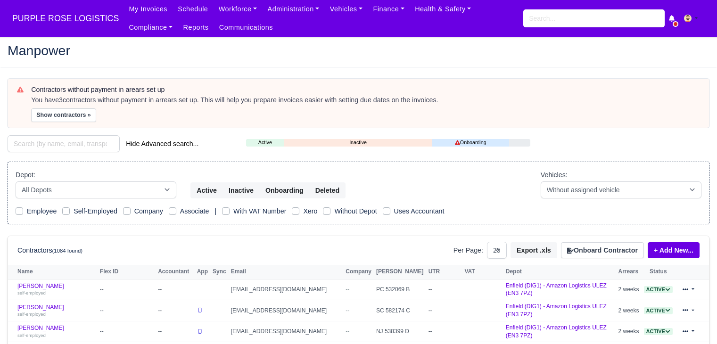
select select "25"
click at [58, 111] on button "Show contractors »" at bounding box center [63, 115] width 65 height 14
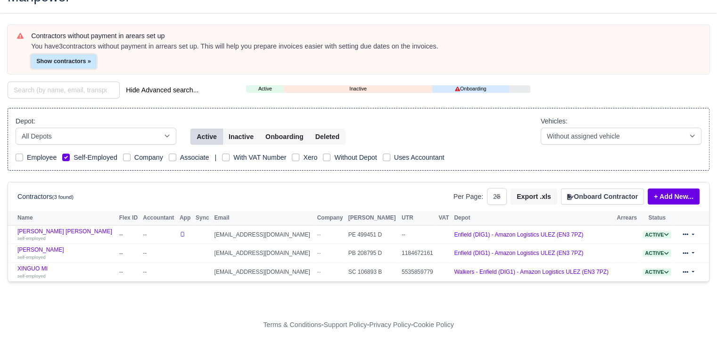
scroll to position [53, 0]
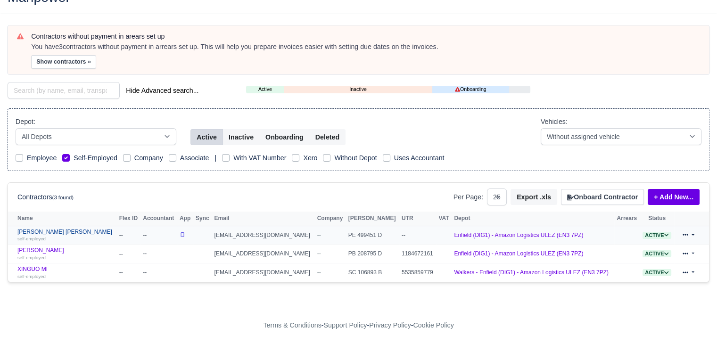
click at [63, 235] on div "self-employed" at bounding box center [65, 238] width 97 height 7
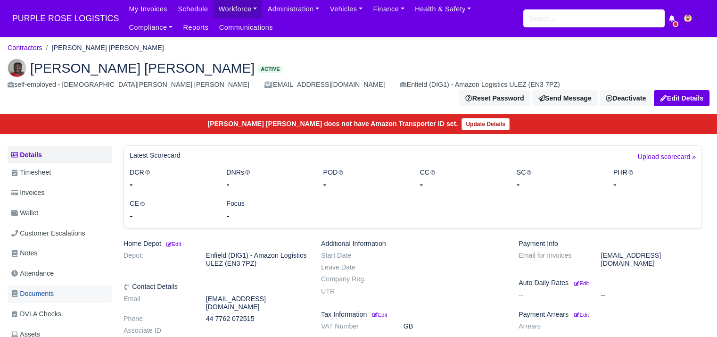
click at [49, 288] on span "Documents" at bounding box center [32, 293] width 42 height 11
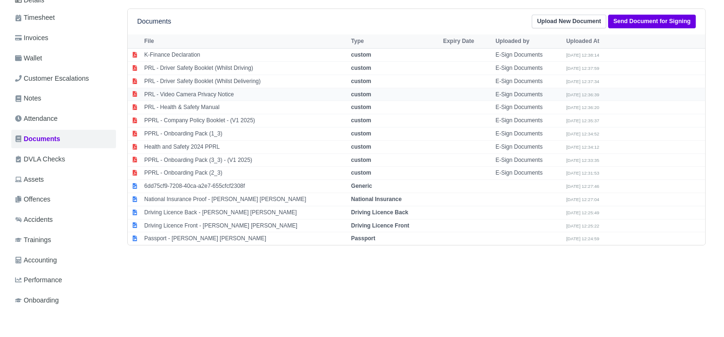
scroll to position [157, 0]
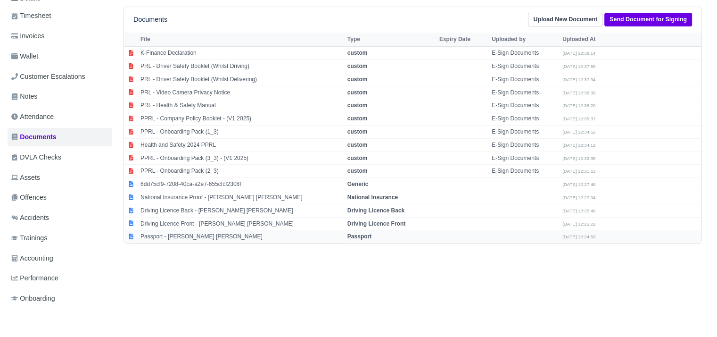
click at [180, 230] on td "Passport - [PERSON_NAME] [PERSON_NAME]" at bounding box center [241, 236] width 207 height 13
select select "passport"
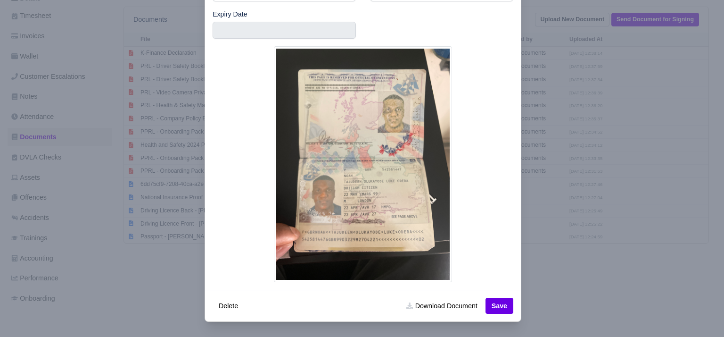
scroll to position [77, 0]
click at [161, 274] on div at bounding box center [362, 168] width 724 height 337
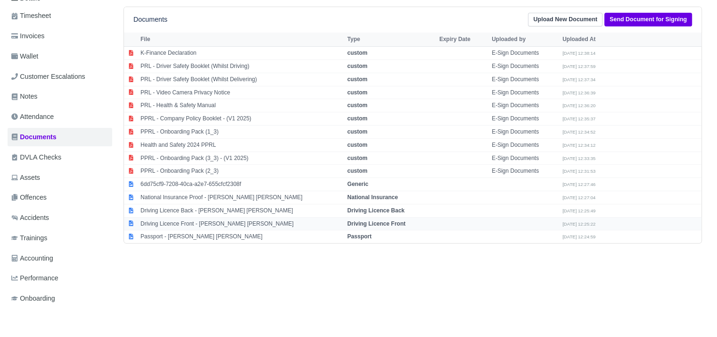
click at [186, 217] on td "Driving Licence Front - [PERSON_NAME] [PERSON_NAME]" at bounding box center [241, 223] width 207 height 13
select select "driving-licence-front"
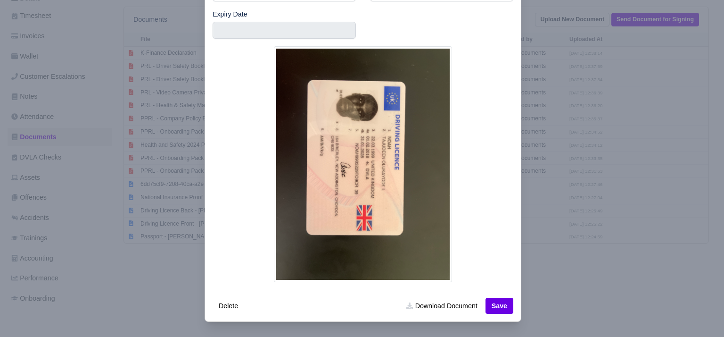
scroll to position [0, 0]
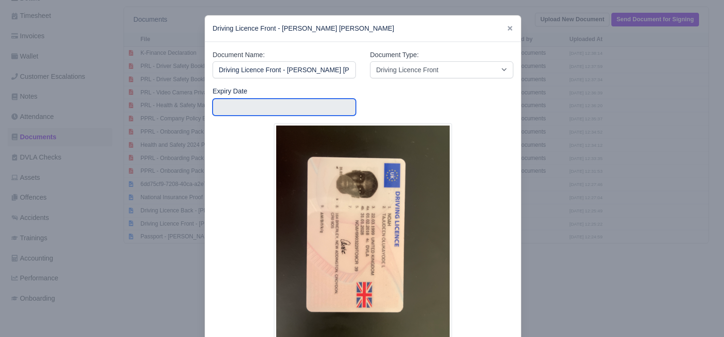
click at [233, 109] on input "text" at bounding box center [284, 107] width 143 height 17
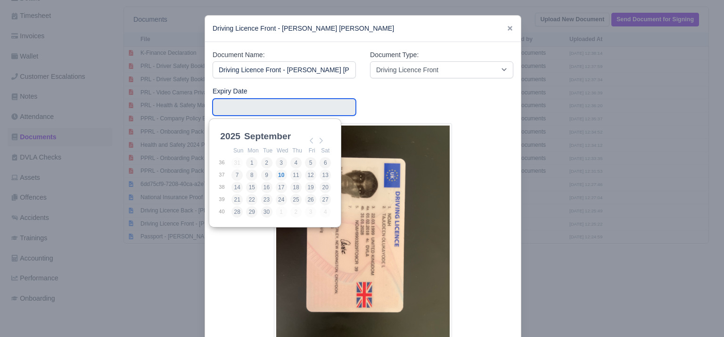
click at [231, 145] on th "Sun" at bounding box center [238, 151] width 15 height 12
click at [233, 140] on select "2025 2026 2027 2028 2029 2030 2031 2032 2033 2034 2035 2036 2037 2038 2039 2040…" at bounding box center [239, 142] width 42 height 20
type input "2028-01-31"
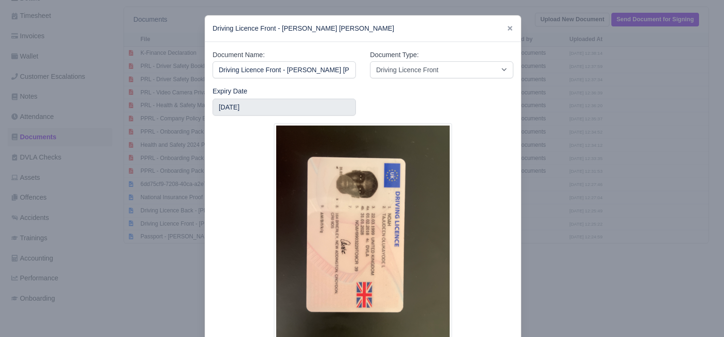
scroll to position [77, 0]
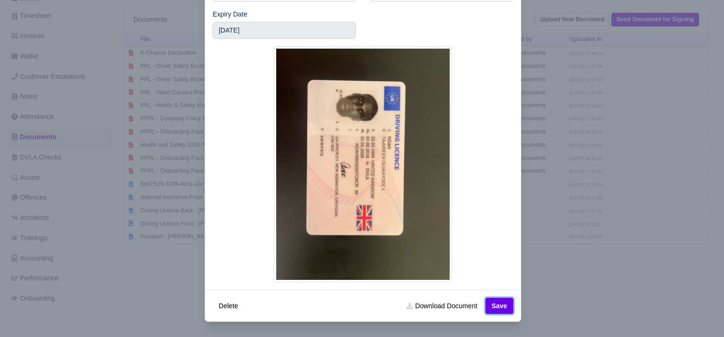
click at [502, 303] on button "Save" at bounding box center [500, 306] width 28 height 16
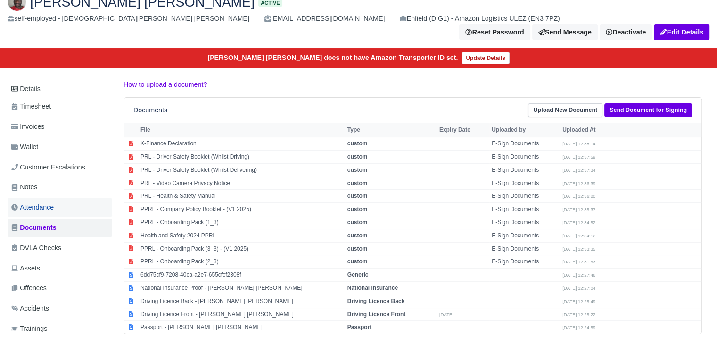
scroll to position [65, 0]
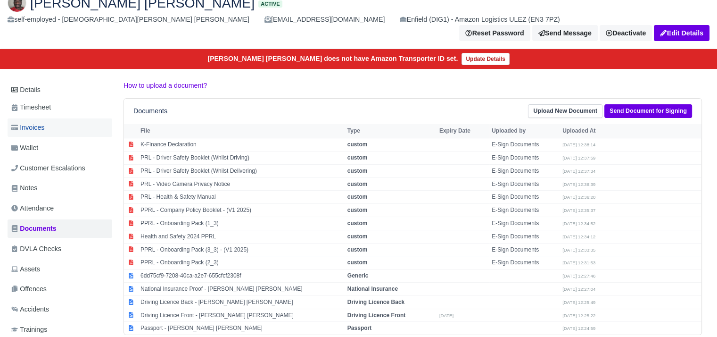
click at [67, 118] on link "Invoices" at bounding box center [60, 127] width 105 height 18
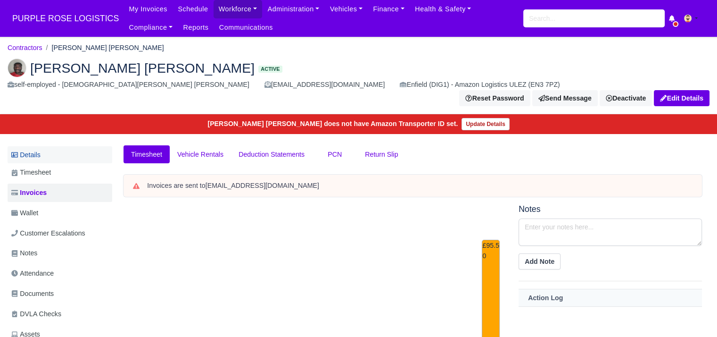
click at [58, 146] on link "Details" at bounding box center [60, 154] width 105 height 17
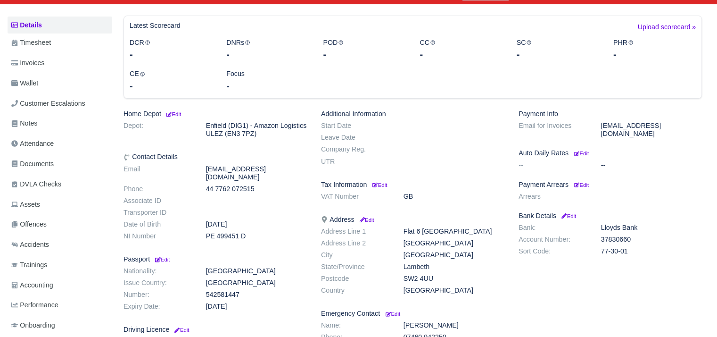
scroll to position [130, 0]
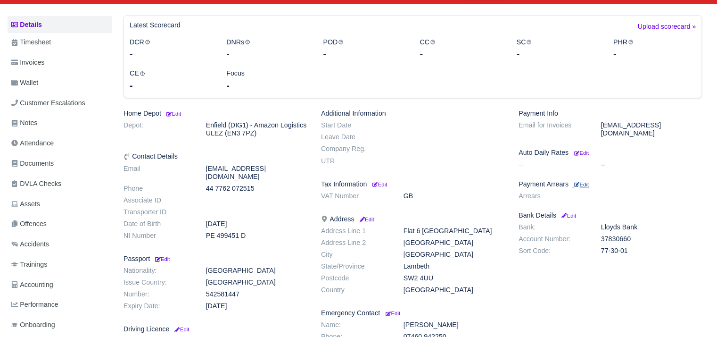
click at [581, 182] on small "Edit" at bounding box center [581, 185] width 15 height 6
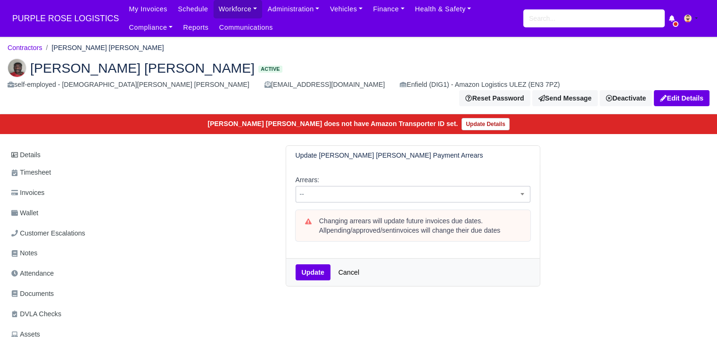
click at [441, 186] on span "--" at bounding box center [413, 194] width 235 height 17
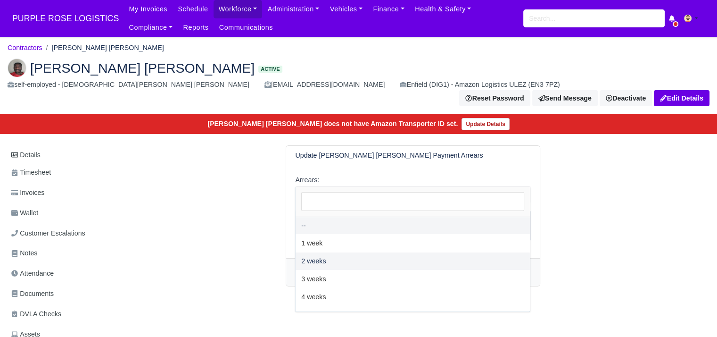
select select "2W"
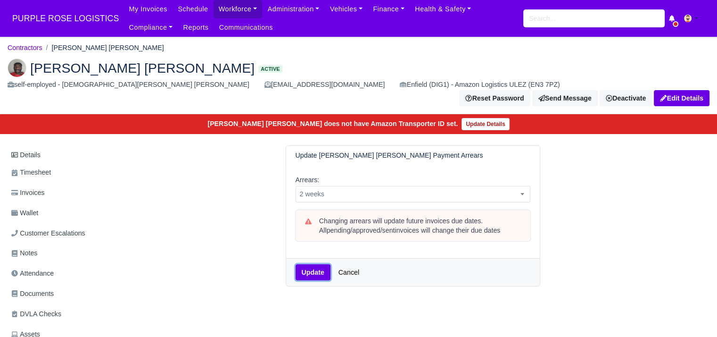
click at [318, 264] on button "Update" at bounding box center [313, 272] width 35 height 16
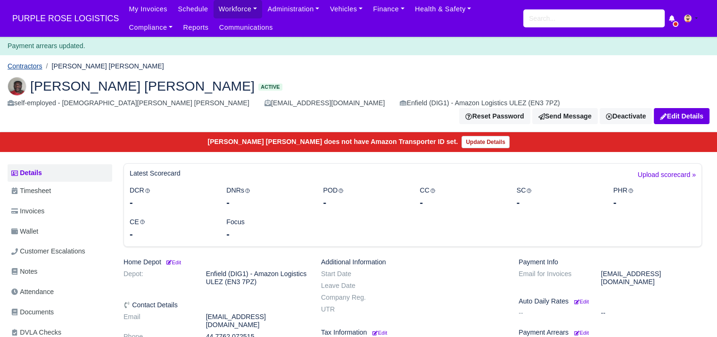
click at [34, 67] on link "Contractors" at bounding box center [25, 66] width 35 height 8
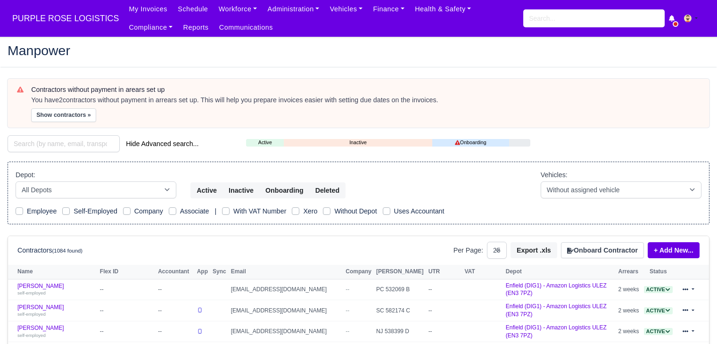
select select "25"
click at [82, 119] on button "Show contractors »" at bounding box center [63, 115] width 65 height 14
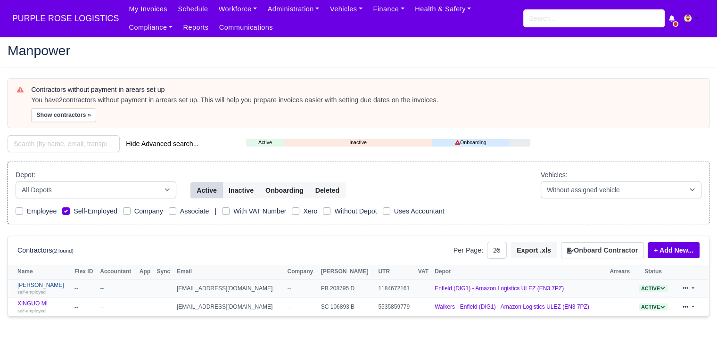
click at [45, 285] on link "Theodore Hudson self-employed" at bounding box center [43, 289] width 52 height 14
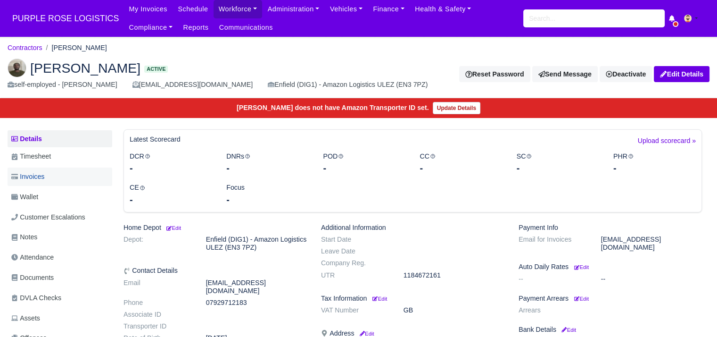
click at [52, 179] on link "Invoices" at bounding box center [60, 176] width 105 height 18
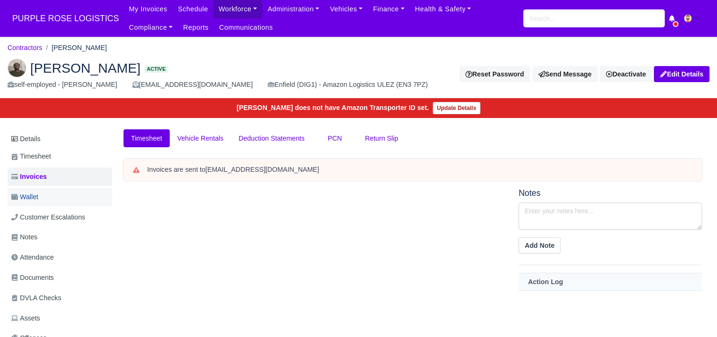
click at [53, 200] on link "Wallet" at bounding box center [60, 197] width 105 height 18
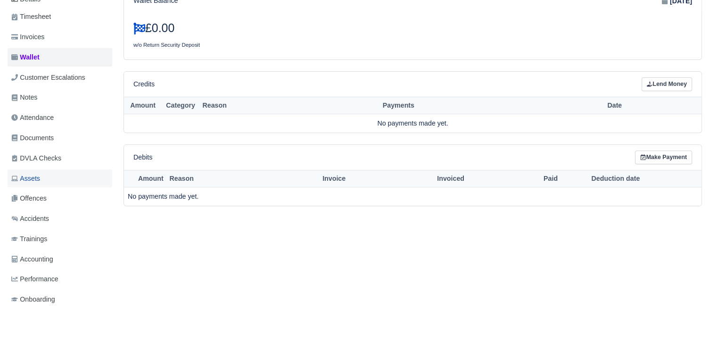
scroll to position [139, 0]
click at [65, 138] on link "Documents" at bounding box center [60, 139] width 105 height 18
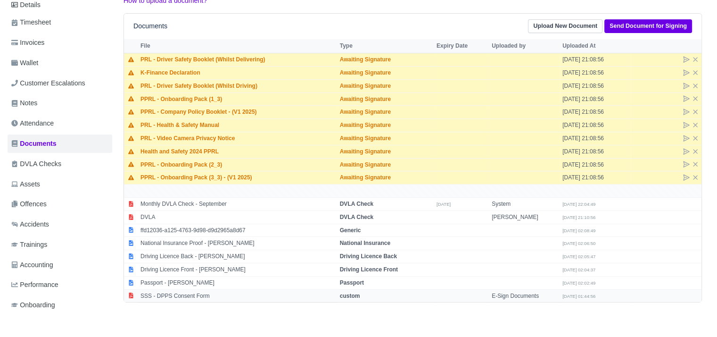
scroll to position [134, 0]
click at [196, 283] on td "Passport - Theodore Hudson" at bounding box center [238, 282] width 200 height 13
select select "passport"
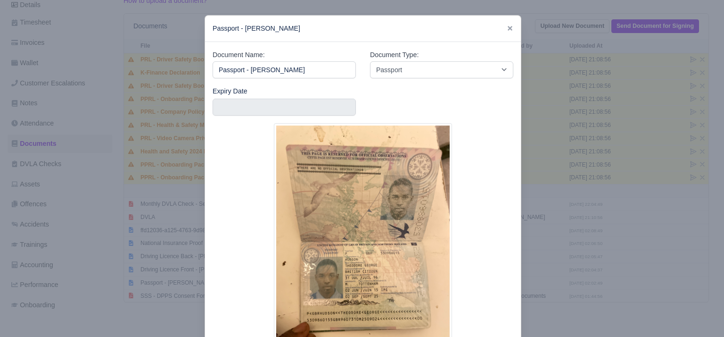
click at [151, 231] on div at bounding box center [362, 168] width 724 height 337
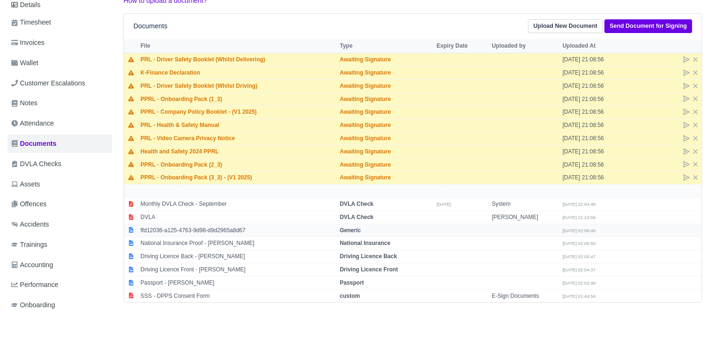
click at [184, 230] on td "ffd12036-a125-4763-9d98-d9d2965a8d67" at bounding box center [238, 230] width 200 height 13
select select "generic"
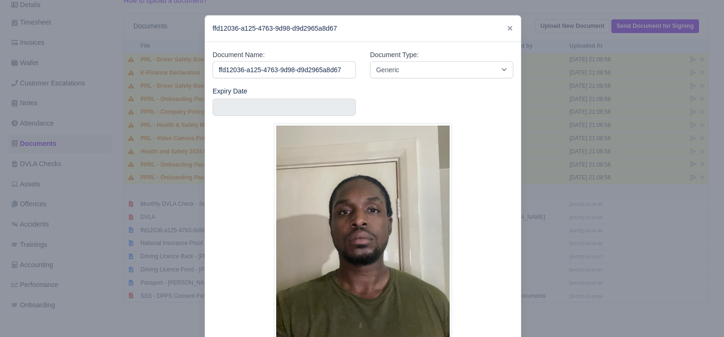
click at [145, 233] on div at bounding box center [362, 168] width 724 height 337
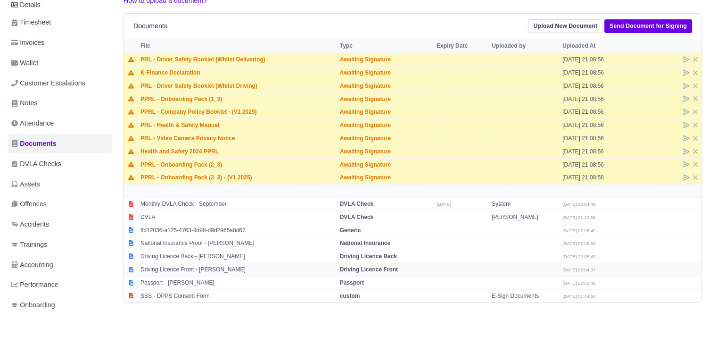
click at [209, 263] on td "Driving Licence Front - Theodore Hudson" at bounding box center [238, 269] width 200 height 13
select select "driving-licence-front"
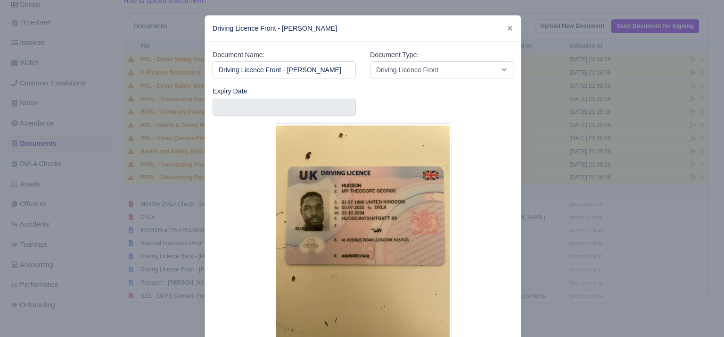
click at [191, 249] on div at bounding box center [362, 168] width 724 height 337
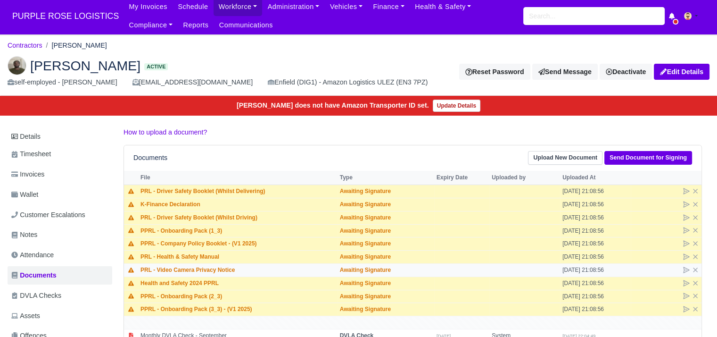
scroll to position [2, 0]
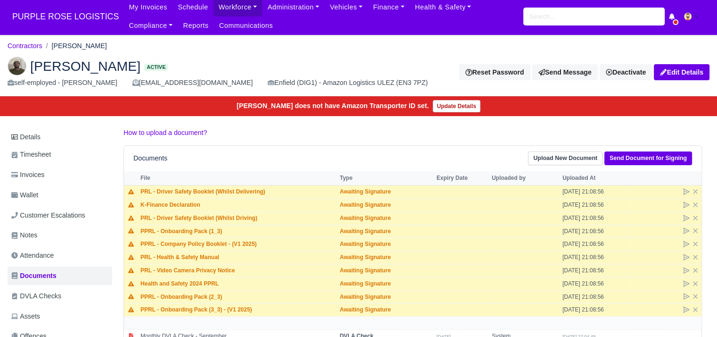
click at [180, 122] on main "Contractors Theodore Hudson Theodore Hudson Active self-employed - Theodore Hud…" at bounding box center [358, 255] width 717 height 419
click at [25, 43] on link "Contractors" at bounding box center [25, 46] width 35 height 8
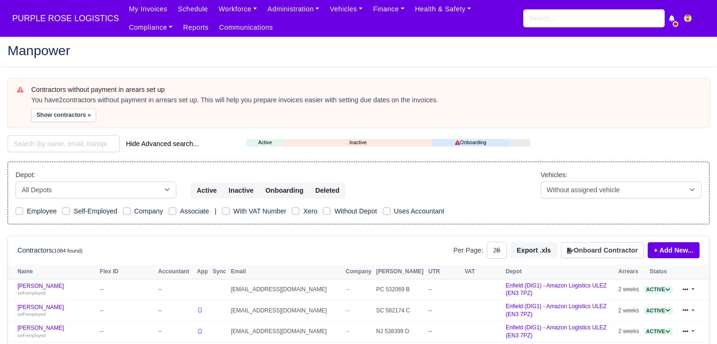
select select "25"
click at [60, 110] on button "Show contractors »" at bounding box center [63, 115] width 65 height 14
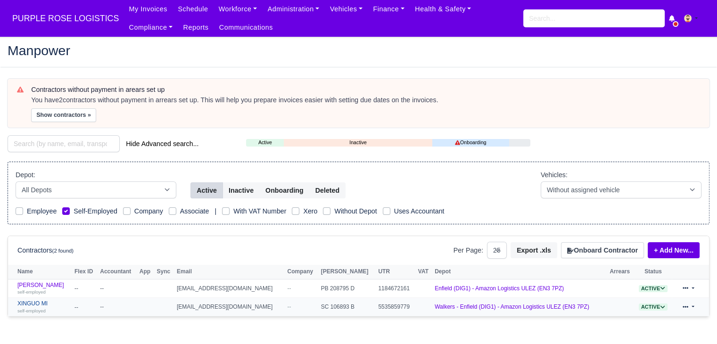
click at [36, 305] on link "XINGUO MI self-employed" at bounding box center [43, 307] width 52 height 14
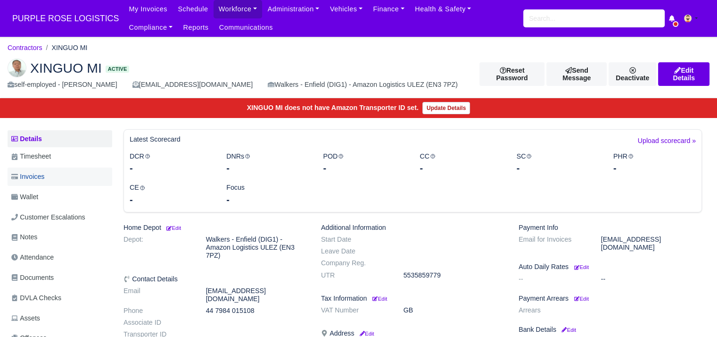
click at [64, 175] on link "Invoices" at bounding box center [60, 176] width 105 height 18
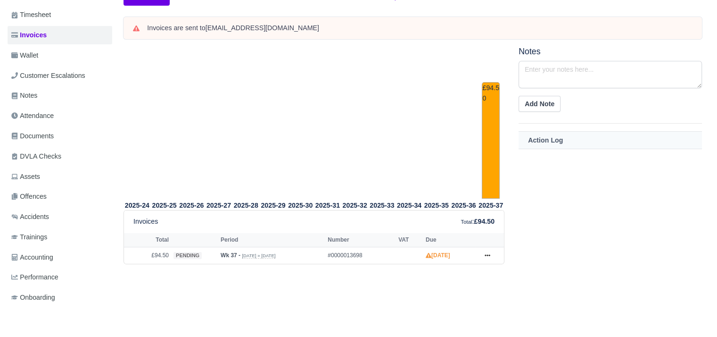
scroll to position [149, 0]
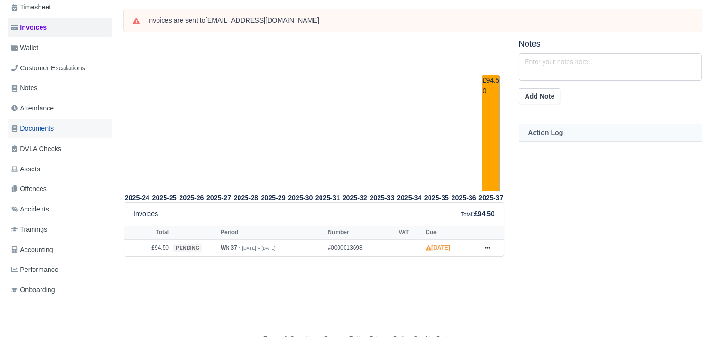
click at [62, 133] on link "Documents" at bounding box center [60, 128] width 105 height 18
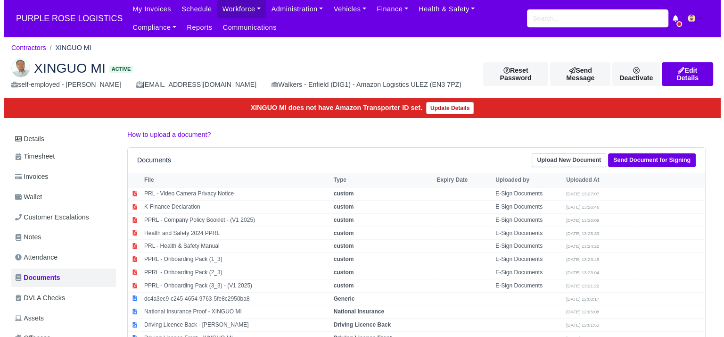
scroll to position [170, 0]
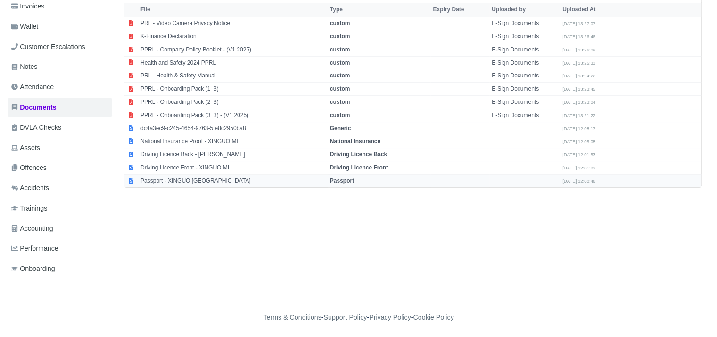
click at [230, 175] on td "Passport - XINGUO [GEOGRAPHIC_DATA]" at bounding box center [233, 180] width 190 height 13
select select "passport"
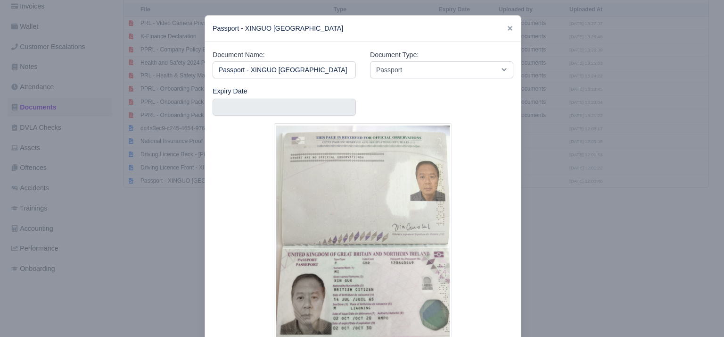
scroll to position [77, 0]
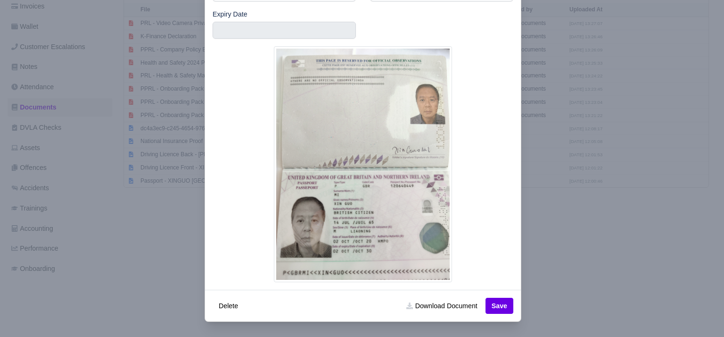
click at [148, 249] on div at bounding box center [362, 168] width 724 height 337
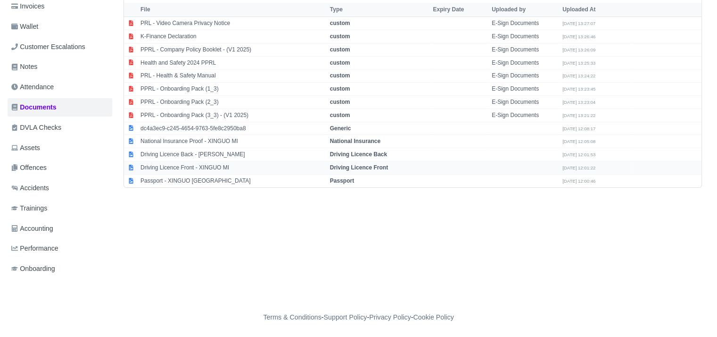
click at [202, 165] on td "Driving Licence Front - XINGUO MI" at bounding box center [233, 167] width 190 height 13
select select "driving-licence-front"
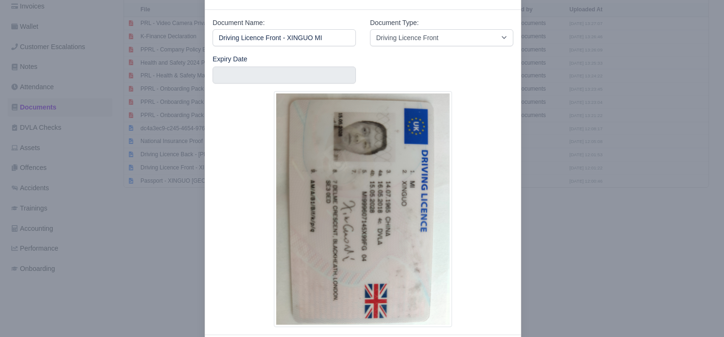
scroll to position [32, 0]
click at [227, 75] on input "text" at bounding box center [284, 75] width 143 height 17
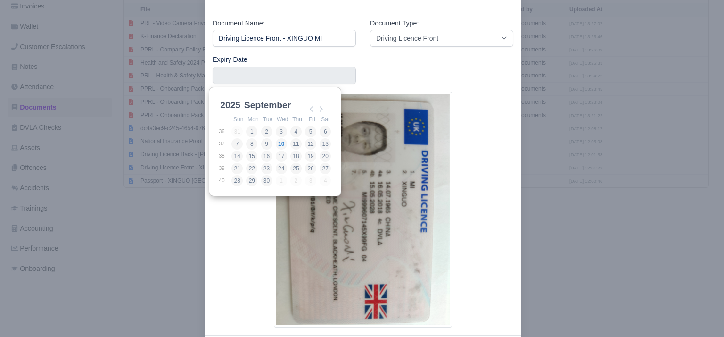
click at [226, 108] on select "2025 2026 2027 2028 2029 2030 2031 2032 2033 2034 2035 2036 2037 2038 2039 2040…" at bounding box center [239, 110] width 42 height 20
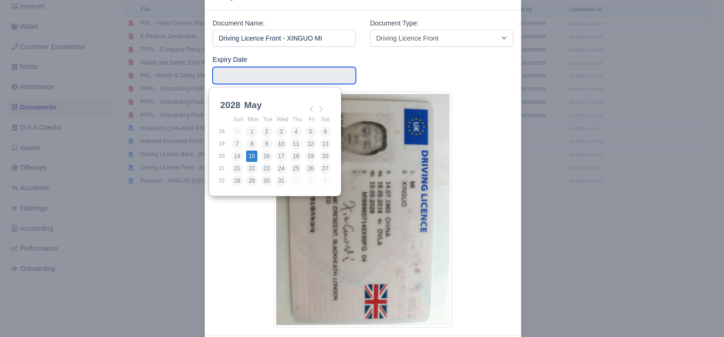
type input "2028-05-15"
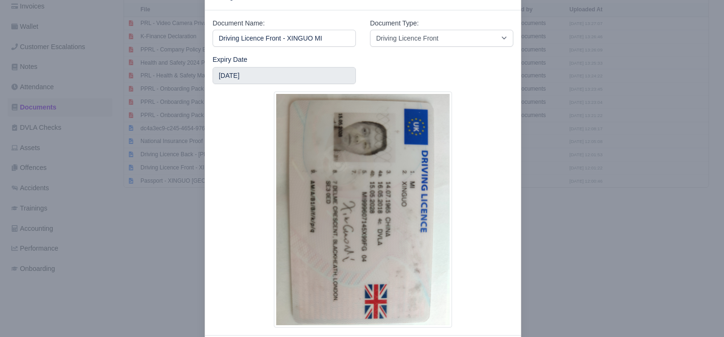
scroll to position [77, 0]
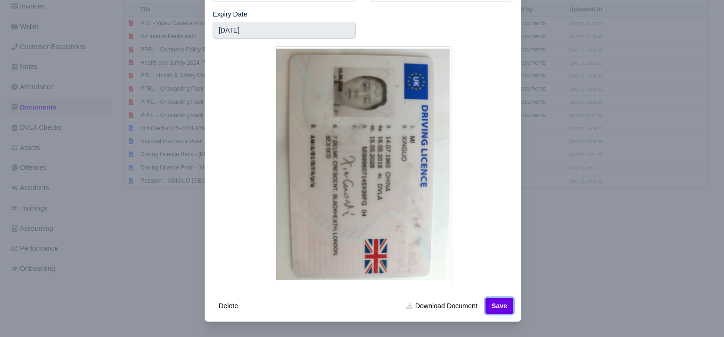
click at [502, 307] on button "Save" at bounding box center [500, 306] width 28 height 16
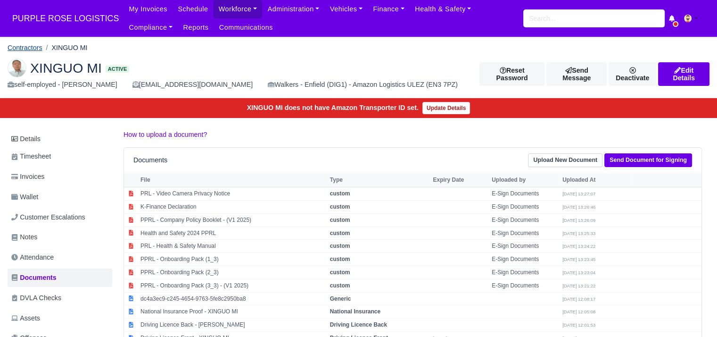
click at [40, 48] on link "Contractors" at bounding box center [25, 48] width 35 height 8
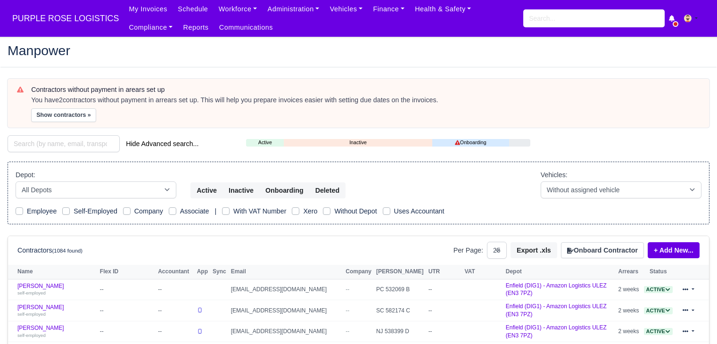
select select "25"
click at [368, 12] on link "Finance" at bounding box center [389, 9] width 42 height 18
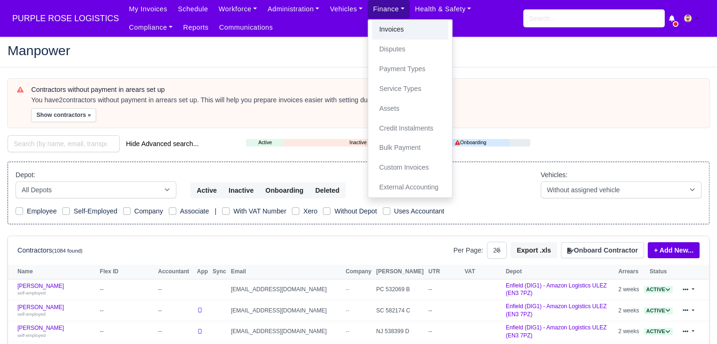
click at [372, 27] on link "Invoices" at bounding box center [410, 30] width 76 height 20
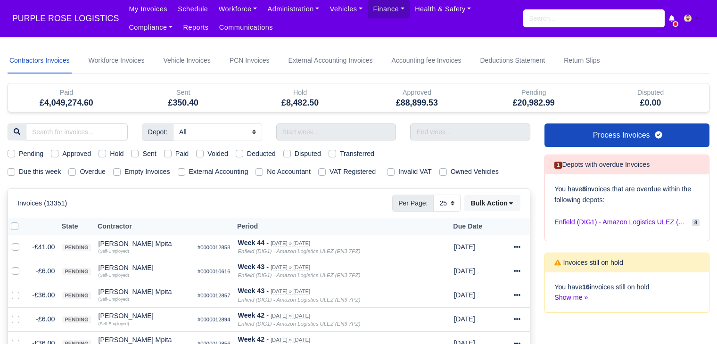
select select "25"
click at [306, 133] on input "text" at bounding box center [336, 132] width 120 height 17
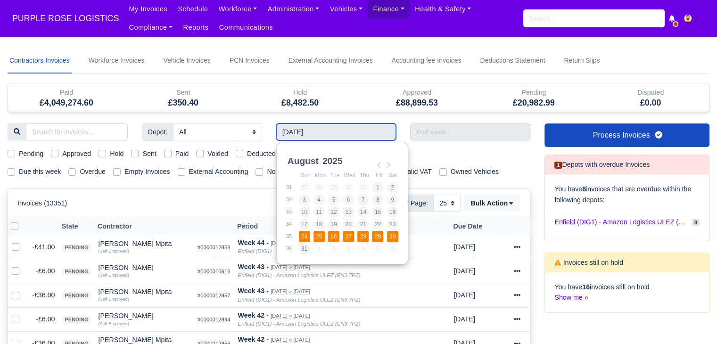
type input "[DATE] - [DATE]"
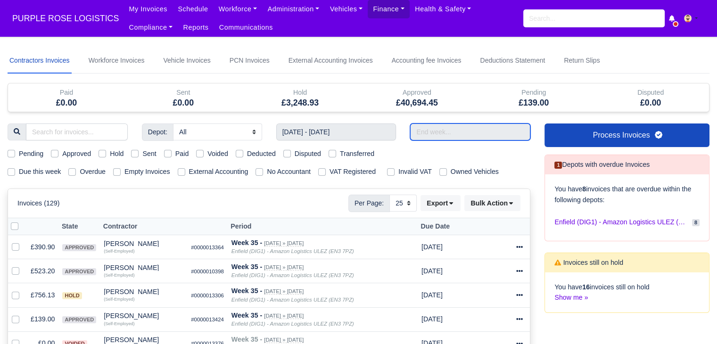
click at [440, 134] on input "text" at bounding box center [470, 132] width 120 height 17
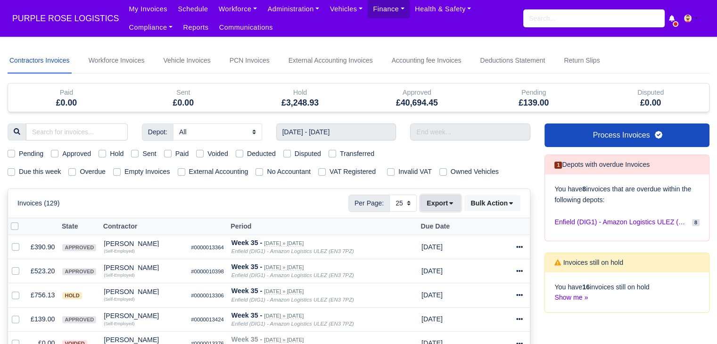
click at [454, 201] on icon at bounding box center [451, 203] width 7 height 7
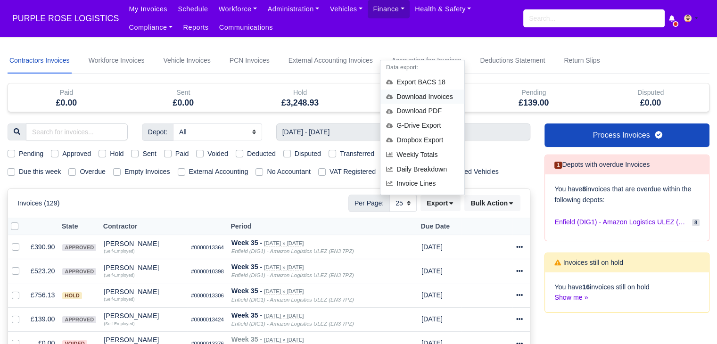
click at [444, 98] on div "Download Invoices" at bounding box center [423, 97] width 84 height 15
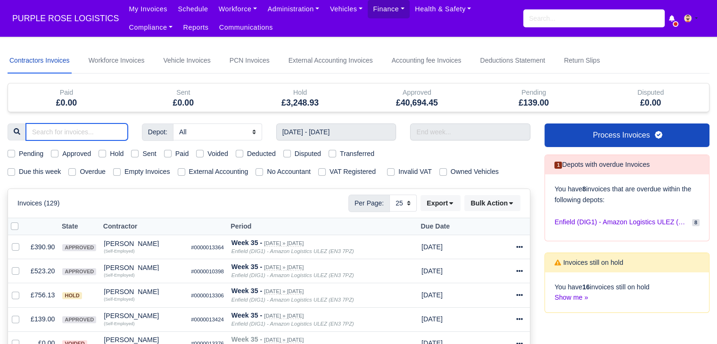
click at [110, 137] on input "search" at bounding box center [77, 132] width 102 height 17
type input "RAH"
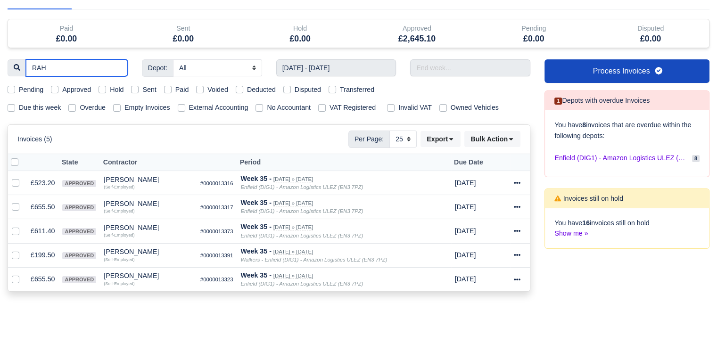
scroll to position [70, 0]
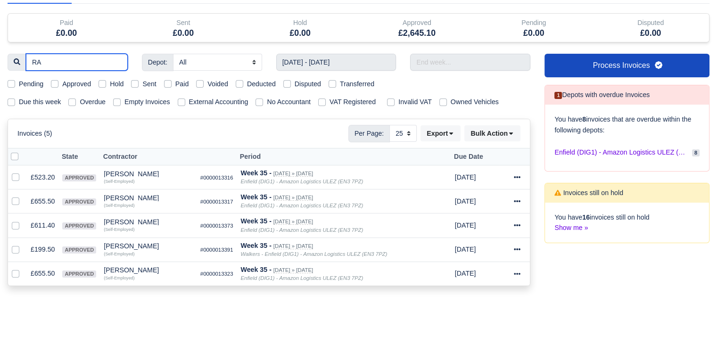
type input "R"
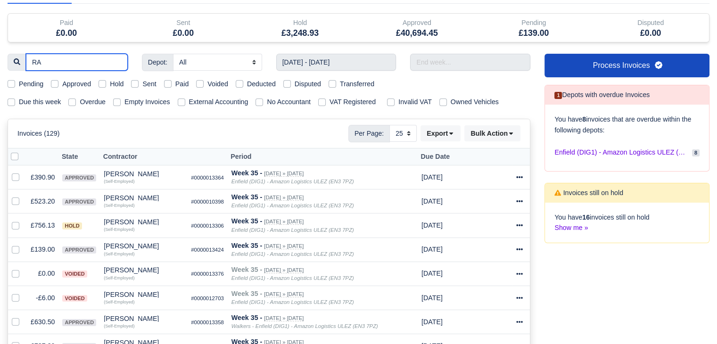
type input "RAI"
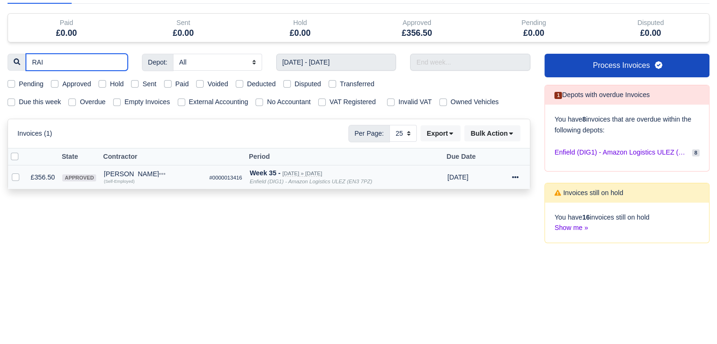
type input "RAI"
click at [48, 175] on td "£356.50" at bounding box center [43, 178] width 32 height 24
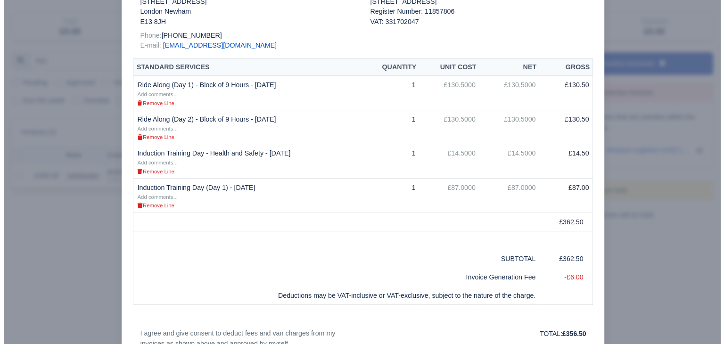
scroll to position [167, 0]
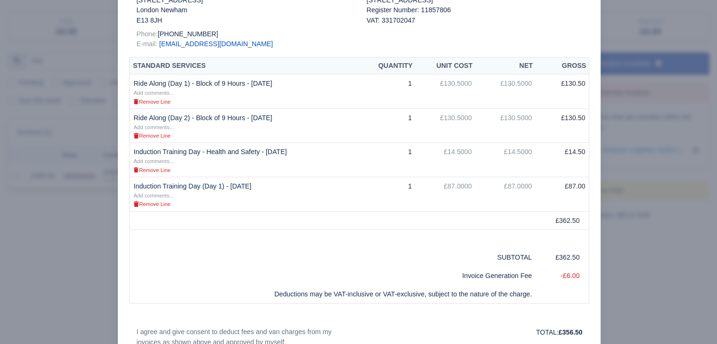
click at [71, 247] on div at bounding box center [358, 172] width 717 height 344
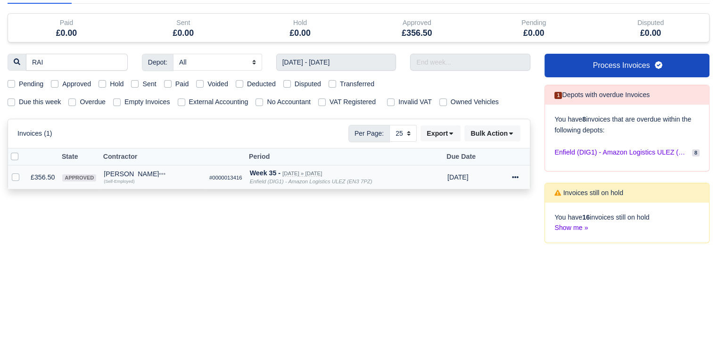
click at [128, 173] on div "Raihan Tanvir" at bounding box center [153, 174] width 98 height 7
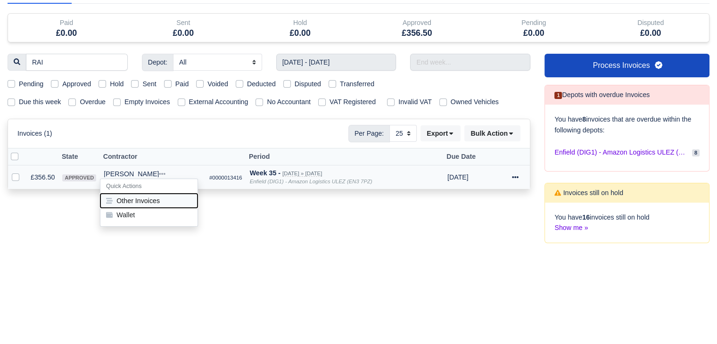
click at [143, 201] on button "Other Invoices" at bounding box center [148, 201] width 97 height 14
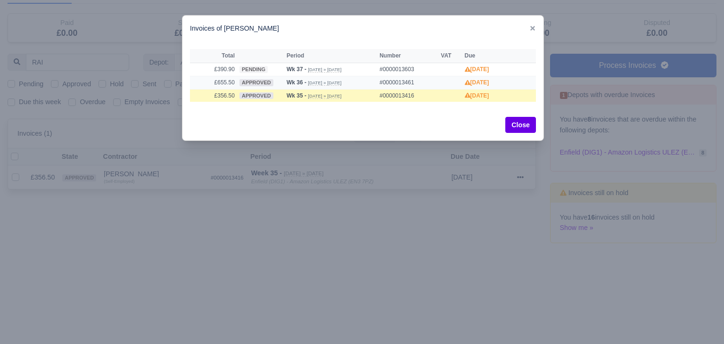
click at [274, 82] on td "approved" at bounding box center [260, 82] width 47 height 13
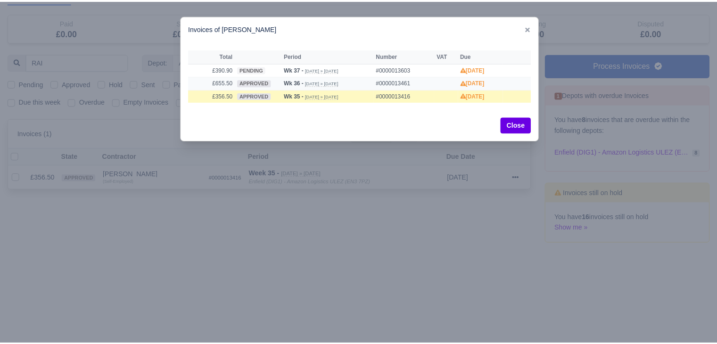
scroll to position [0, 0]
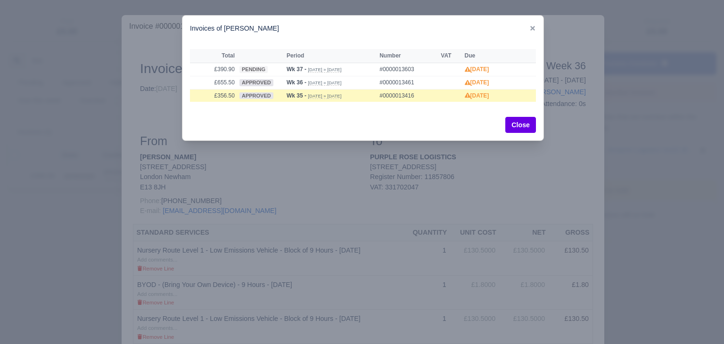
click at [92, 221] on div at bounding box center [362, 172] width 724 height 344
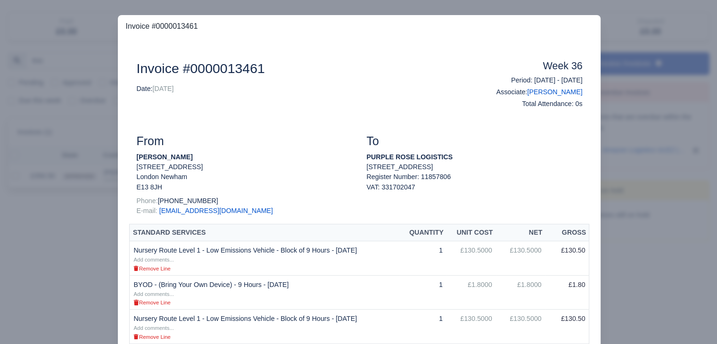
click at [88, 227] on div at bounding box center [358, 172] width 717 height 344
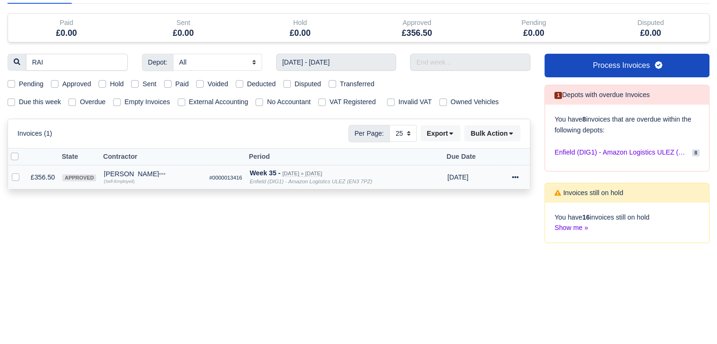
click at [113, 172] on div "Raihan Tanvir" at bounding box center [153, 174] width 98 height 7
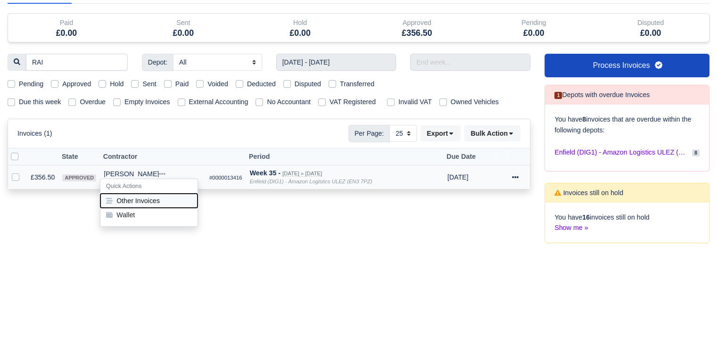
click at [147, 200] on button "Other Invoices" at bounding box center [148, 201] width 97 height 14
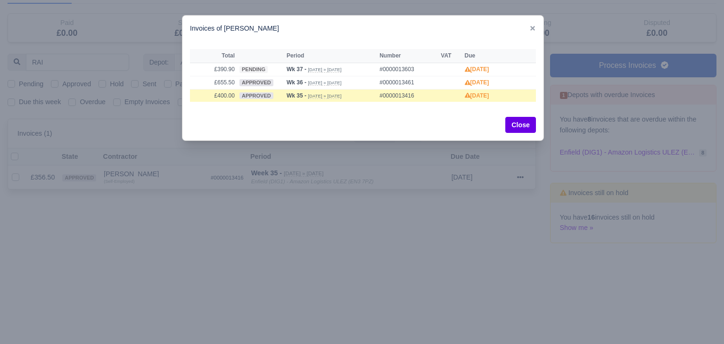
click at [304, 222] on div at bounding box center [362, 172] width 724 height 344
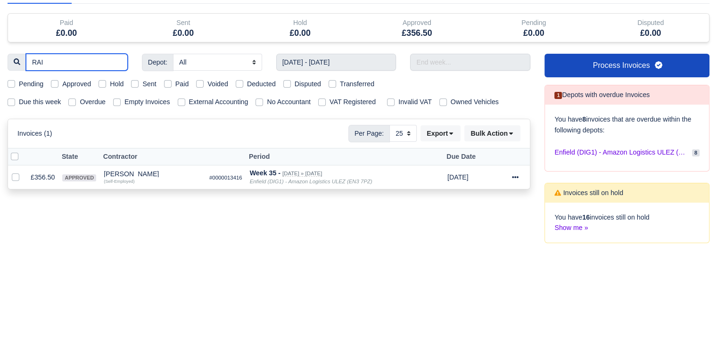
click at [117, 62] on input "RAI" at bounding box center [77, 62] width 102 height 17
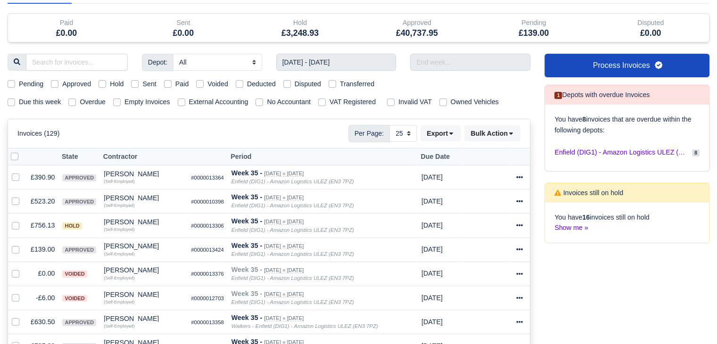
click at [37, 85] on label "Pending" at bounding box center [31, 84] width 25 height 11
click at [15, 85] on input "Pending" at bounding box center [12, 83] width 8 height 8
checkbox input "true"
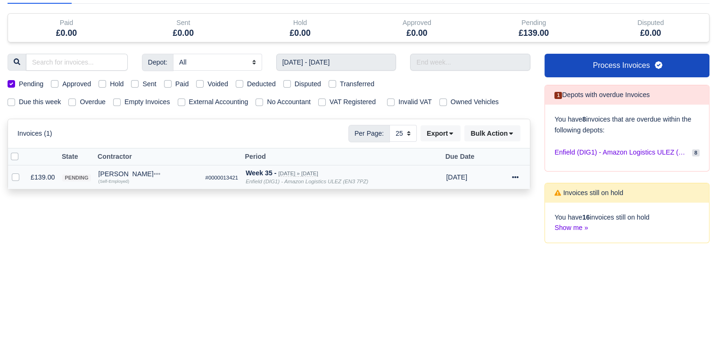
click at [520, 180] on div at bounding box center [519, 177] width 15 height 11
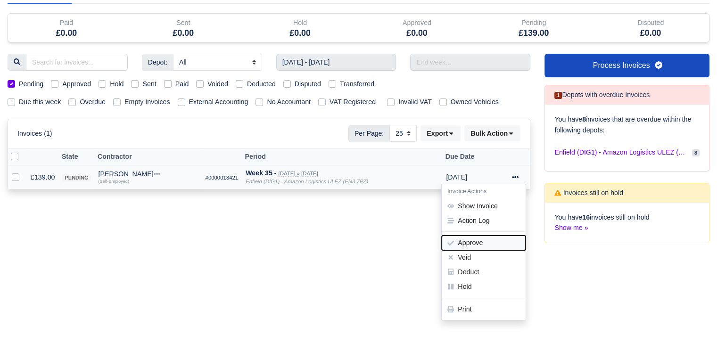
click at [487, 242] on button "Approve" at bounding box center [484, 243] width 84 height 15
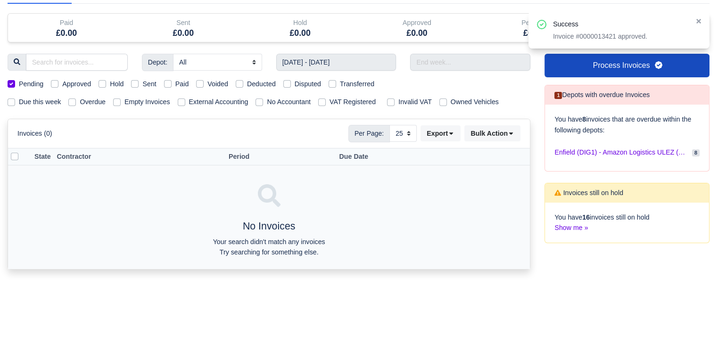
click at [62, 82] on label "Approved" at bounding box center [76, 84] width 29 height 11
click at [58, 82] on input "Approved" at bounding box center [55, 83] width 8 height 8
checkbox input "true"
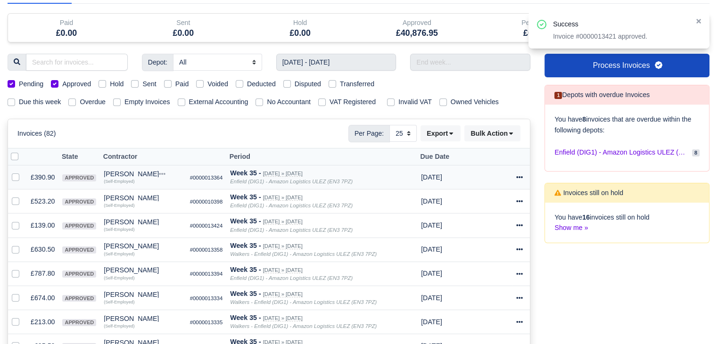
click at [18, 84] on div "Pending" at bounding box center [26, 84] width 36 height 11
click at [19, 83] on label "Pending" at bounding box center [31, 84] width 25 height 11
click at [8, 83] on input "Pending" at bounding box center [12, 83] width 8 height 8
checkbox input "false"
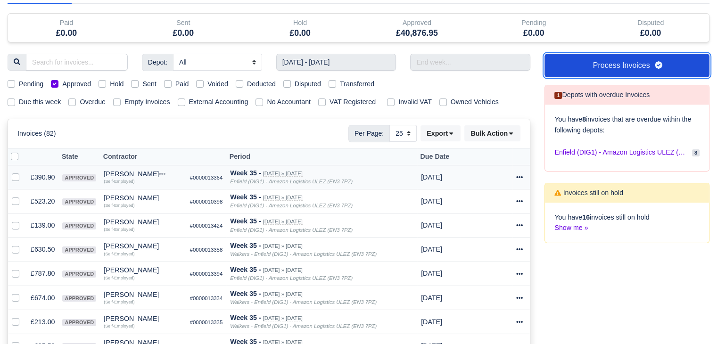
click at [608, 67] on link "Process Invoices" at bounding box center [627, 66] width 165 height 24
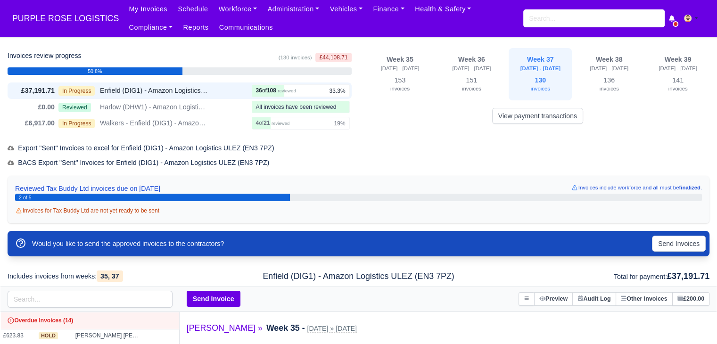
click at [675, 255] on div "Would you like to send the approved invoices to the contractors? Send Invoices" at bounding box center [359, 243] width 702 height 25
click at [675, 240] on button "Send Invoices" at bounding box center [679, 244] width 54 height 16
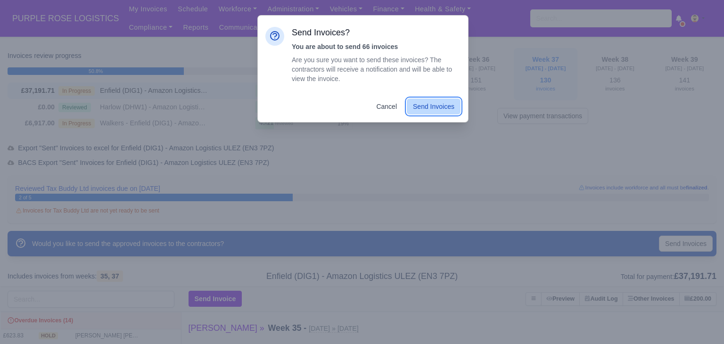
click at [445, 113] on button "Send Invoices" at bounding box center [434, 107] width 54 height 16
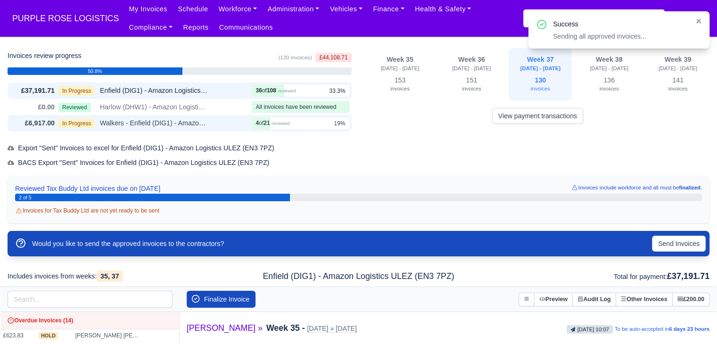
click at [142, 123] on span "Walkers - Enfield (DIG1) - Amazon Logistics ULEZ (EN3 7PZ)" at bounding box center [154, 123] width 108 height 11
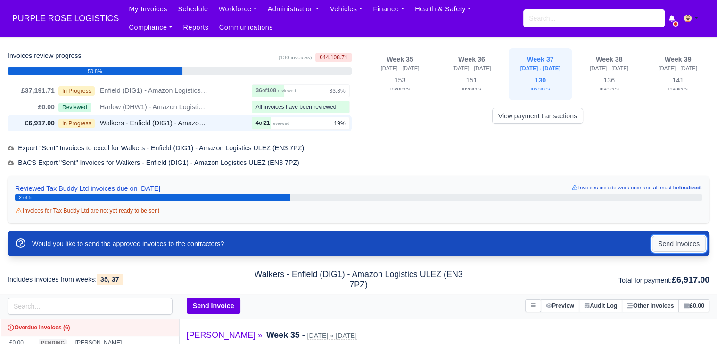
click at [686, 240] on button "Send Invoices" at bounding box center [679, 244] width 54 height 16
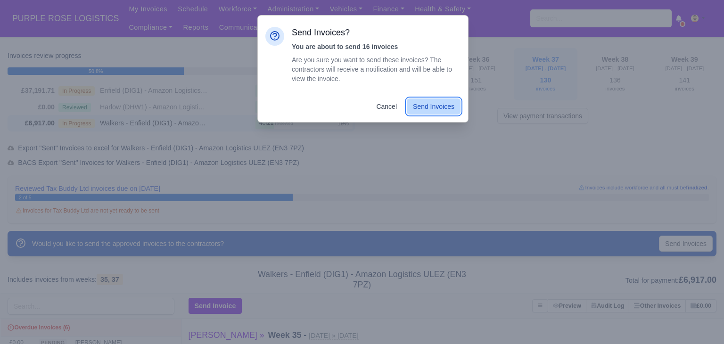
click at [444, 112] on button "Send Invoices" at bounding box center [434, 107] width 54 height 16
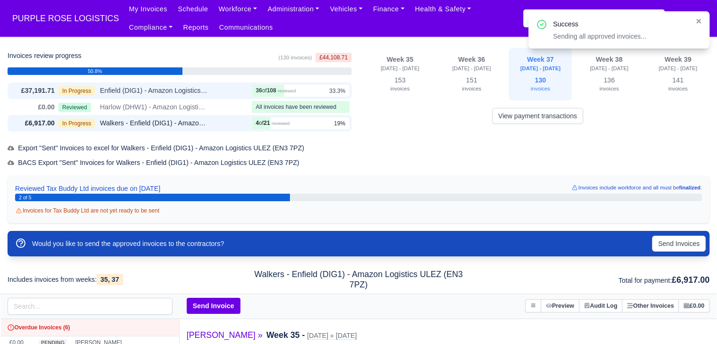
click at [195, 89] on span "Enfield (DIG1) - Amazon Logistics ULEZ (EN3 7PZ)" at bounding box center [154, 90] width 108 height 11
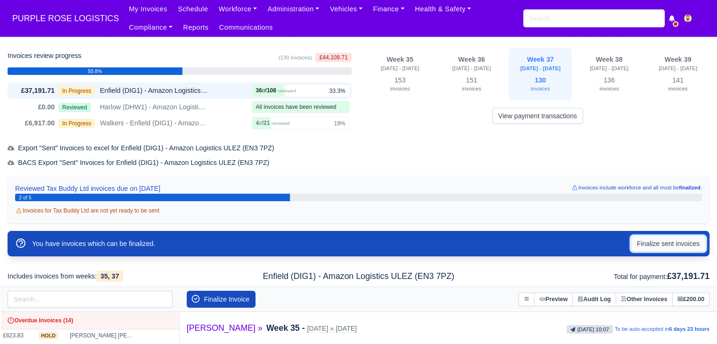
click at [660, 243] on button "Finalize sent invoices" at bounding box center [668, 244] width 75 height 16
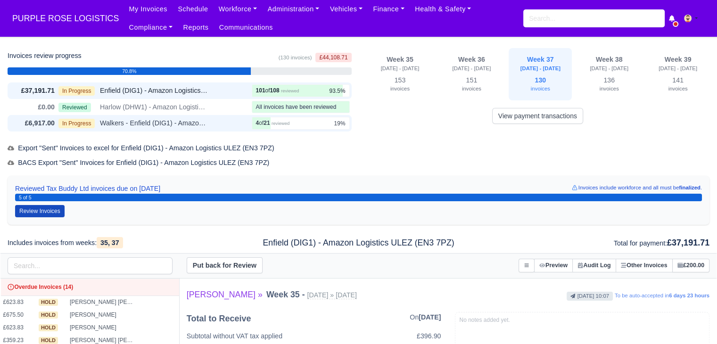
click at [232, 119] on div "In Progress Walkers - Enfield (DIG1) - Amazon Logistics ULEZ (EN3 7PZ)" at bounding box center [153, 123] width 190 height 11
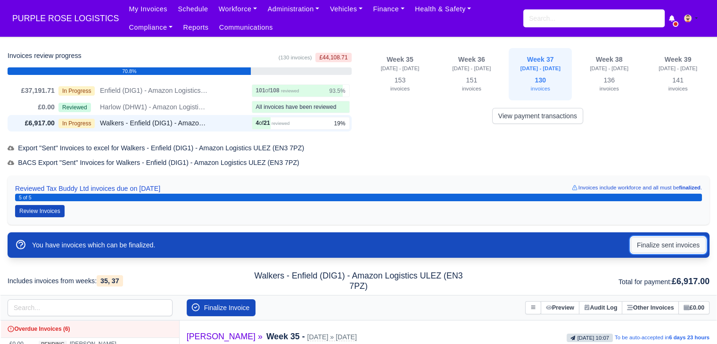
click at [648, 248] on button "Finalize sent invoices" at bounding box center [668, 245] width 75 height 16
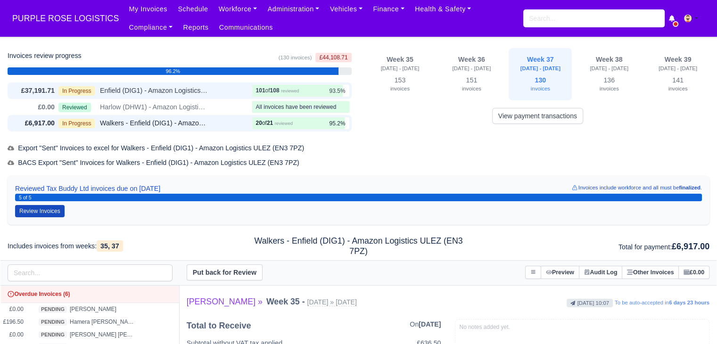
click at [232, 91] on div "In Progress Enfield (DIG1) - Amazon Logistics ULEZ (EN3 7PZ)" at bounding box center [153, 90] width 190 height 11
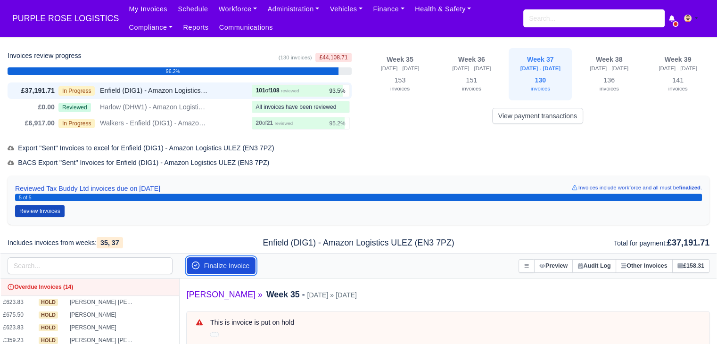
click at [247, 259] on button "Finalize Invoice" at bounding box center [221, 266] width 69 height 17
click at [247, 264] on button "Finalize Invoice" at bounding box center [221, 266] width 69 height 17
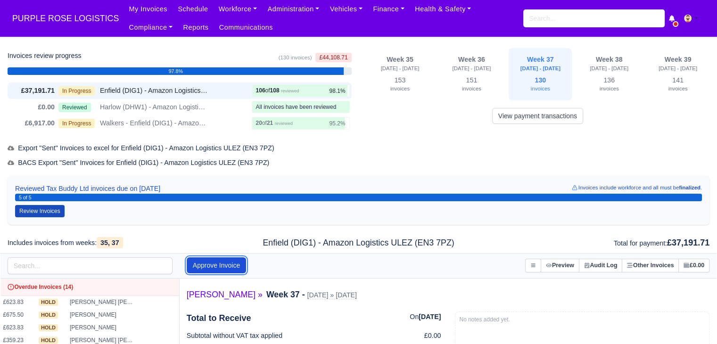
click at [246, 264] on button "Approve Invoice" at bounding box center [216, 266] width 59 height 16
click at [368, 13] on link "Finance" at bounding box center [389, 9] width 42 height 18
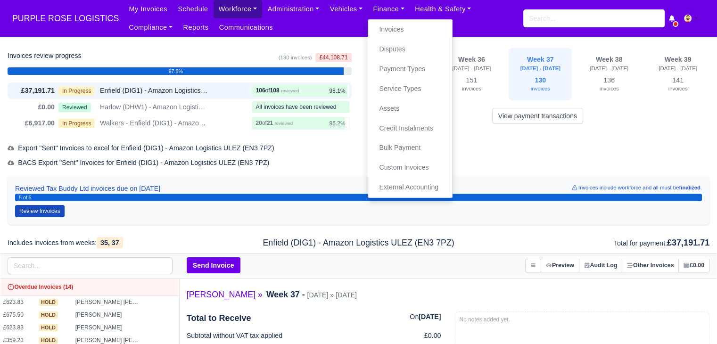
click at [214, 12] on link "Workforce" at bounding box center [238, 9] width 49 height 18
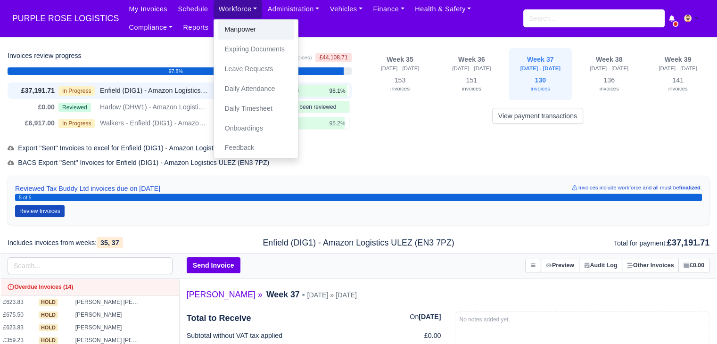
click at [218, 31] on link "Manpower" at bounding box center [256, 30] width 76 height 20
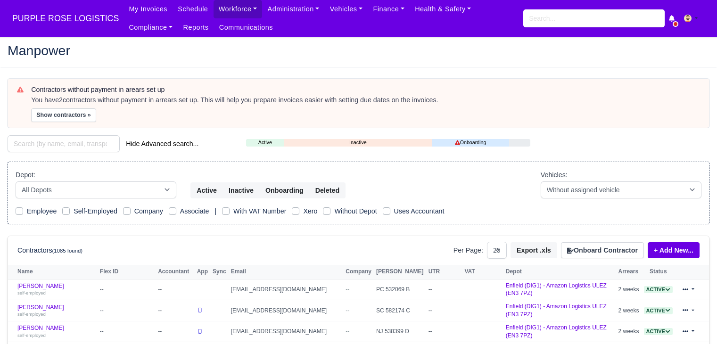
select select "25"
click at [66, 117] on button "Show contractors »" at bounding box center [63, 115] width 65 height 14
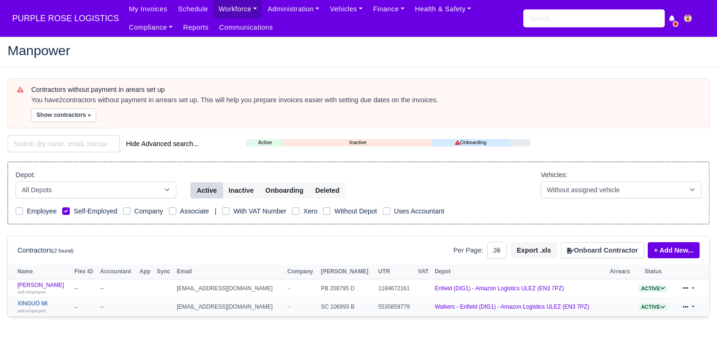
click at [38, 308] on small "self-employed" at bounding box center [31, 310] width 28 height 5
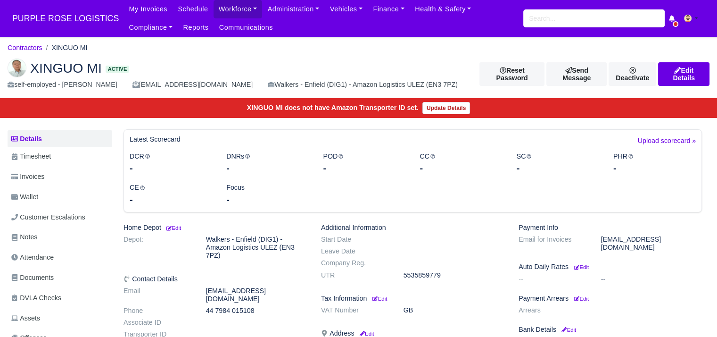
click at [590, 294] on h6 "Payment Arrears Edit" at bounding box center [610, 298] width 183 height 8
click at [587, 296] on small "Edit" at bounding box center [581, 299] width 15 height 6
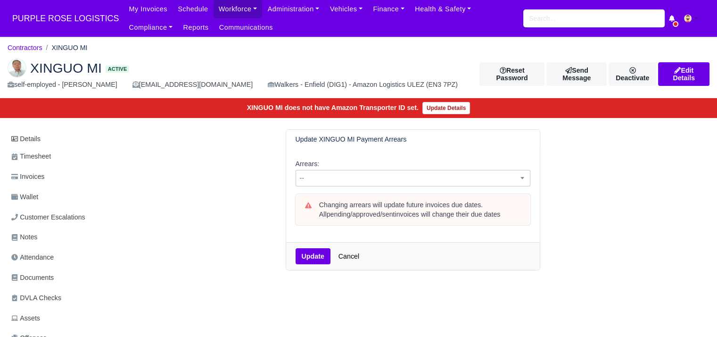
click at [459, 184] on span "--" at bounding box center [413, 178] width 235 height 17
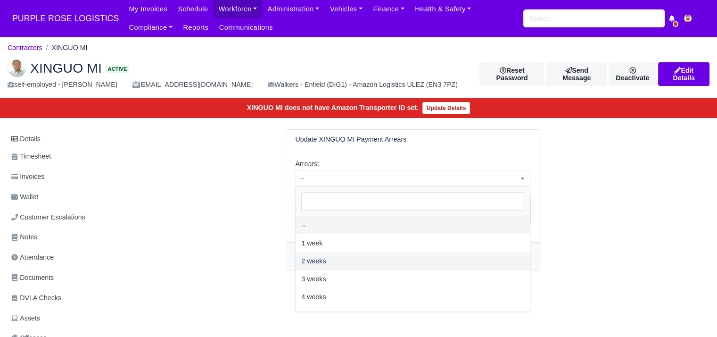
select select "2W"
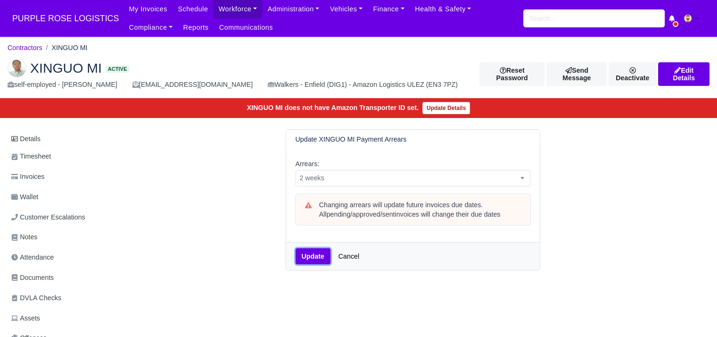
click at [306, 251] on button "Update" at bounding box center [313, 256] width 35 height 16
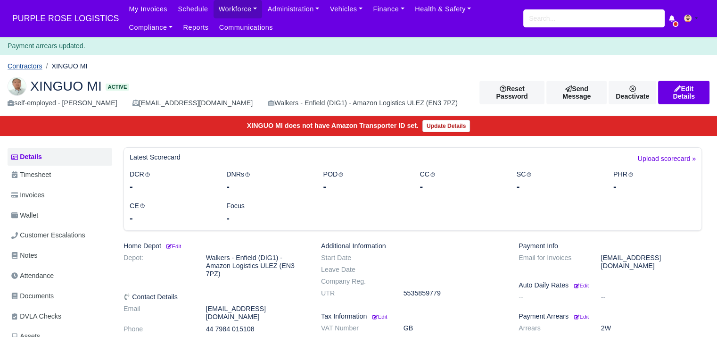
click at [27, 64] on link "Contractors" at bounding box center [25, 66] width 35 height 8
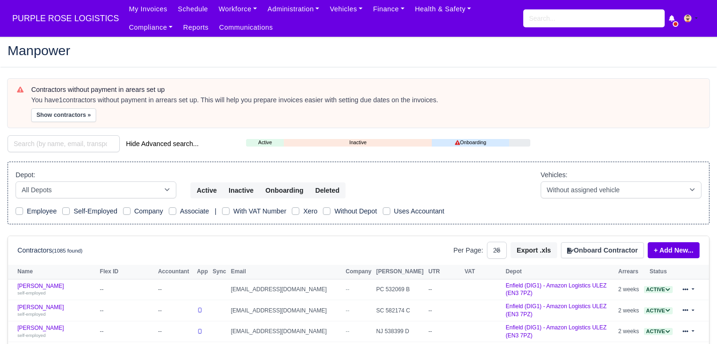
select select "25"
click at [59, 112] on button "Show contractors »" at bounding box center [63, 115] width 65 height 14
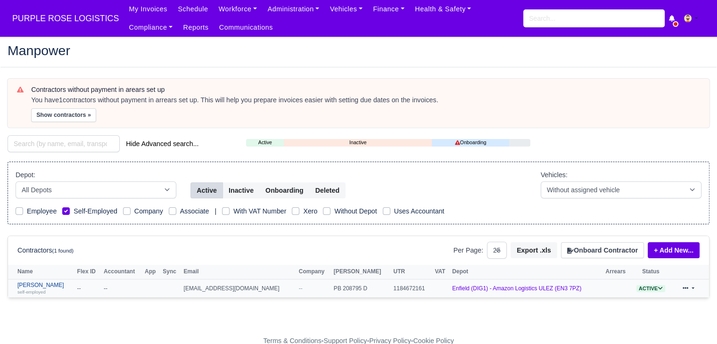
click at [44, 290] on small "self-employed" at bounding box center [31, 292] width 28 height 5
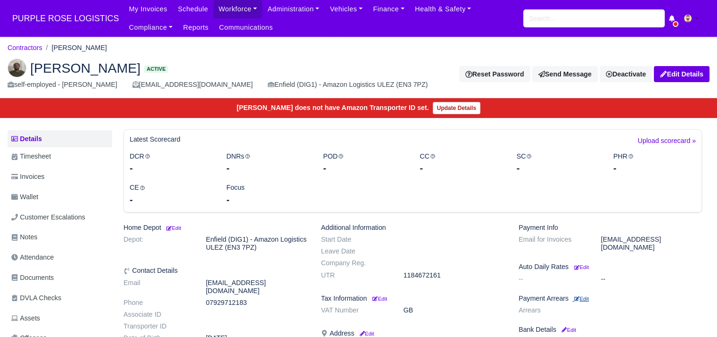
click at [584, 296] on small "Edit" at bounding box center [581, 299] width 15 height 6
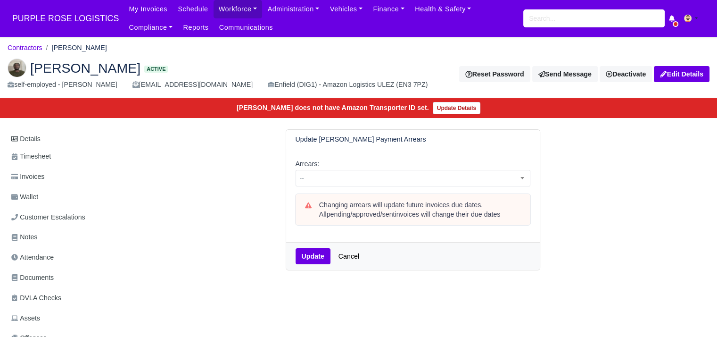
click at [383, 189] on div "Arrears: -- 1 week 2 weeks 3 weeks 4 weeks 5 weeks 6 weeks 7 weeks 8 weeks 9 we…" at bounding box center [413, 195] width 254 height 93
click at [386, 180] on span "--" at bounding box center [413, 178] width 234 height 12
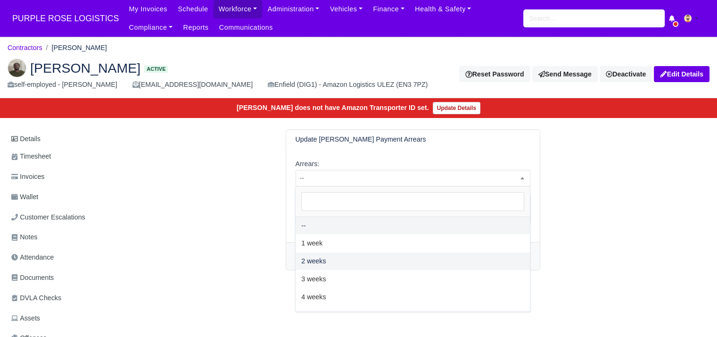
select select "2W"
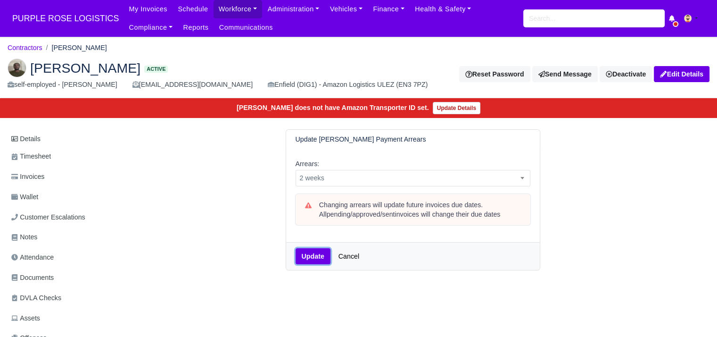
click at [308, 256] on button "Update" at bounding box center [313, 256] width 35 height 16
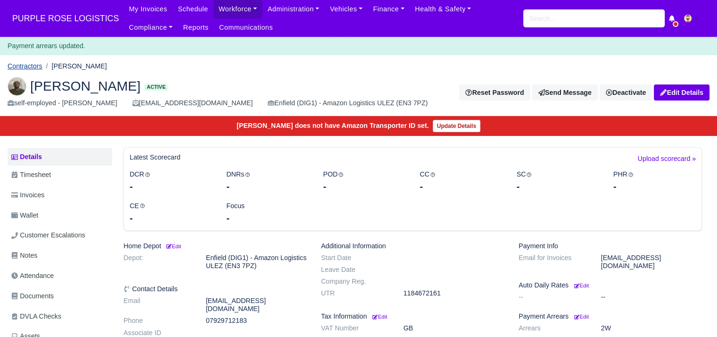
click at [30, 68] on link "Contractors" at bounding box center [25, 66] width 35 height 8
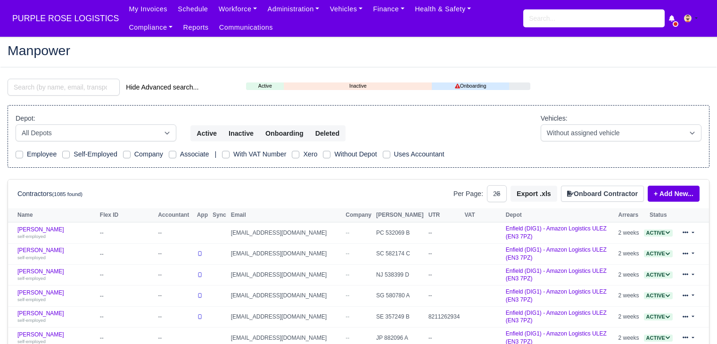
select select "25"
click at [385, 12] on link "Finance" at bounding box center [389, 9] width 42 height 18
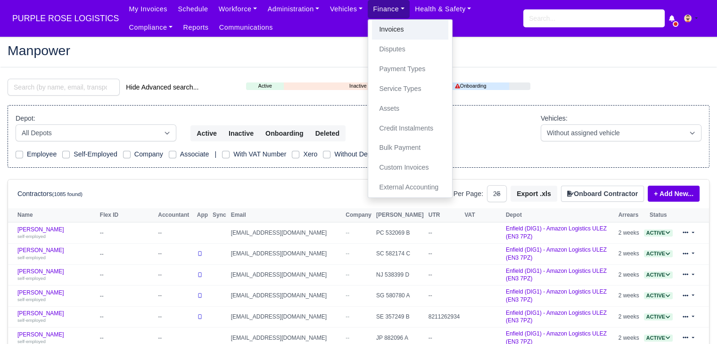
click at [377, 31] on link "Invoices" at bounding box center [410, 30] width 76 height 20
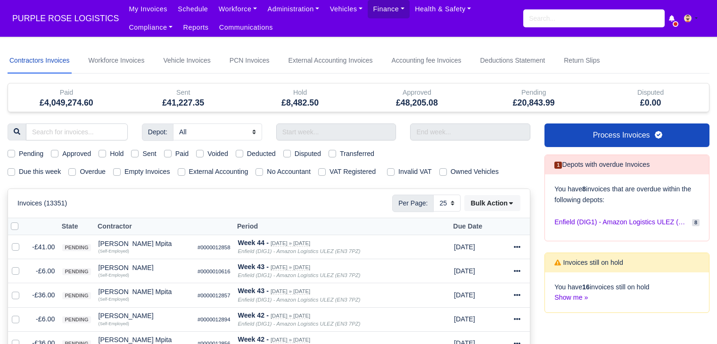
select select "25"
click at [38, 167] on label "Due this week" at bounding box center [40, 171] width 42 height 11
click at [15, 167] on input "Due this week" at bounding box center [12, 170] width 8 height 8
checkbox input "true"
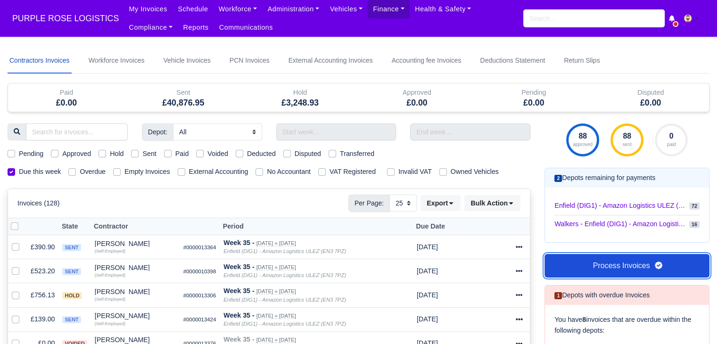
click at [572, 264] on link "Process Invoices" at bounding box center [627, 266] width 165 height 24
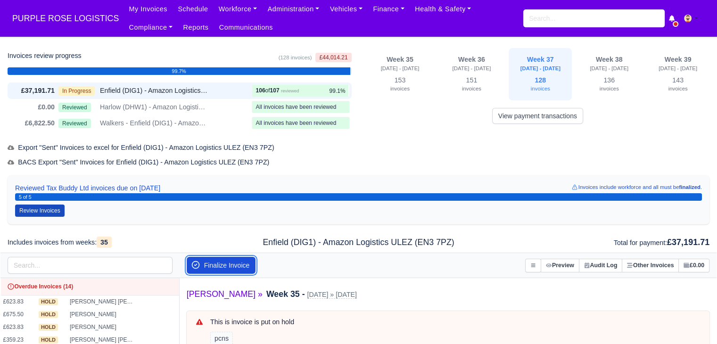
click at [245, 263] on button "Finalize Invoice" at bounding box center [221, 265] width 69 height 17
